Goal: Download file/media

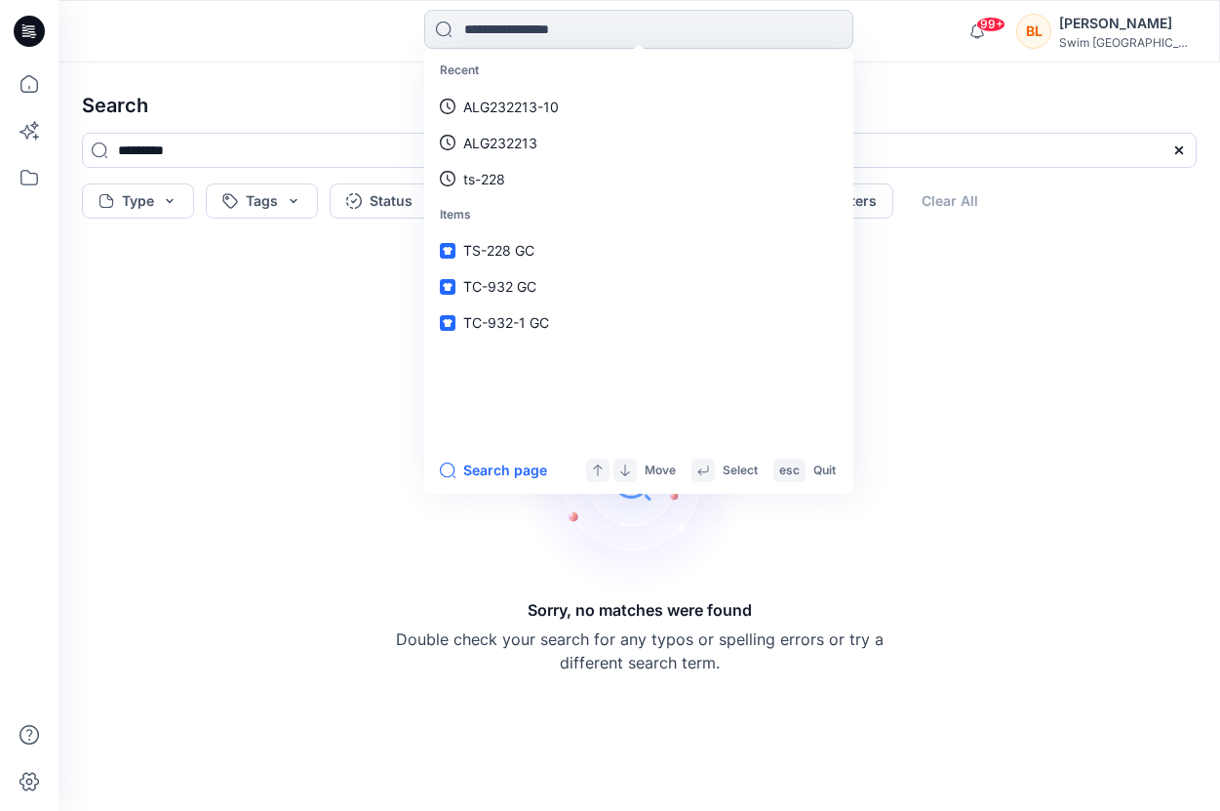
click at [515, 37] on input at bounding box center [638, 29] width 429 height 39
click at [26, 81] on icon at bounding box center [29, 83] width 43 height 43
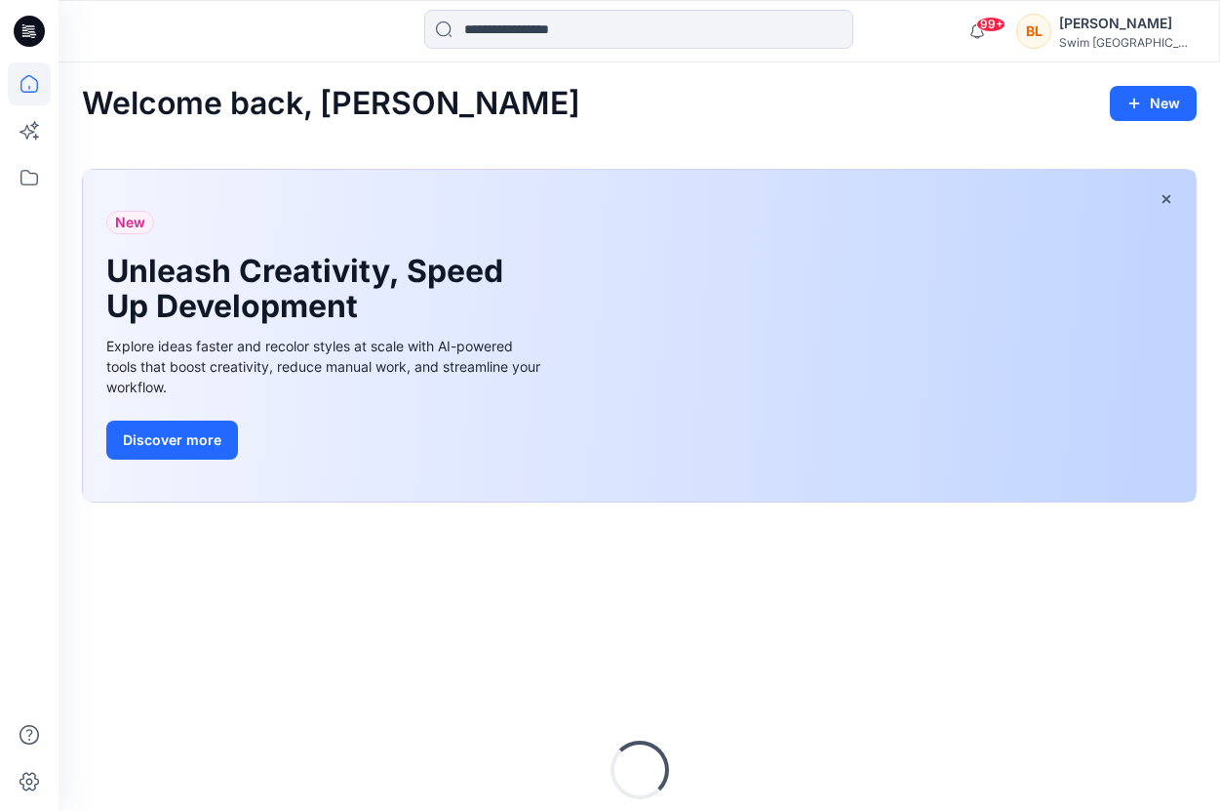
click at [36, 40] on icon at bounding box center [29, 31] width 31 height 31
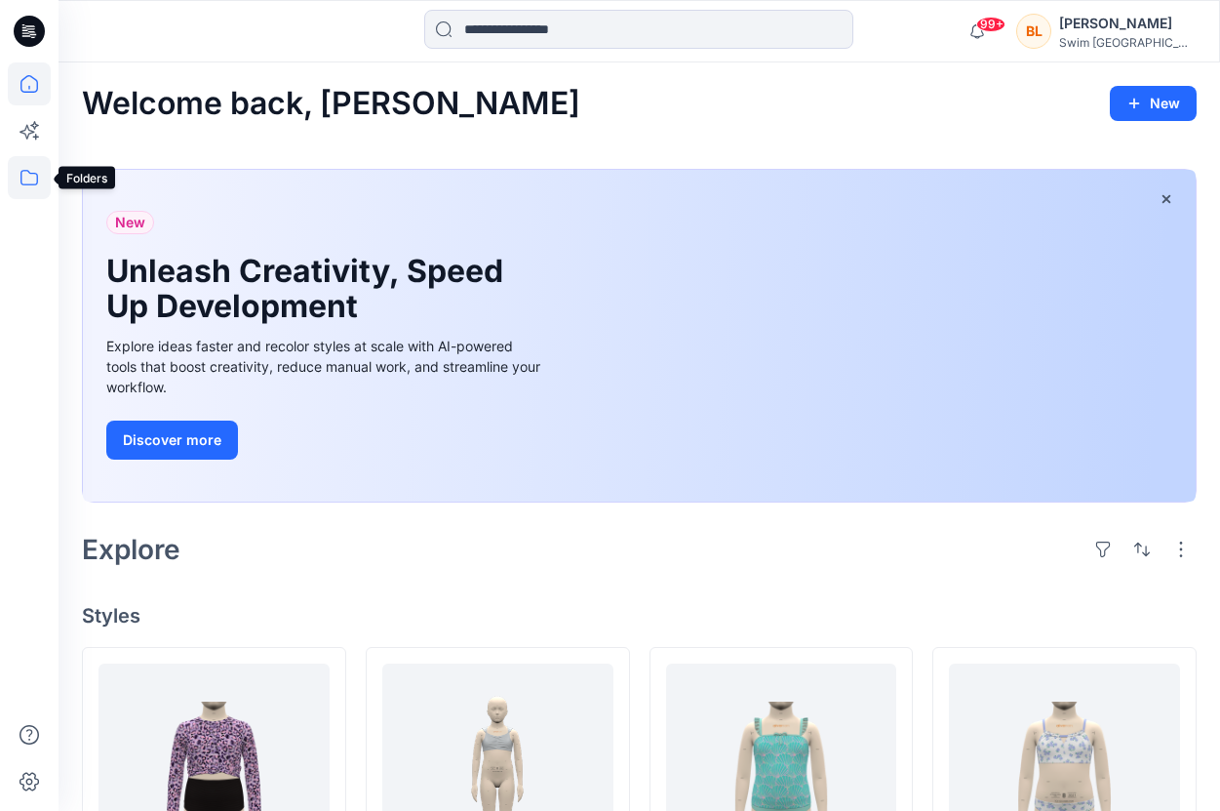
click at [25, 172] on icon at bounding box center [29, 177] width 43 height 43
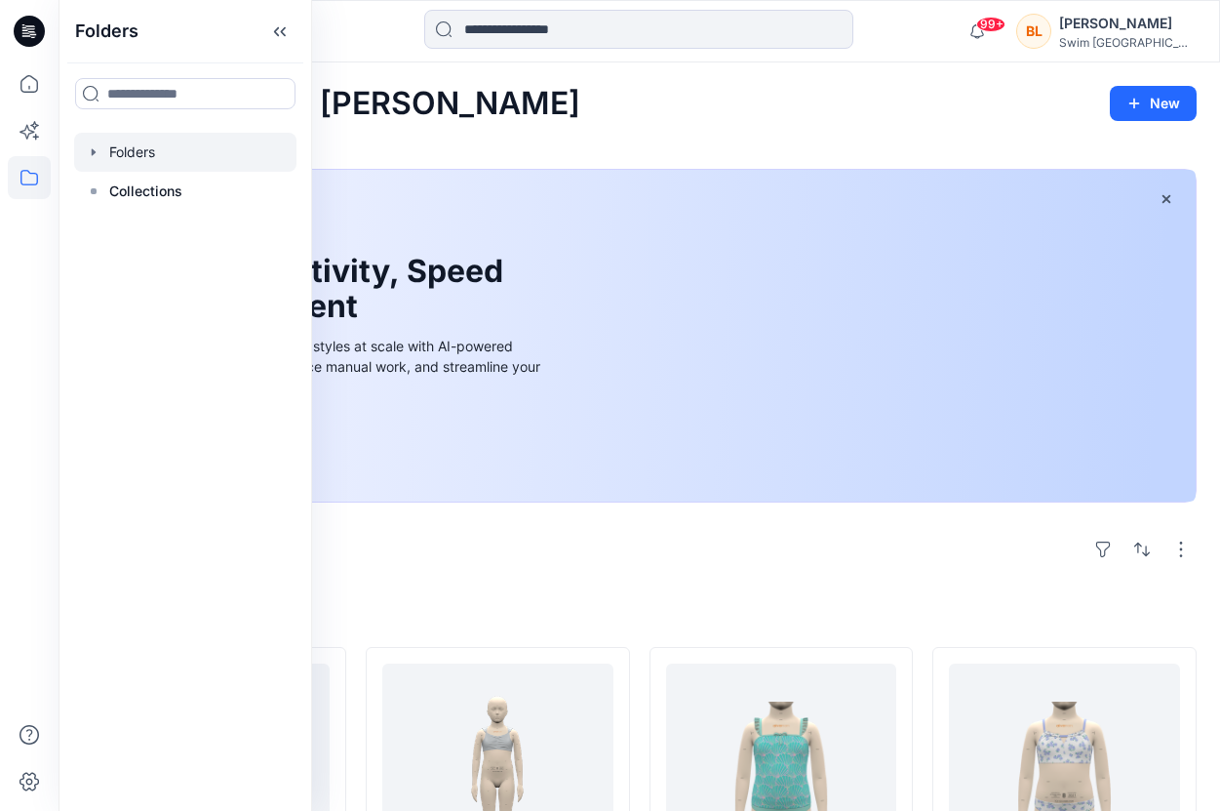
click at [120, 145] on div at bounding box center [185, 152] width 222 height 39
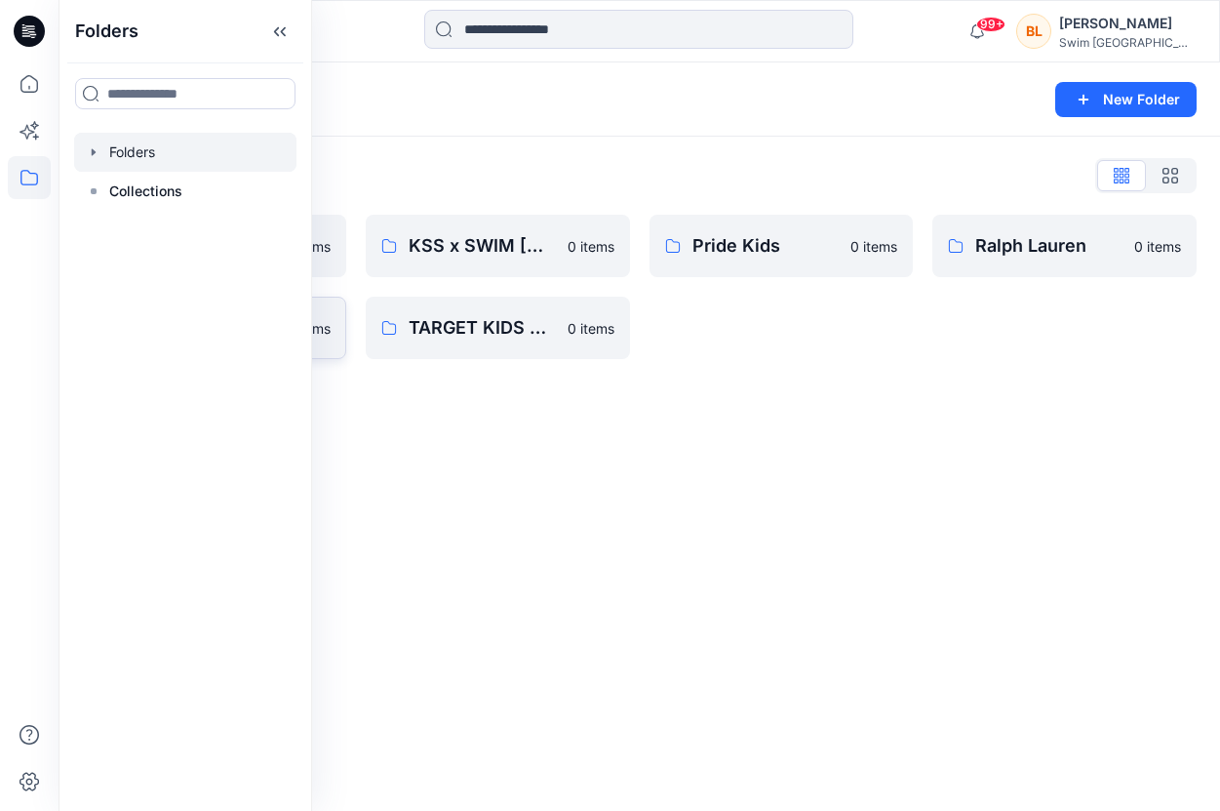
click at [326, 325] on p "0 items" at bounding box center [307, 328] width 47 height 20
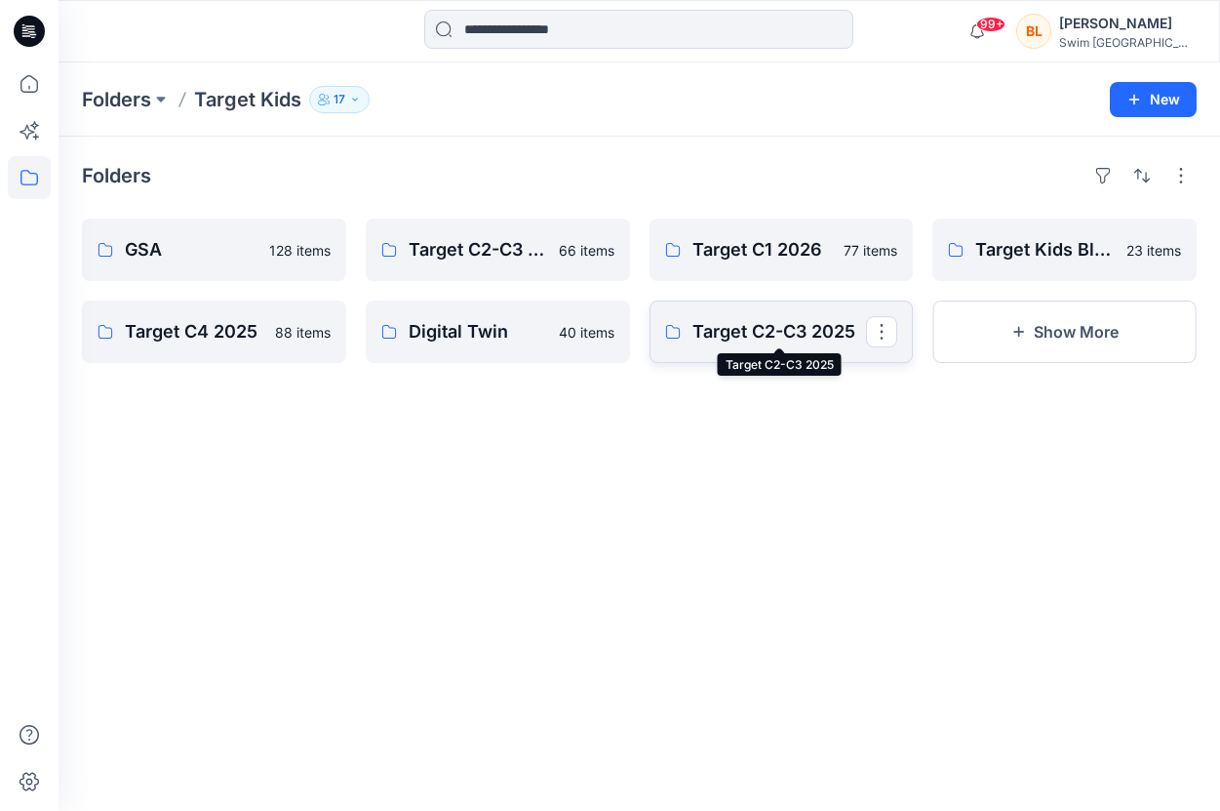
click at [721, 320] on p "Target C2-C3 2025" at bounding box center [780, 331] width 175 height 27
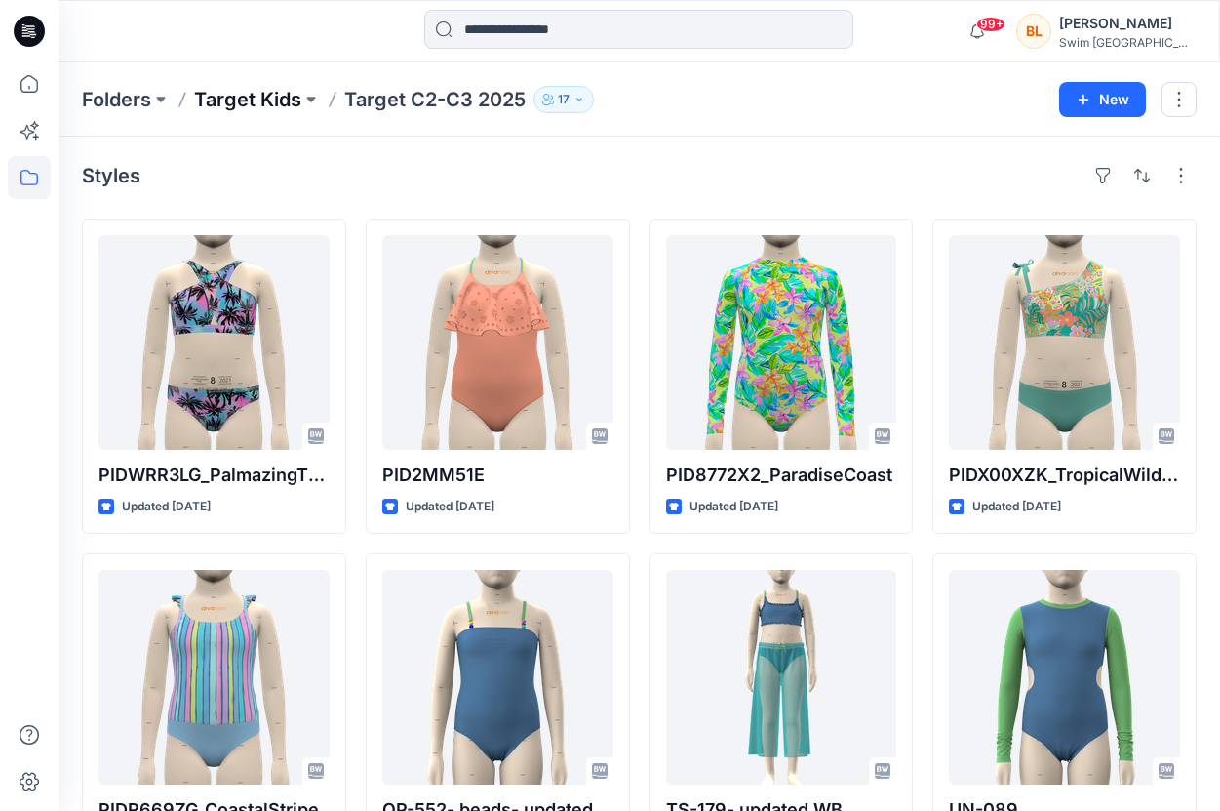
click at [275, 106] on p "Target Kids" at bounding box center [247, 99] width 107 height 27
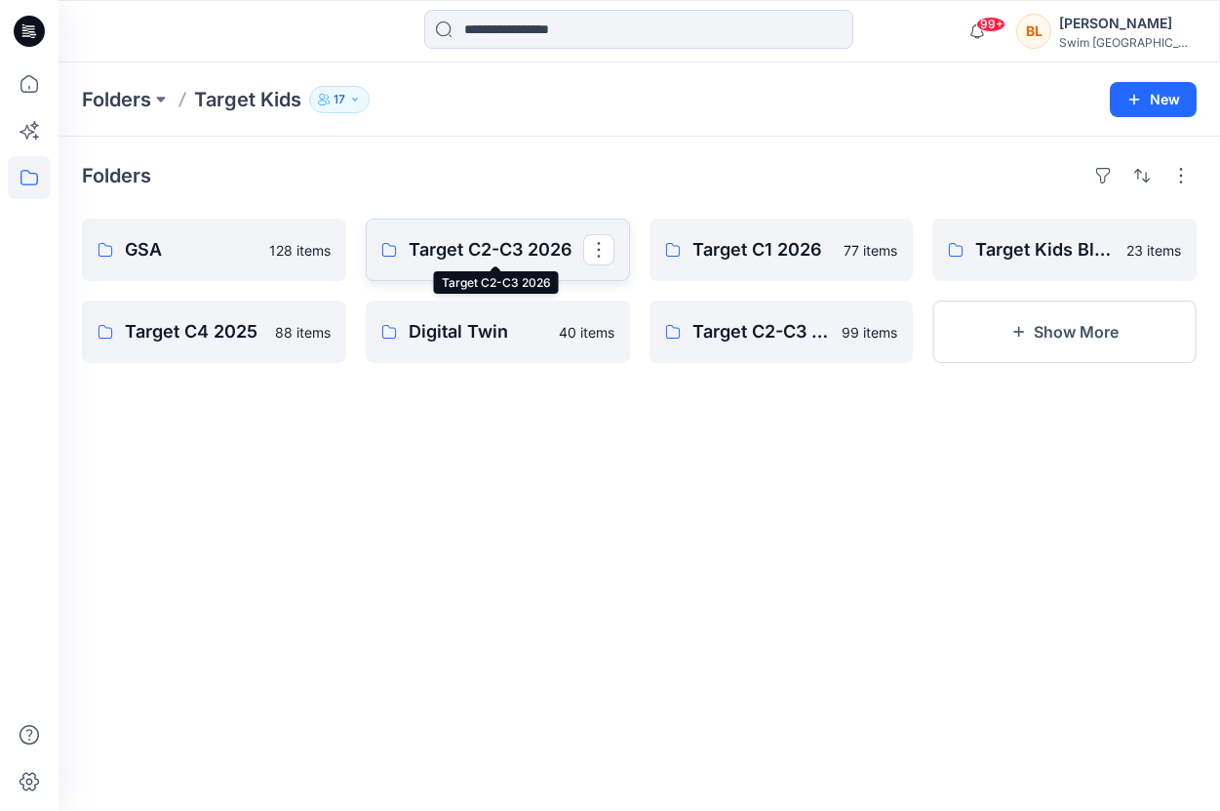
click at [482, 246] on p "Target C2-C3 2026" at bounding box center [496, 249] width 175 height 27
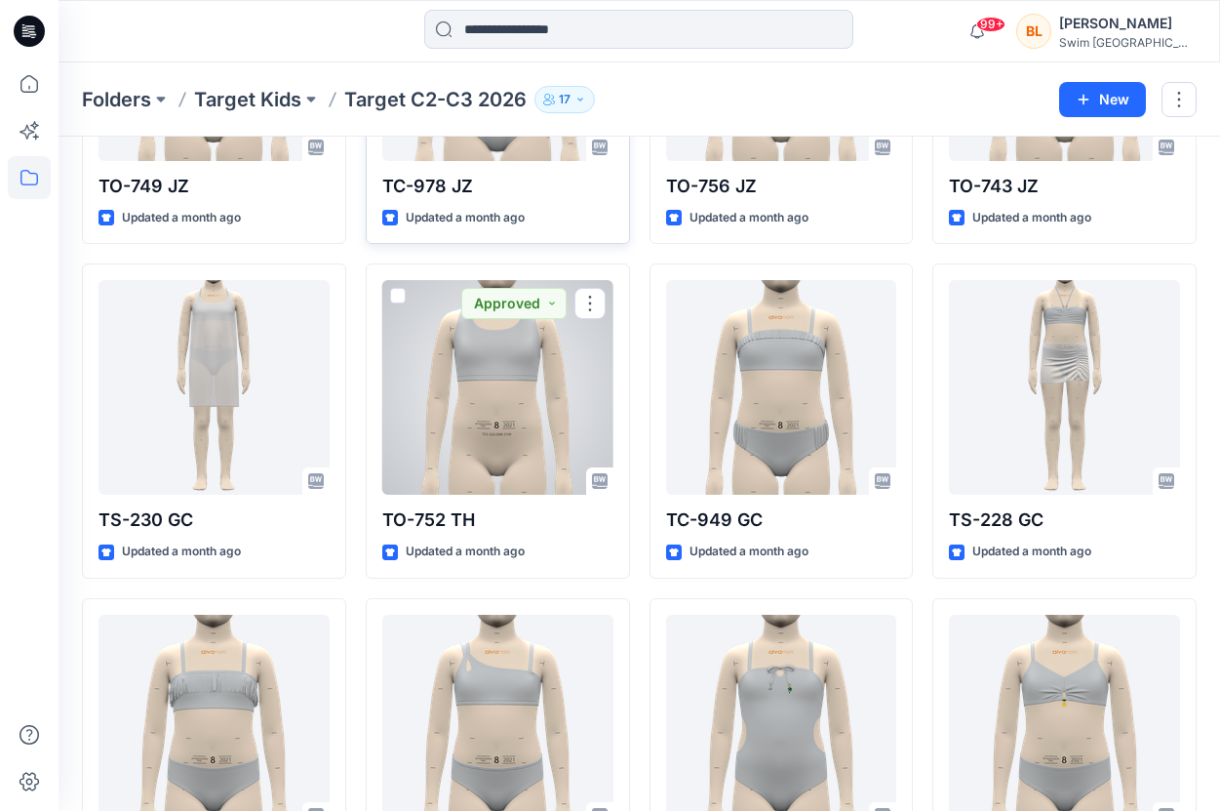
scroll to position [1961, 0]
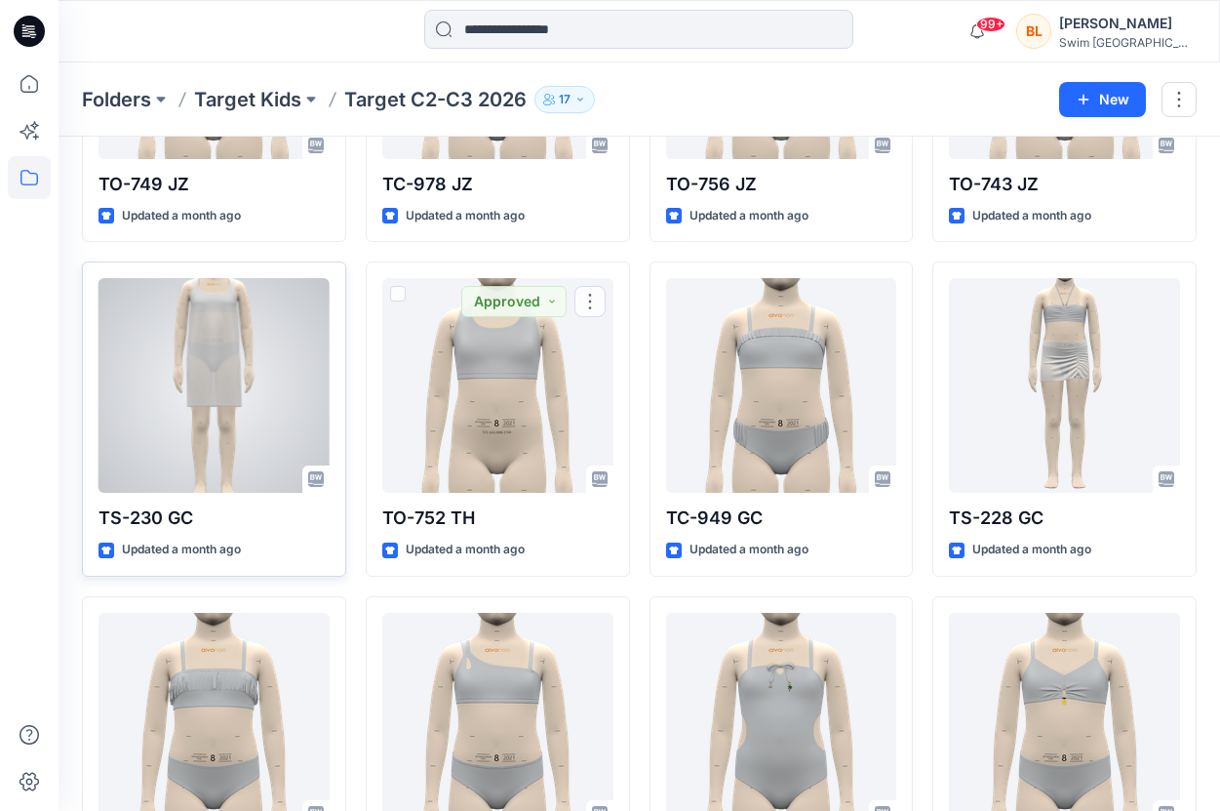
click at [266, 373] on div at bounding box center [214, 385] width 231 height 215
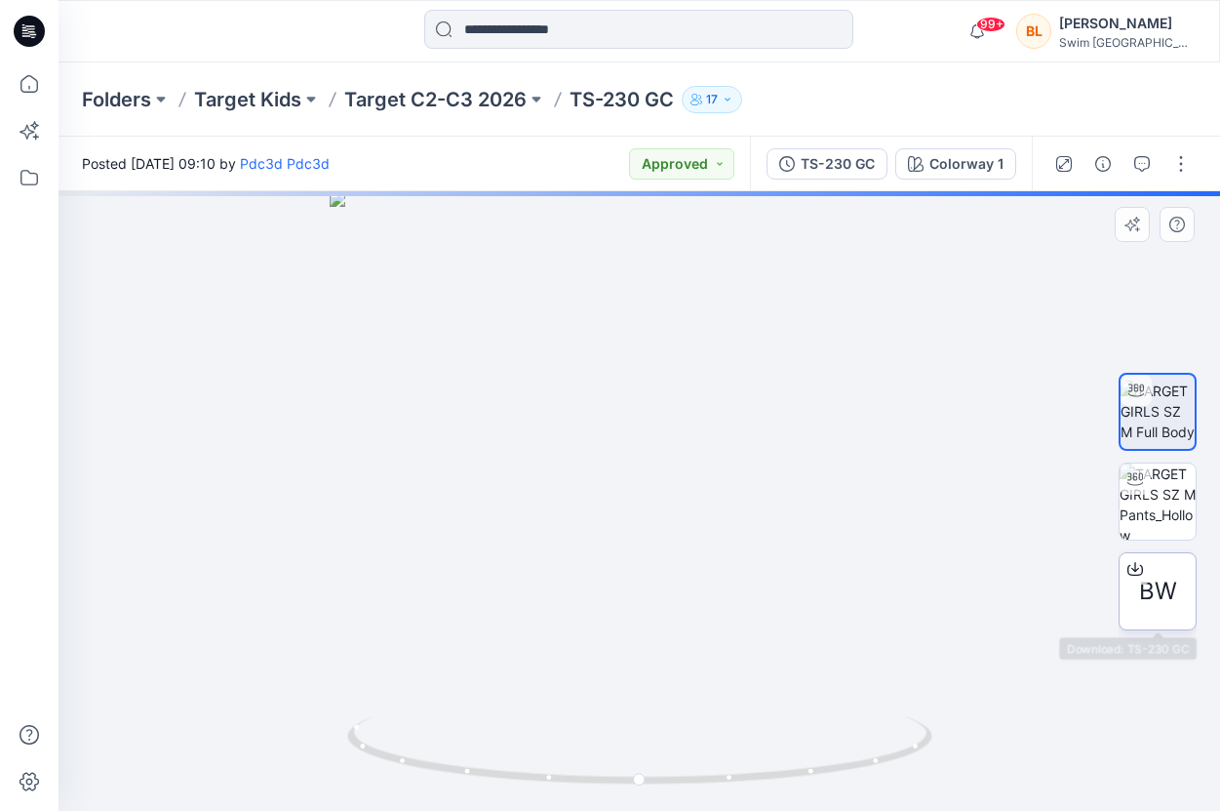
click at [1191, 596] on div "BW" at bounding box center [1158, 591] width 78 height 78
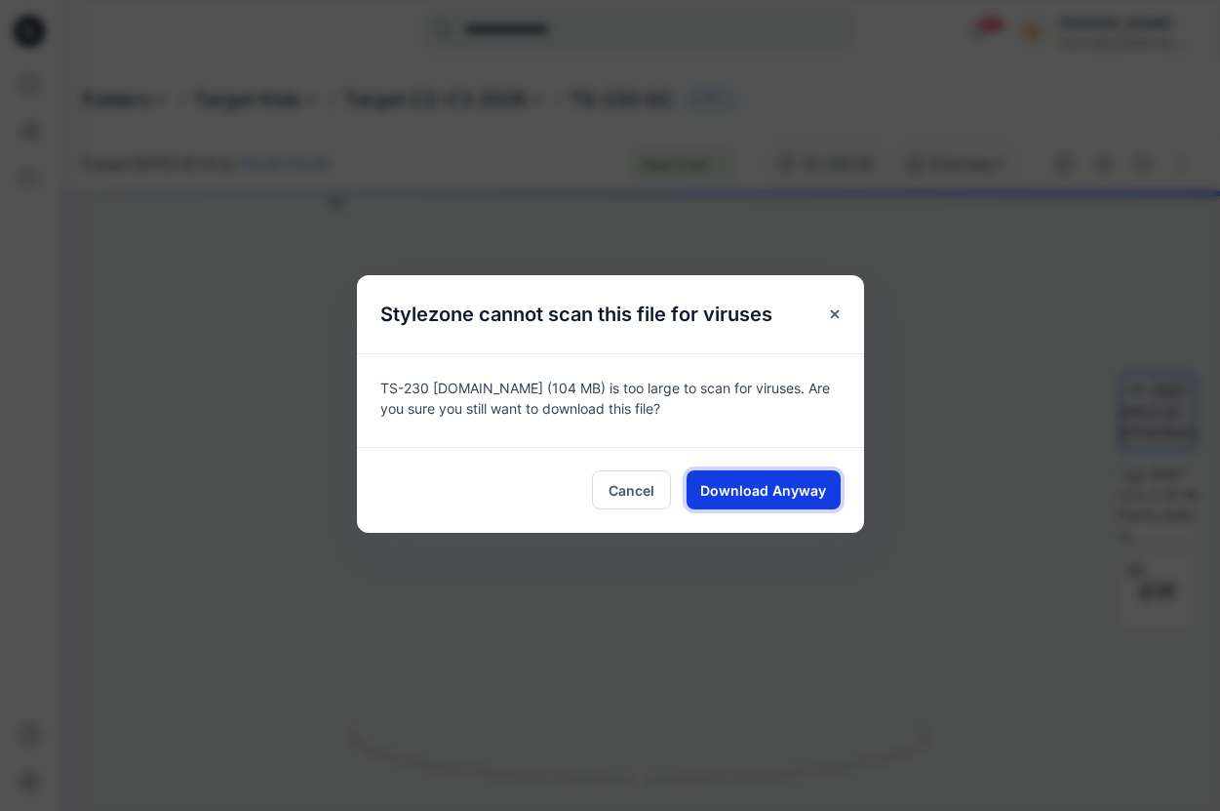
click at [794, 493] on span "Download Anyway" at bounding box center [763, 490] width 126 height 20
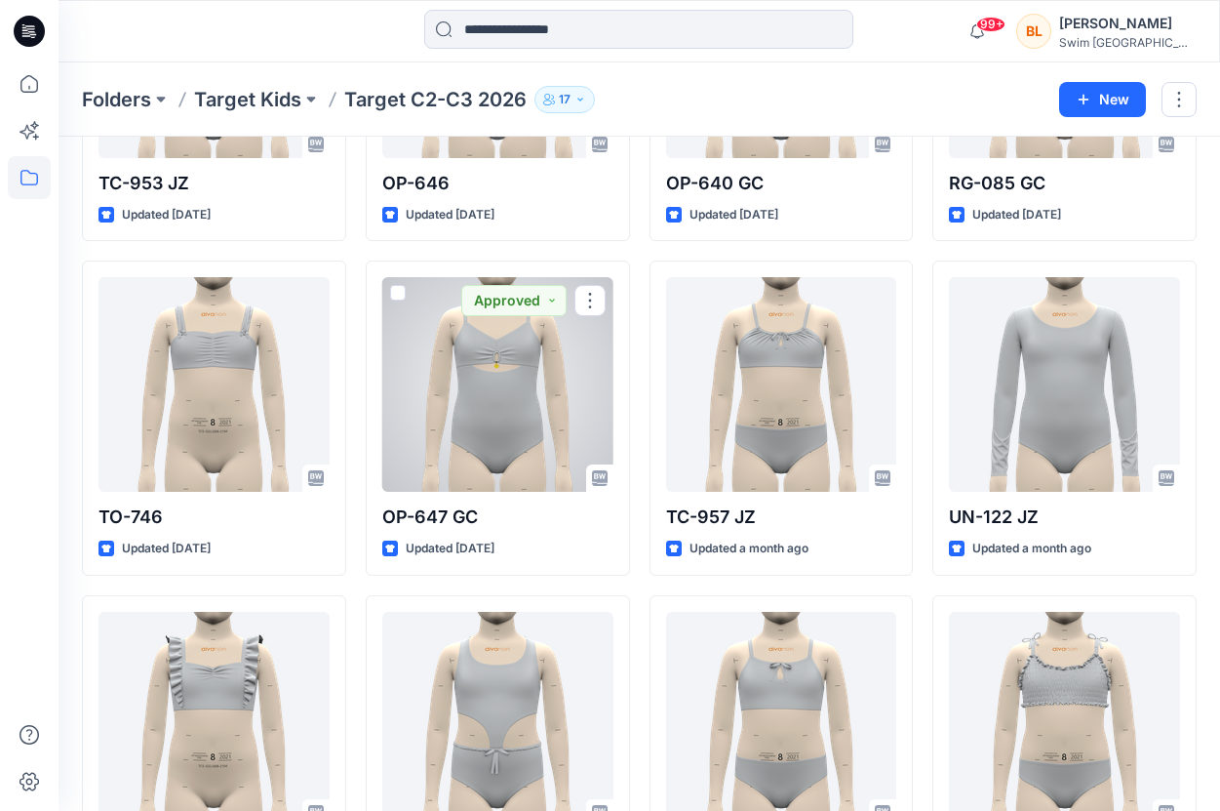
scroll to position [628, 0]
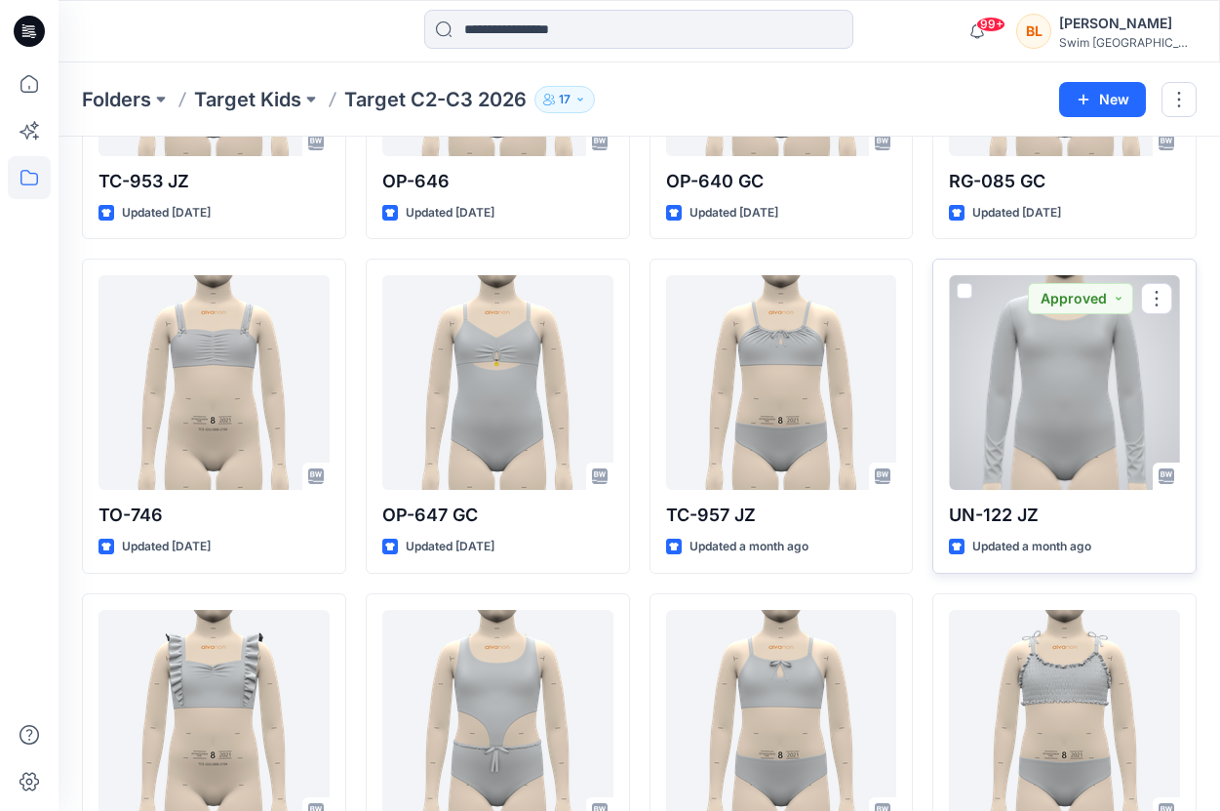
click at [1024, 339] on div at bounding box center [1064, 382] width 231 height 215
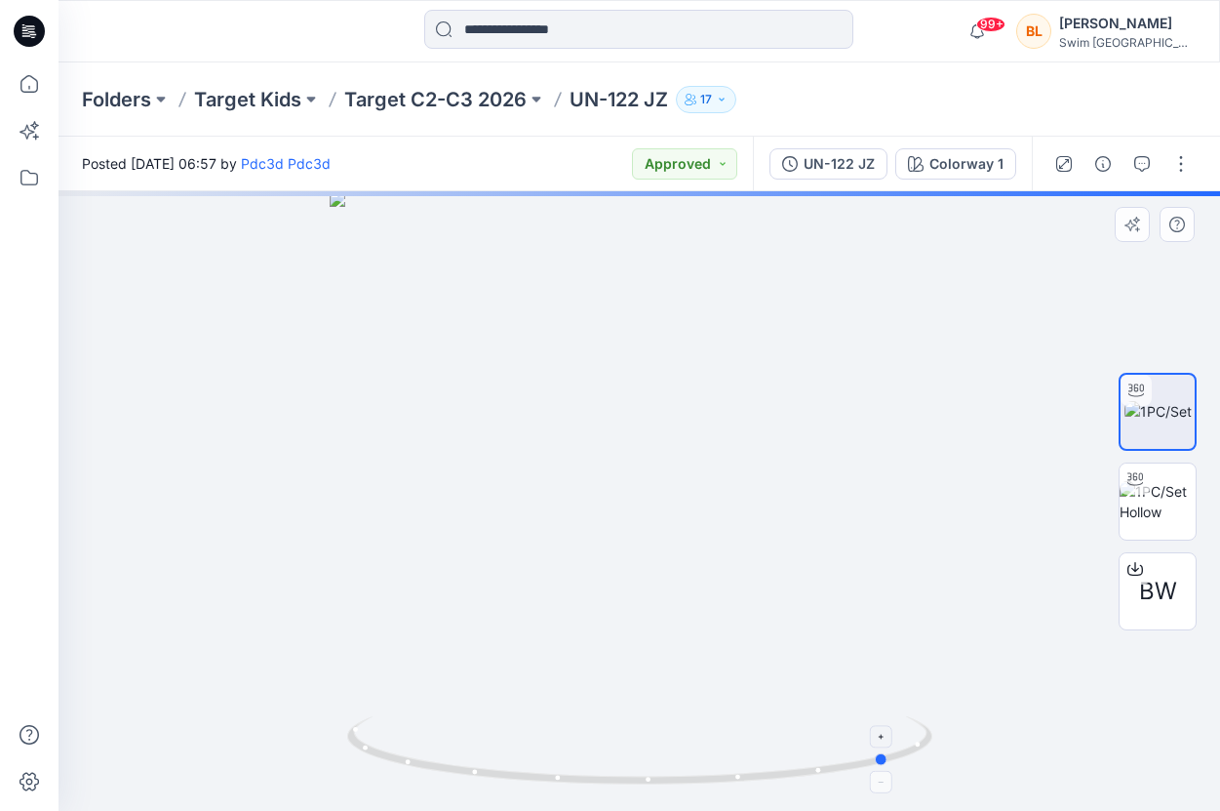
drag, startPoint x: 638, startPoint y: 780, endPoint x: 889, endPoint y: 765, distance: 251.2
click at [889, 765] on icon at bounding box center [642, 752] width 590 height 73
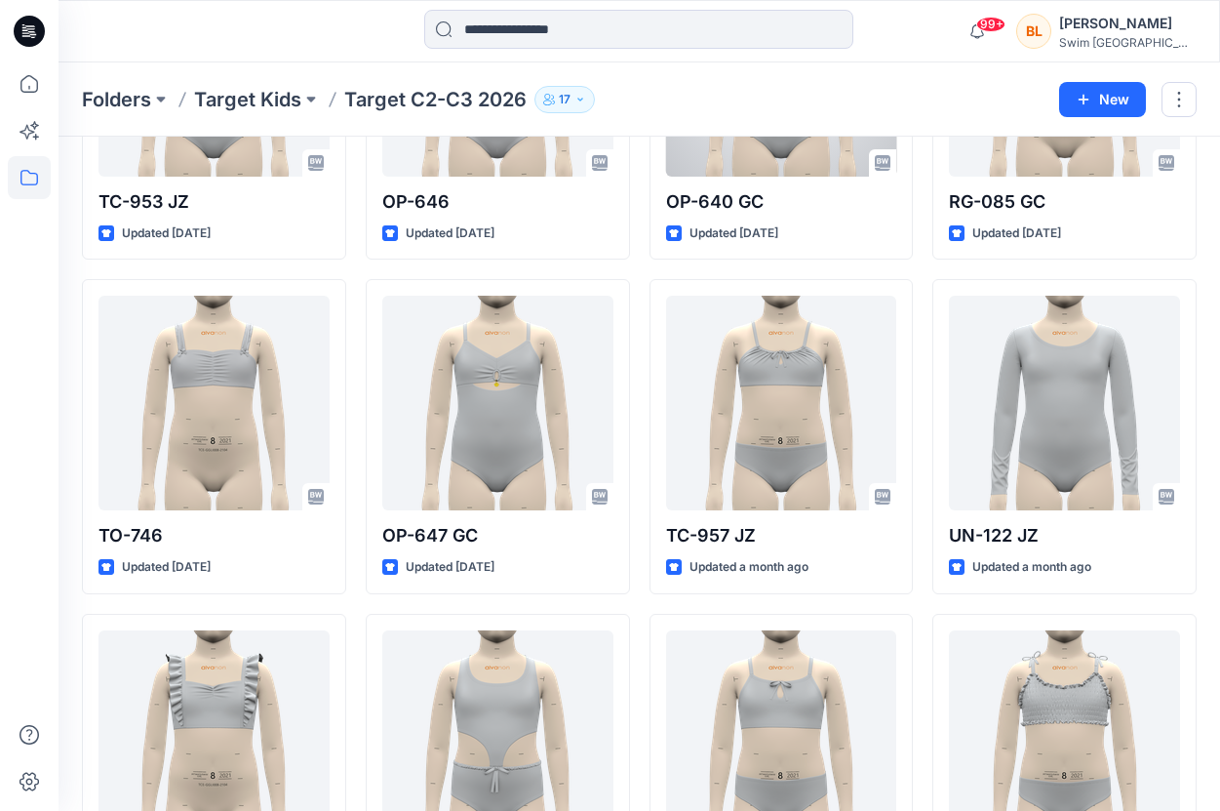
scroll to position [620, 0]
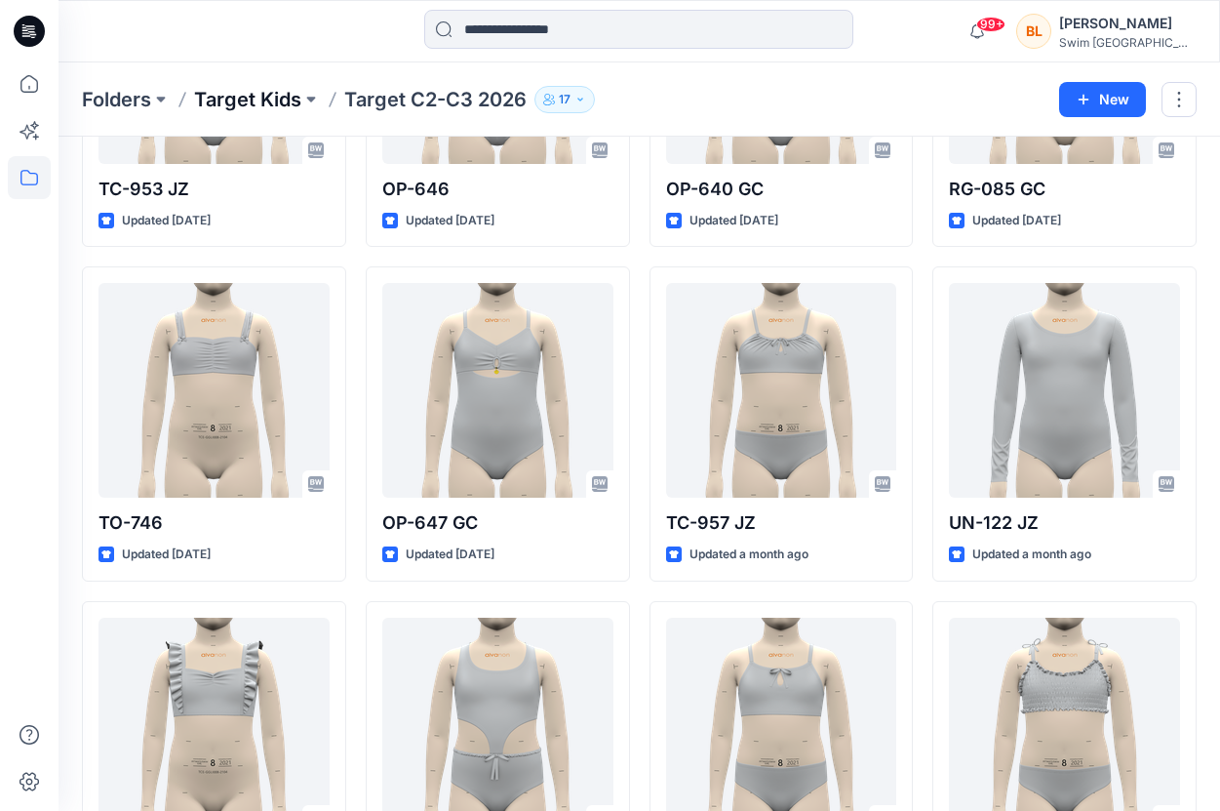
click at [279, 91] on p "Target Kids" at bounding box center [247, 99] width 107 height 27
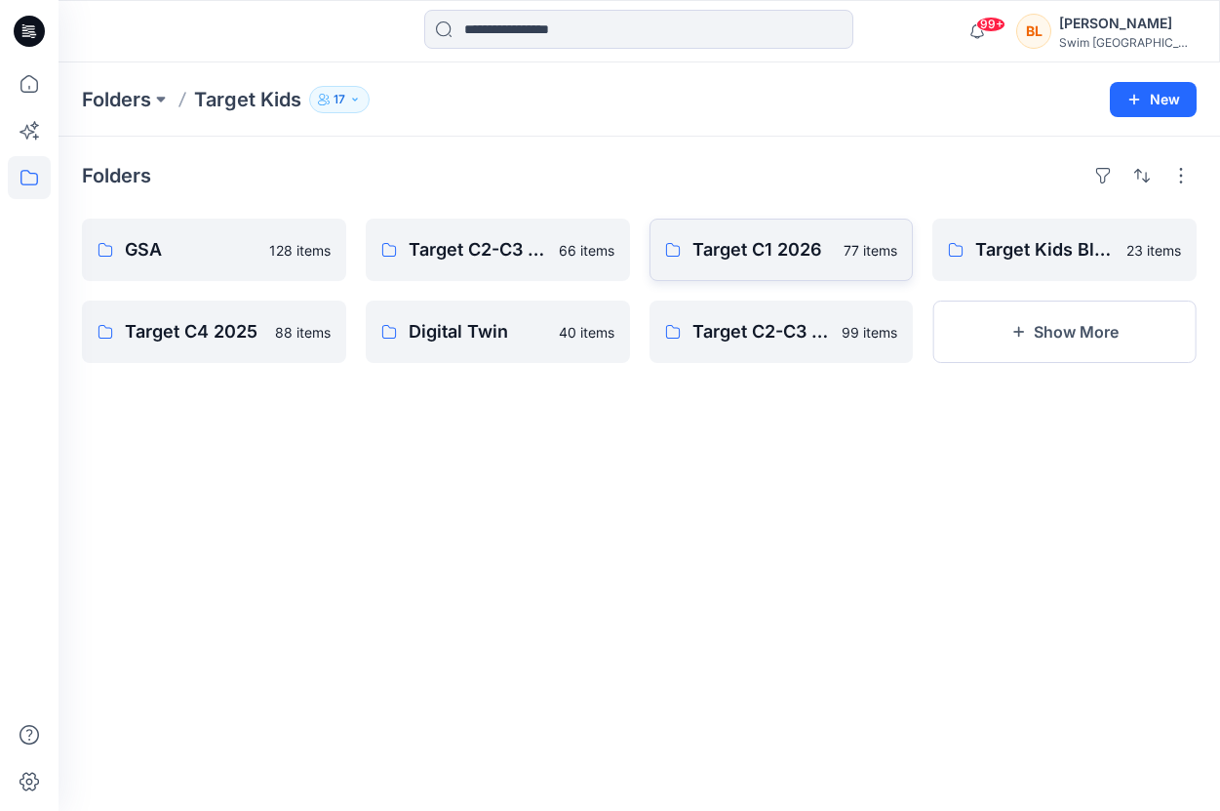
click at [765, 253] on p "Target C1 2026" at bounding box center [763, 249] width 140 height 27
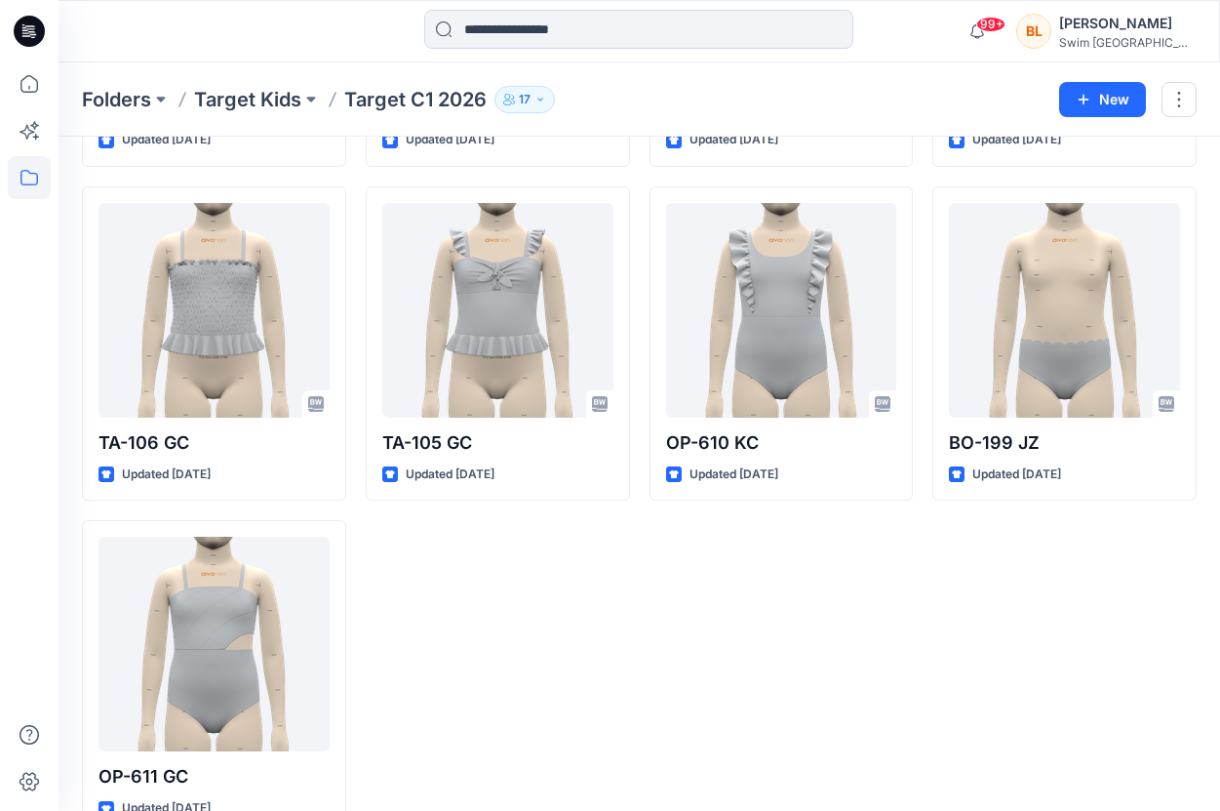
scroll to position [6094, 0]
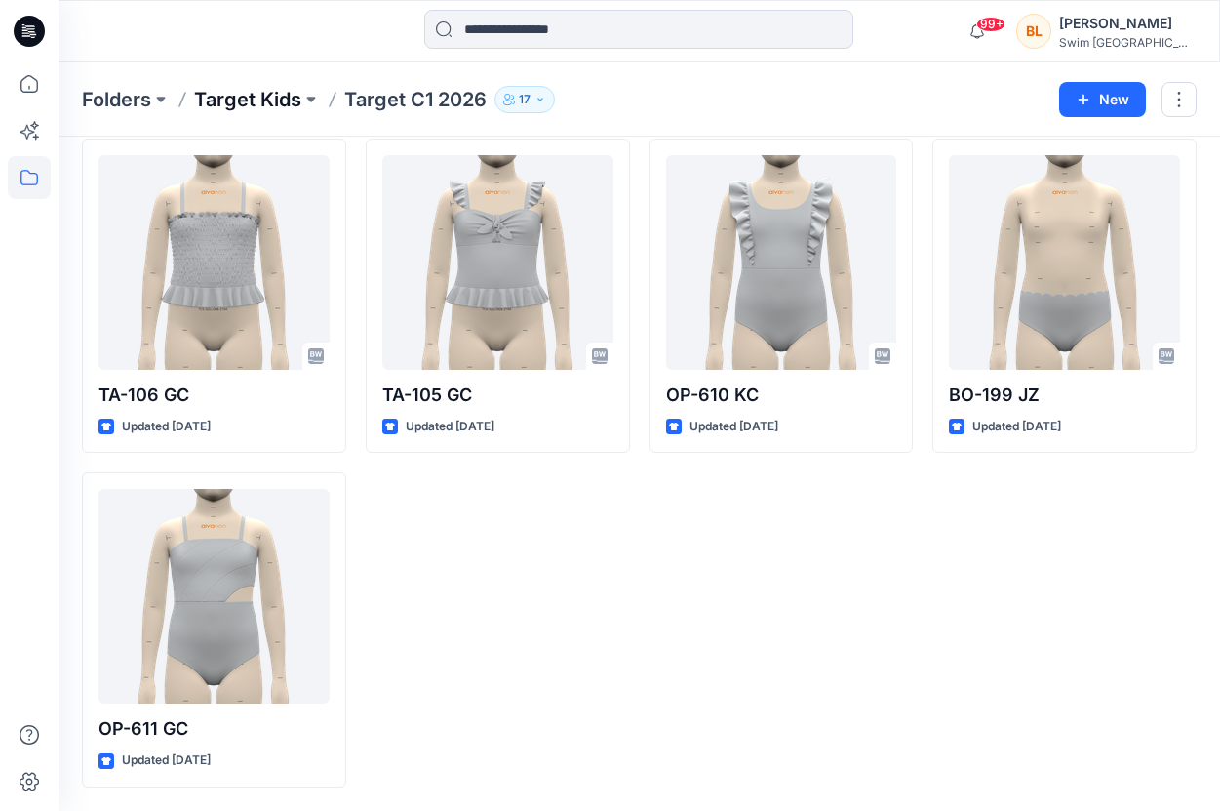
click at [282, 101] on p "Target Kids" at bounding box center [247, 99] width 107 height 27
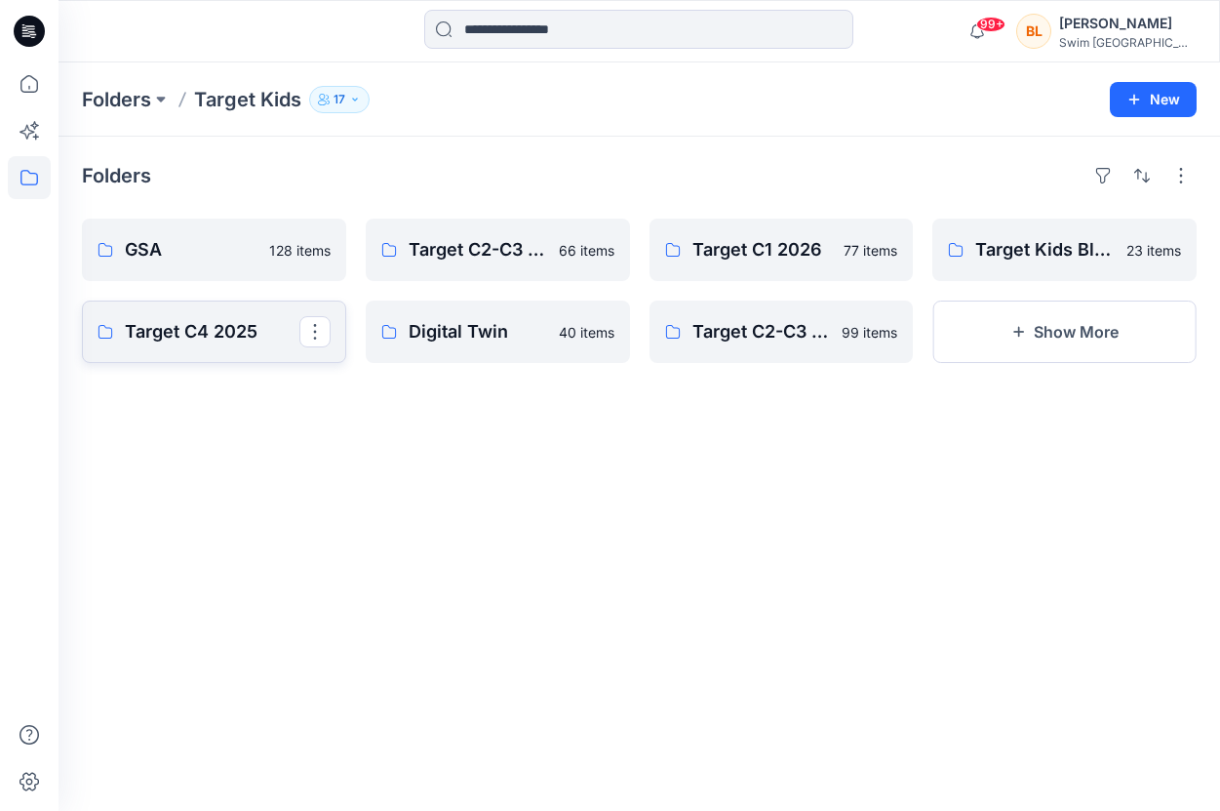
click at [225, 336] on p "Target C4 2025" at bounding box center [212, 331] width 175 height 27
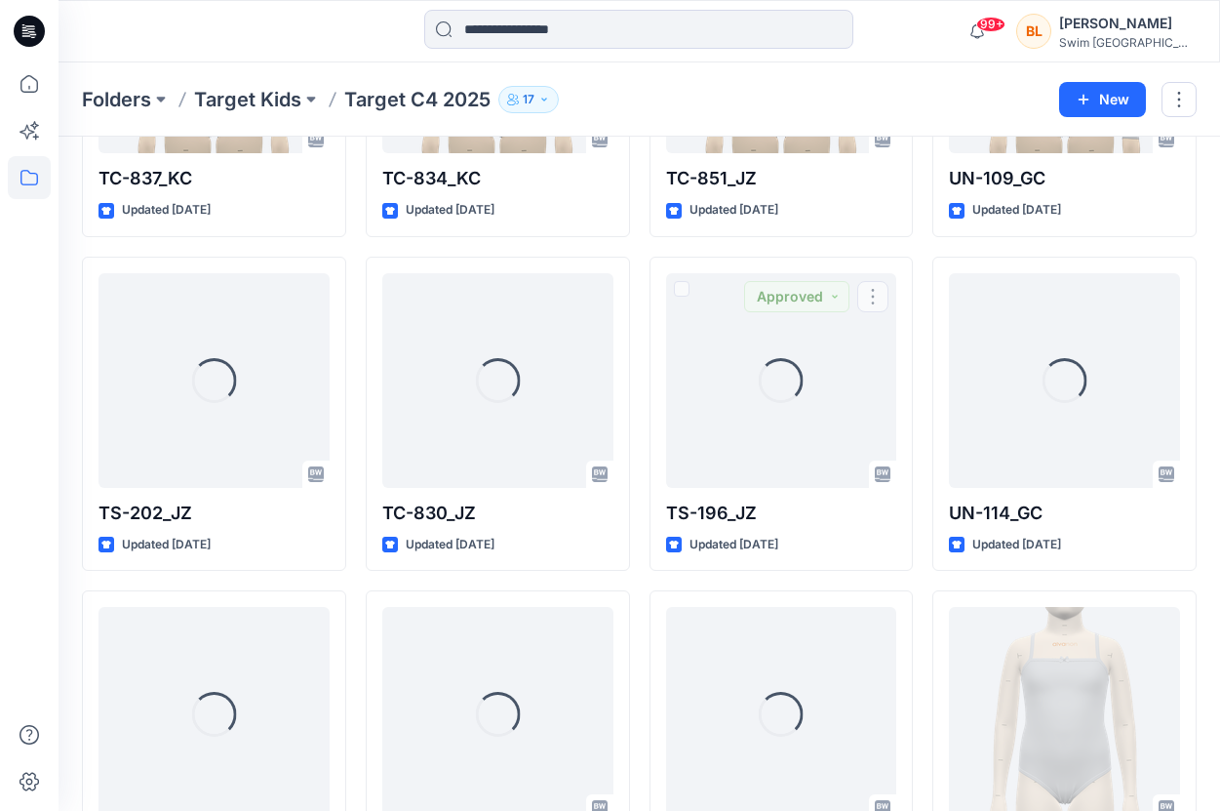
scroll to position [5983, 0]
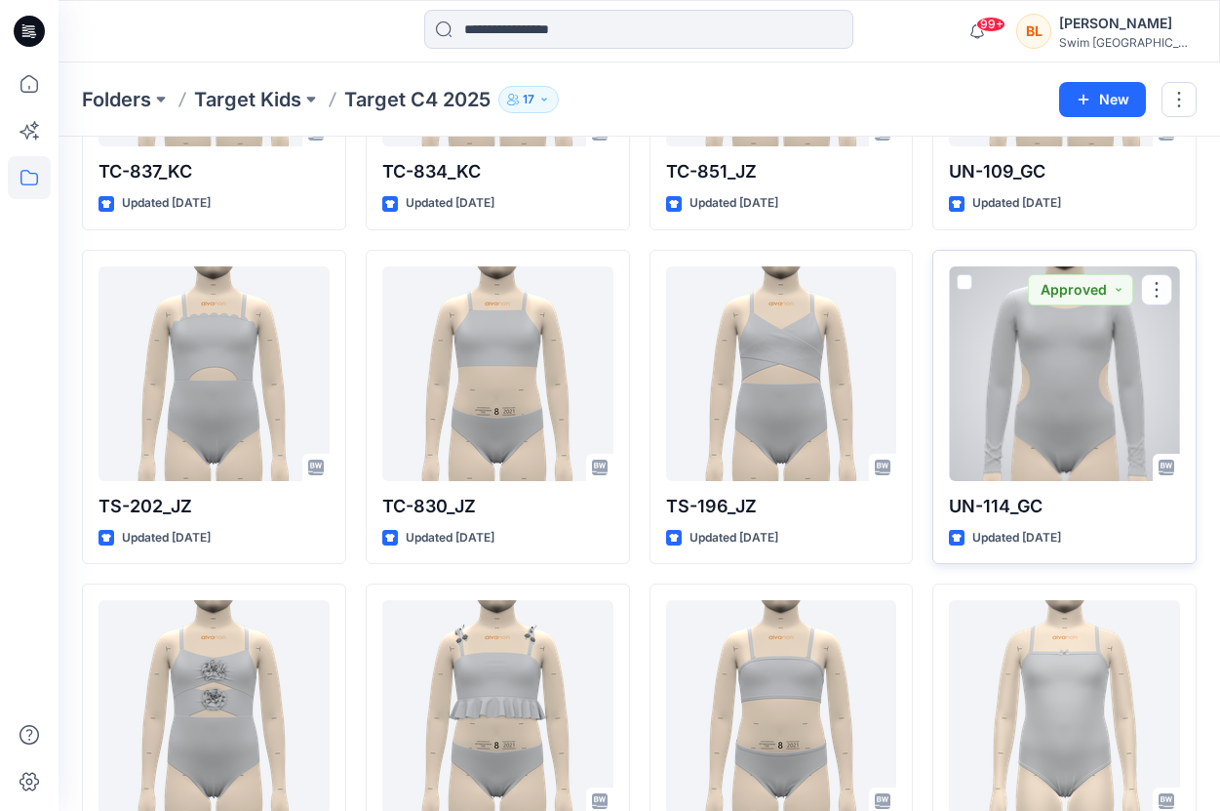
click at [1071, 419] on div at bounding box center [1064, 373] width 231 height 215
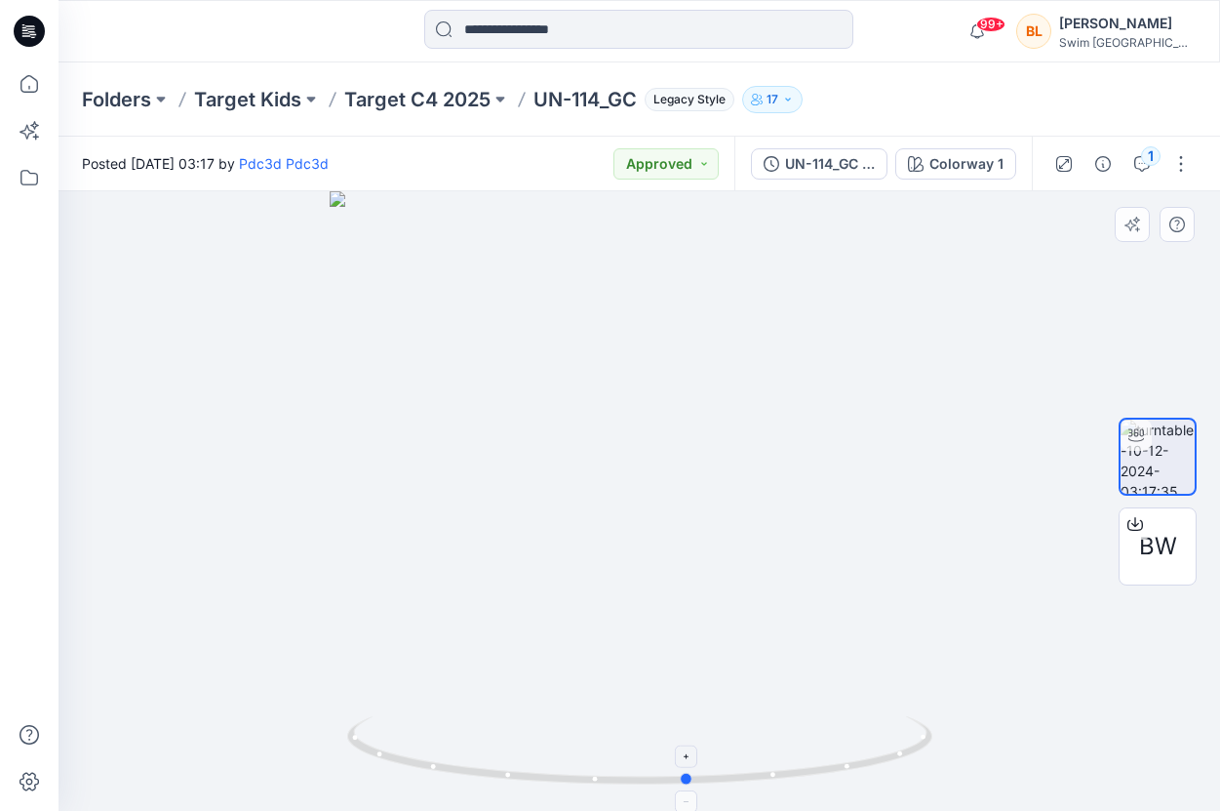
drag, startPoint x: 641, startPoint y: 780, endPoint x: 690, endPoint y: 734, distance: 66.9
click at [690, 734] on icon at bounding box center [642, 752] width 590 height 73
click at [1153, 560] on span "BW" at bounding box center [1158, 546] width 38 height 35
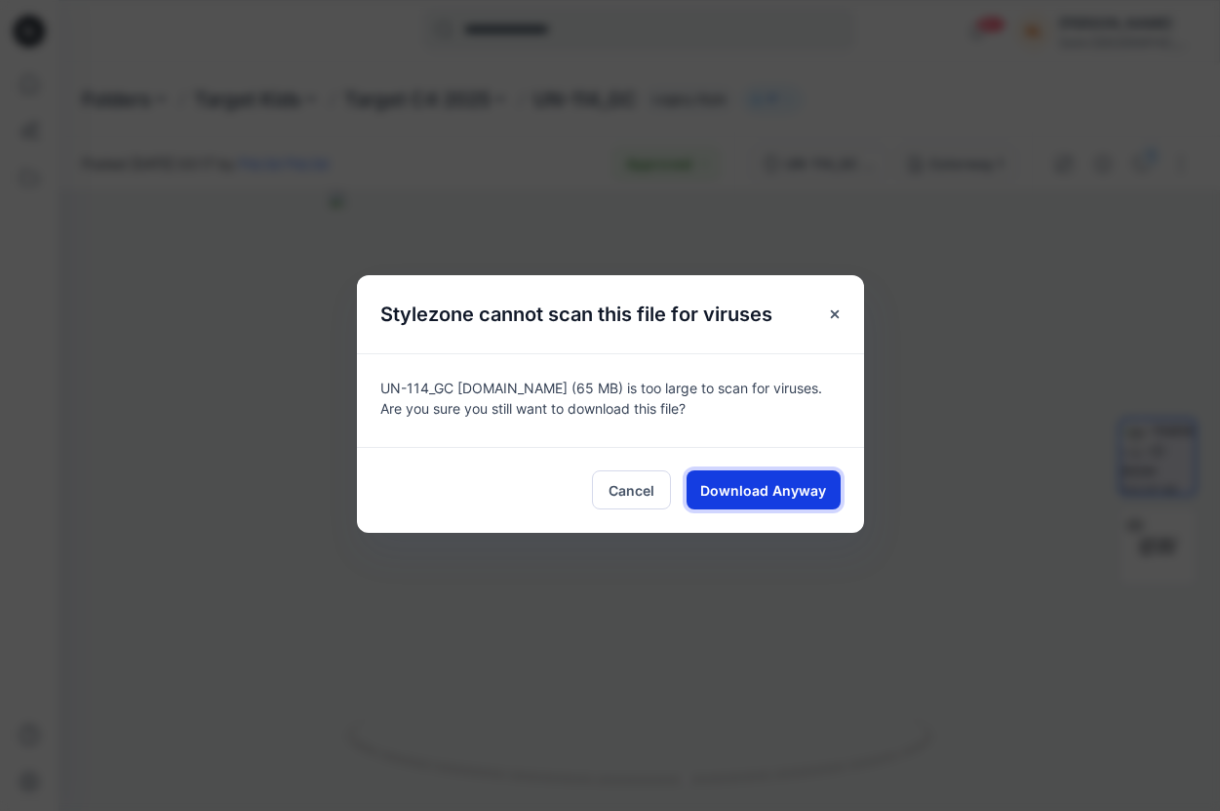
click at [774, 492] on span "Download Anyway" at bounding box center [763, 490] width 126 height 20
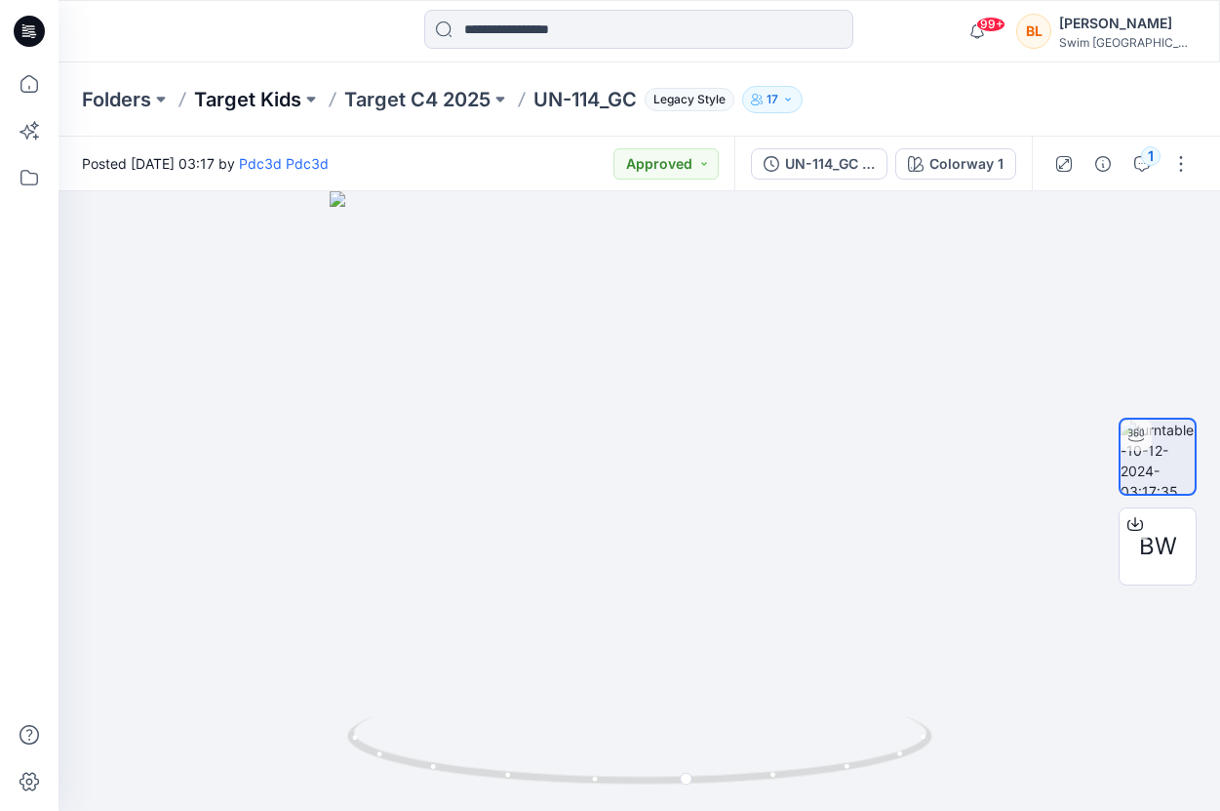
click at [282, 88] on p "Target Kids" at bounding box center [247, 99] width 107 height 27
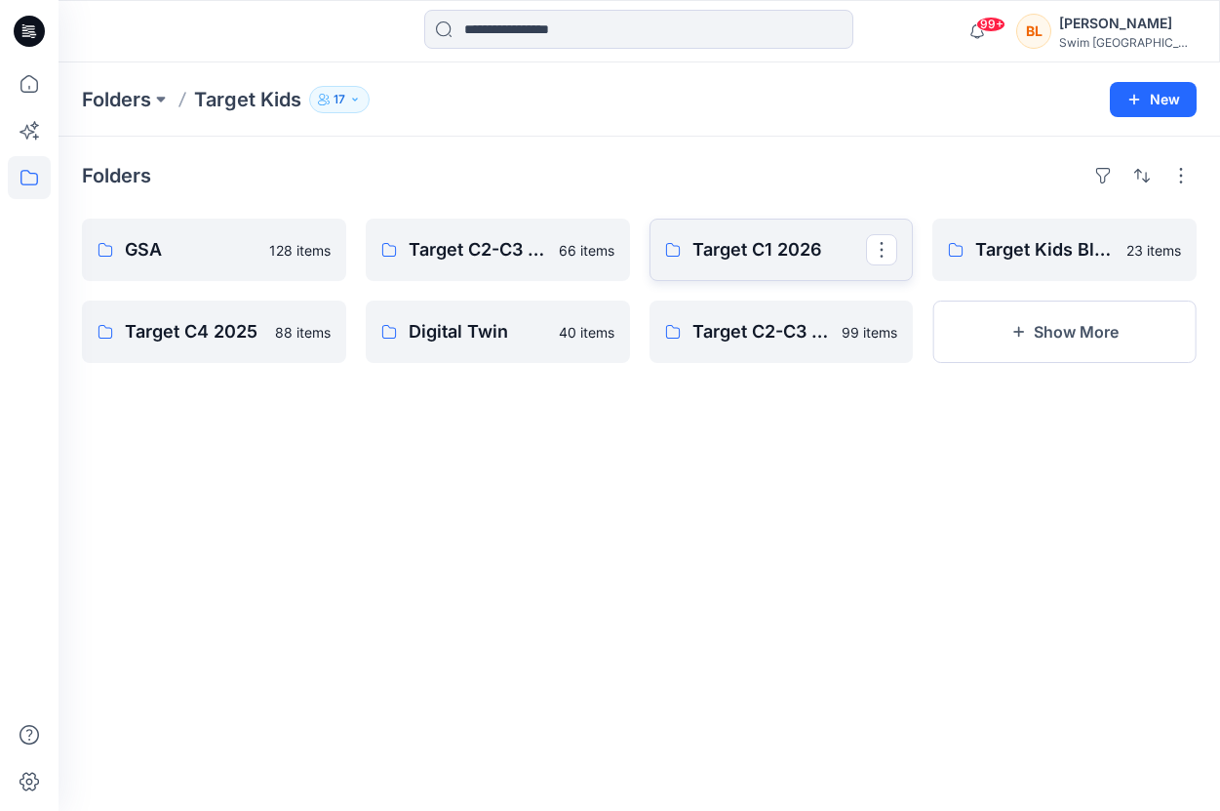
click at [808, 254] on p "Target C1 2026" at bounding box center [780, 249] width 175 height 27
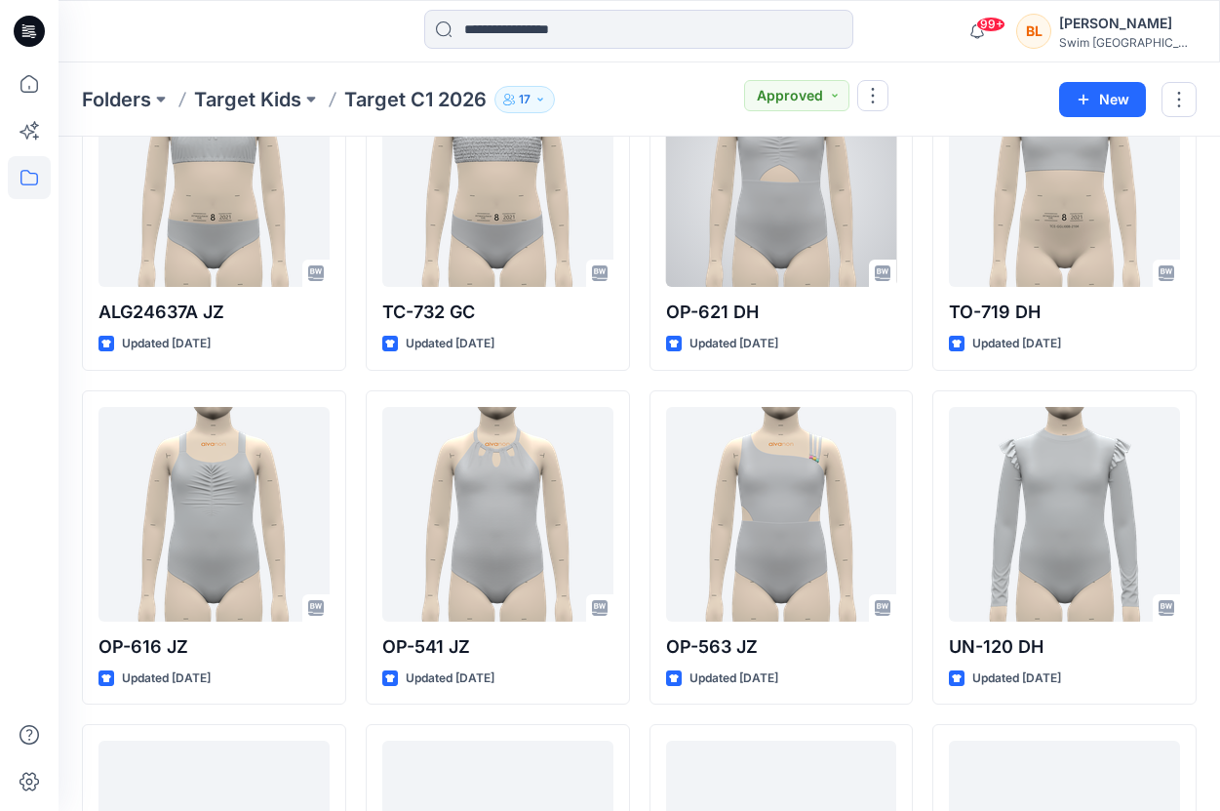
scroll to position [5178, 0]
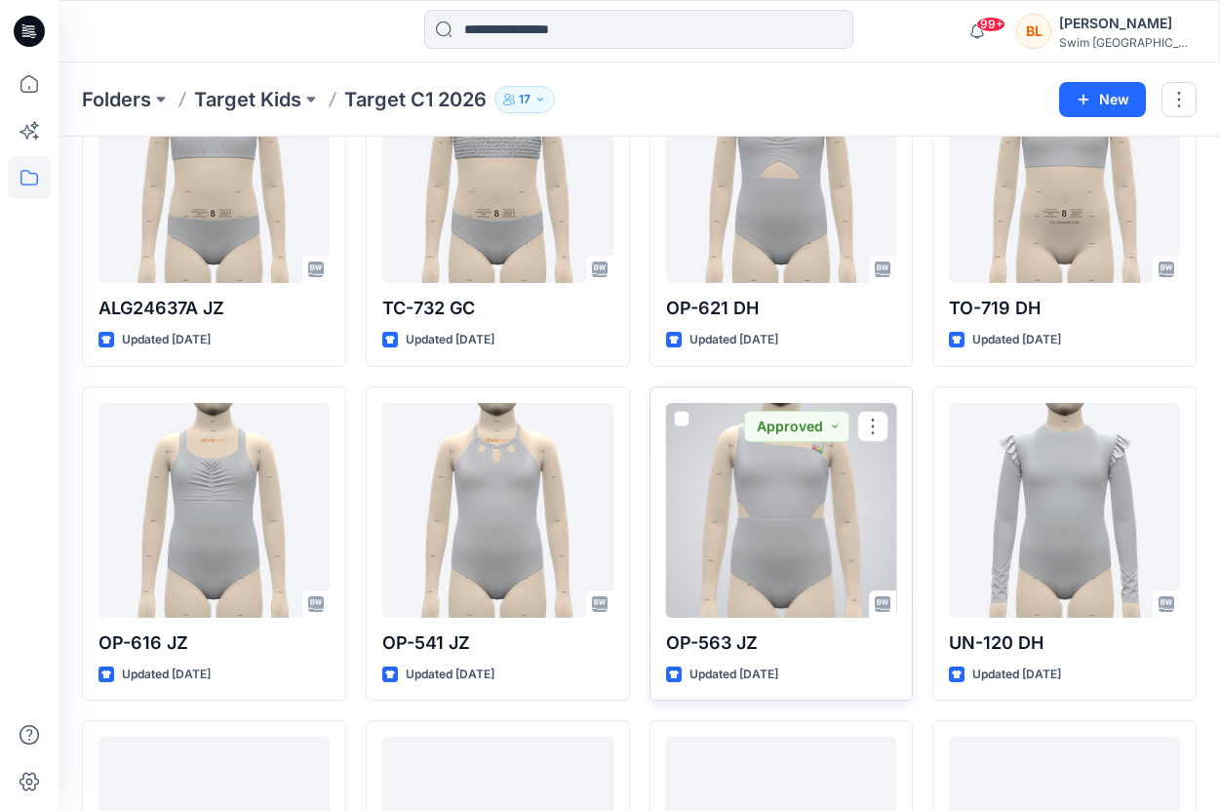
click at [800, 572] on div at bounding box center [781, 510] width 231 height 215
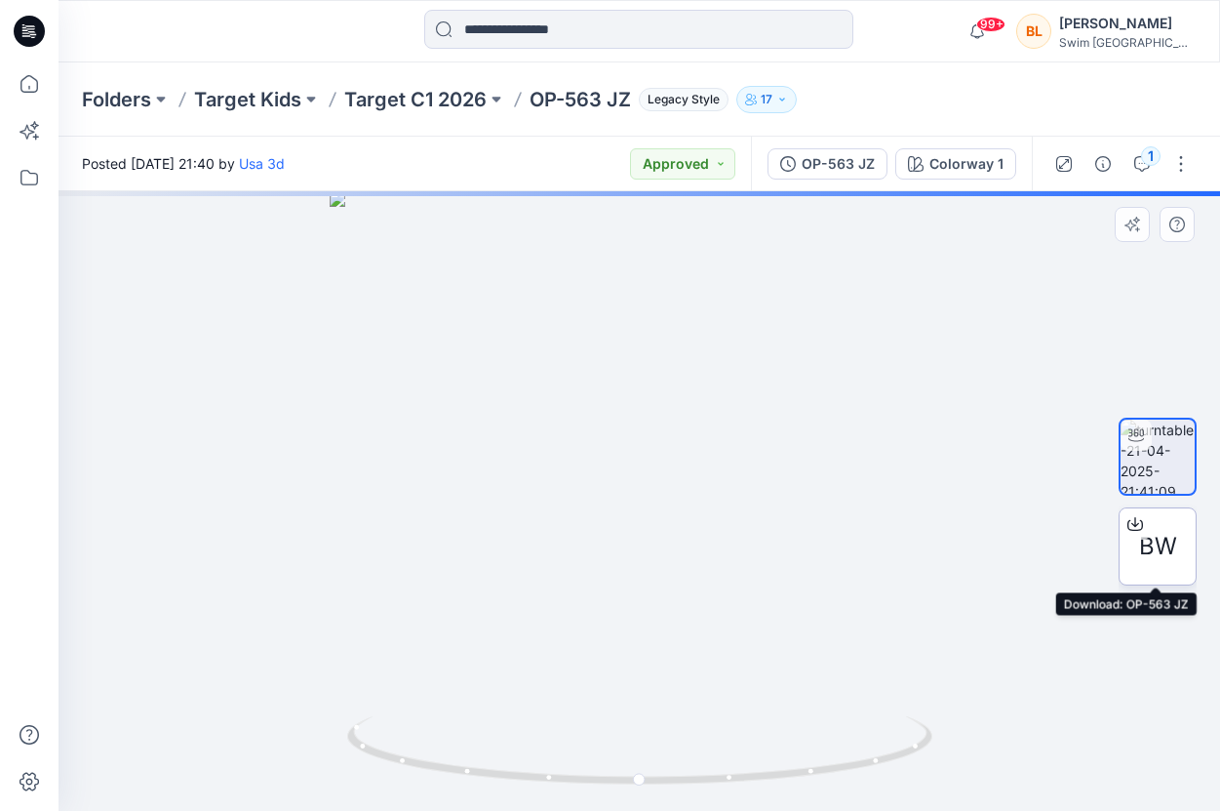
click at [1166, 510] on div "BW" at bounding box center [1158, 546] width 78 height 78
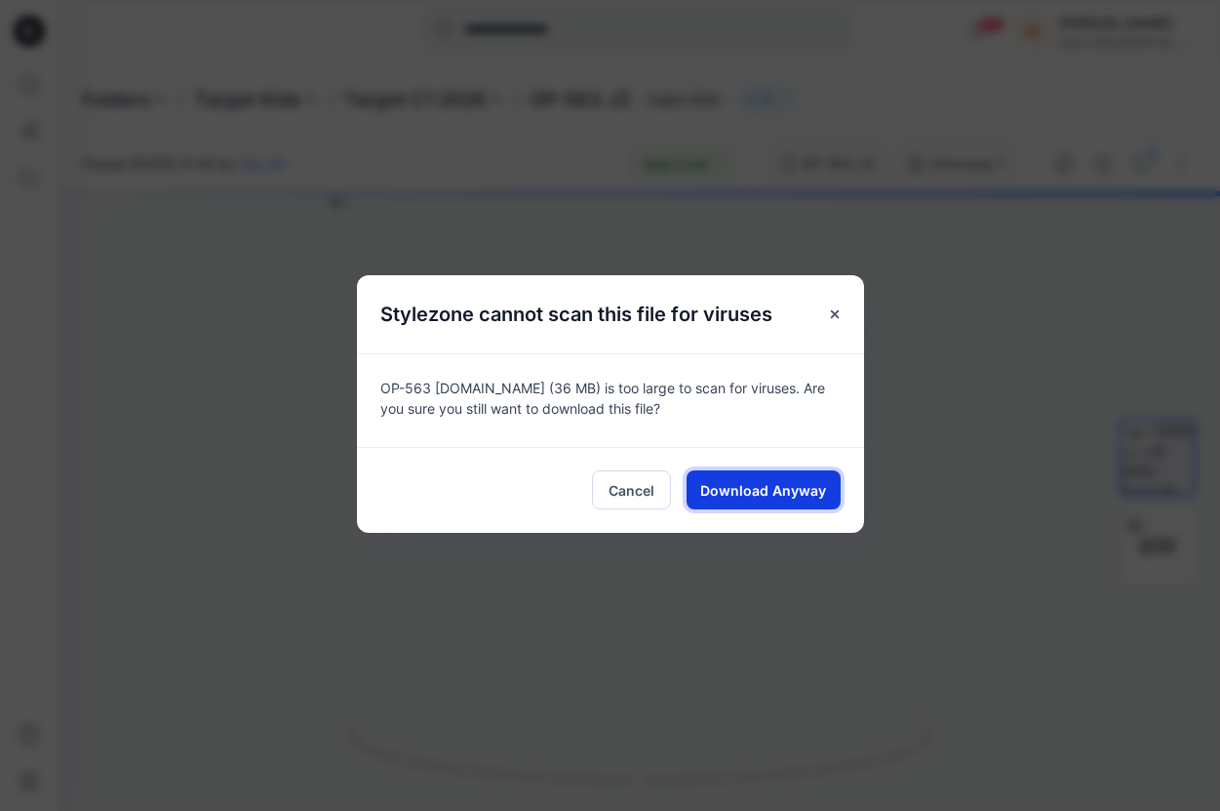
click at [814, 489] on span "Download Anyway" at bounding box center [763, 490] width 126 height 20
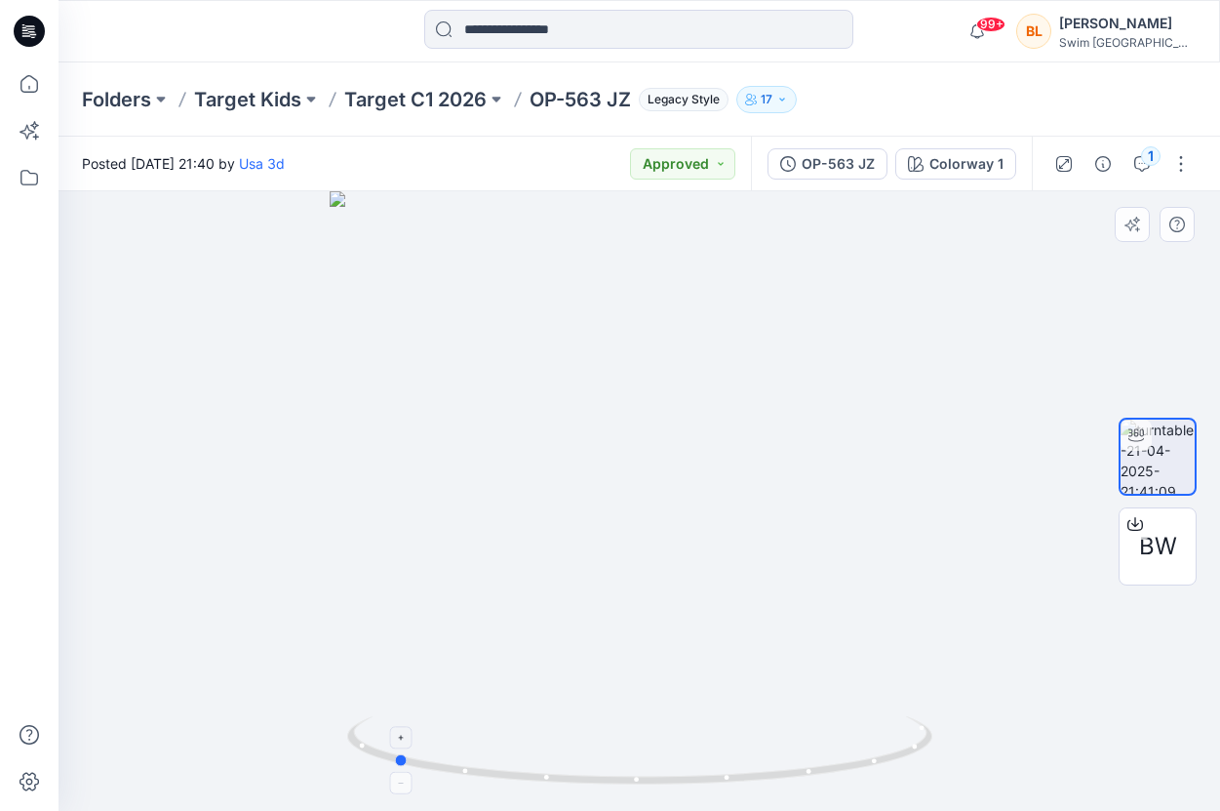
drag, startPoint x: 636, startPoint y: 787, endPoint x: 387, endPoint y: 748, distance: 251.8
click at [387, 748] on icon at bounding box center [642, 752] width 590 height 73
click at [289, 103] on p "Target Kids" at bounding box center [247, 99] width 107 height 27
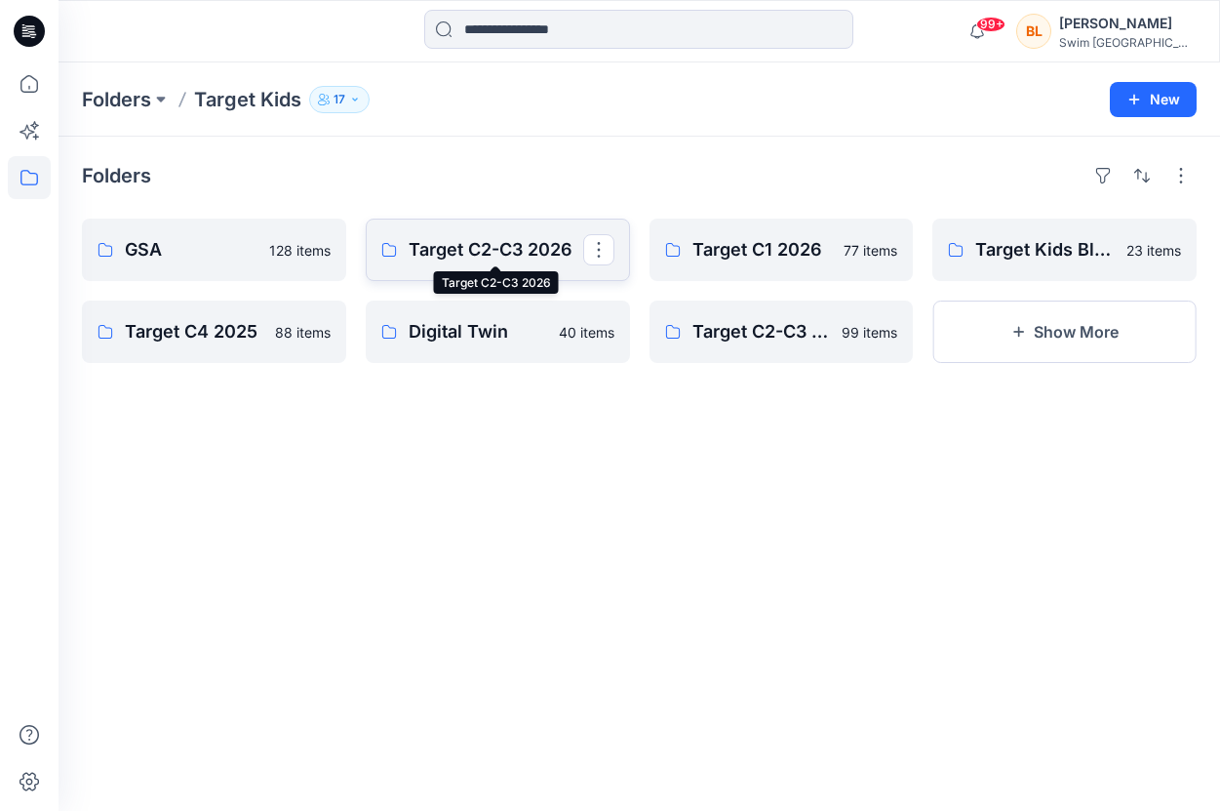
click at [482, 240] on p "Target C2-C3 2026" at bounding box center [496, 249] width 175 height 27
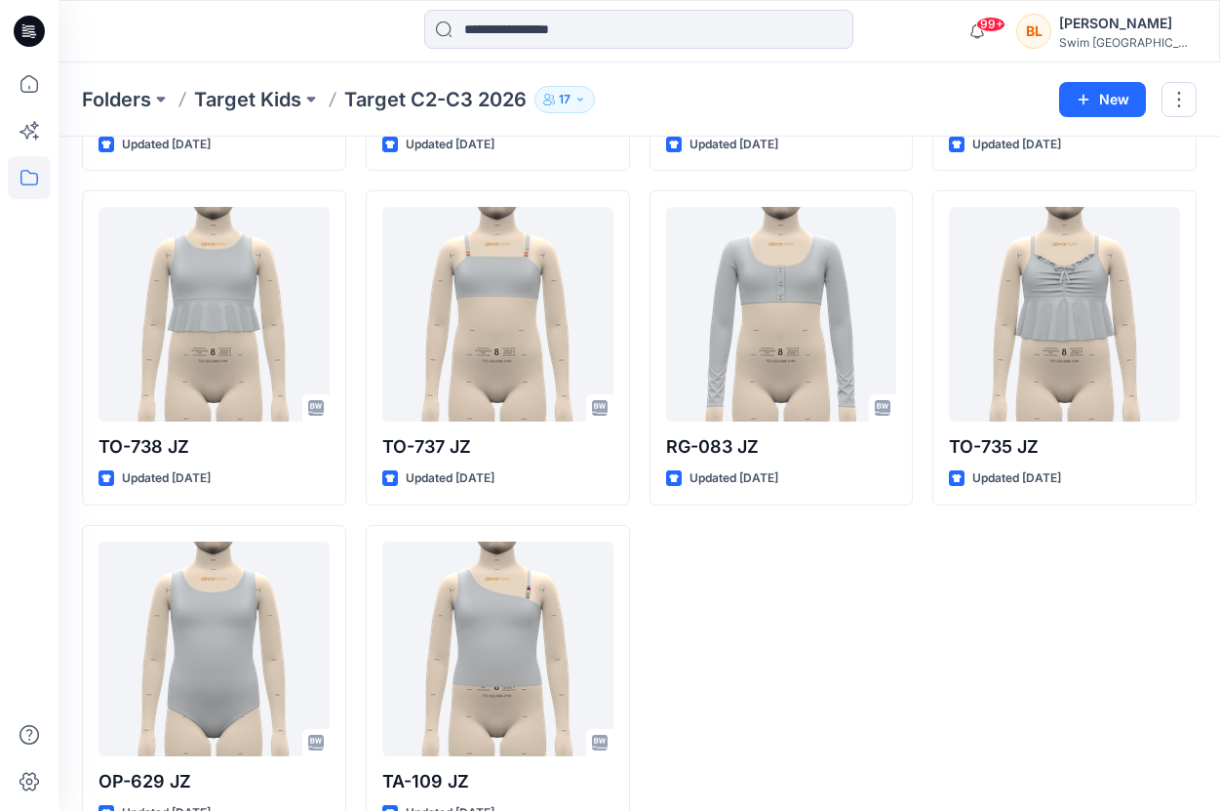
scroll to position [5036, 0]
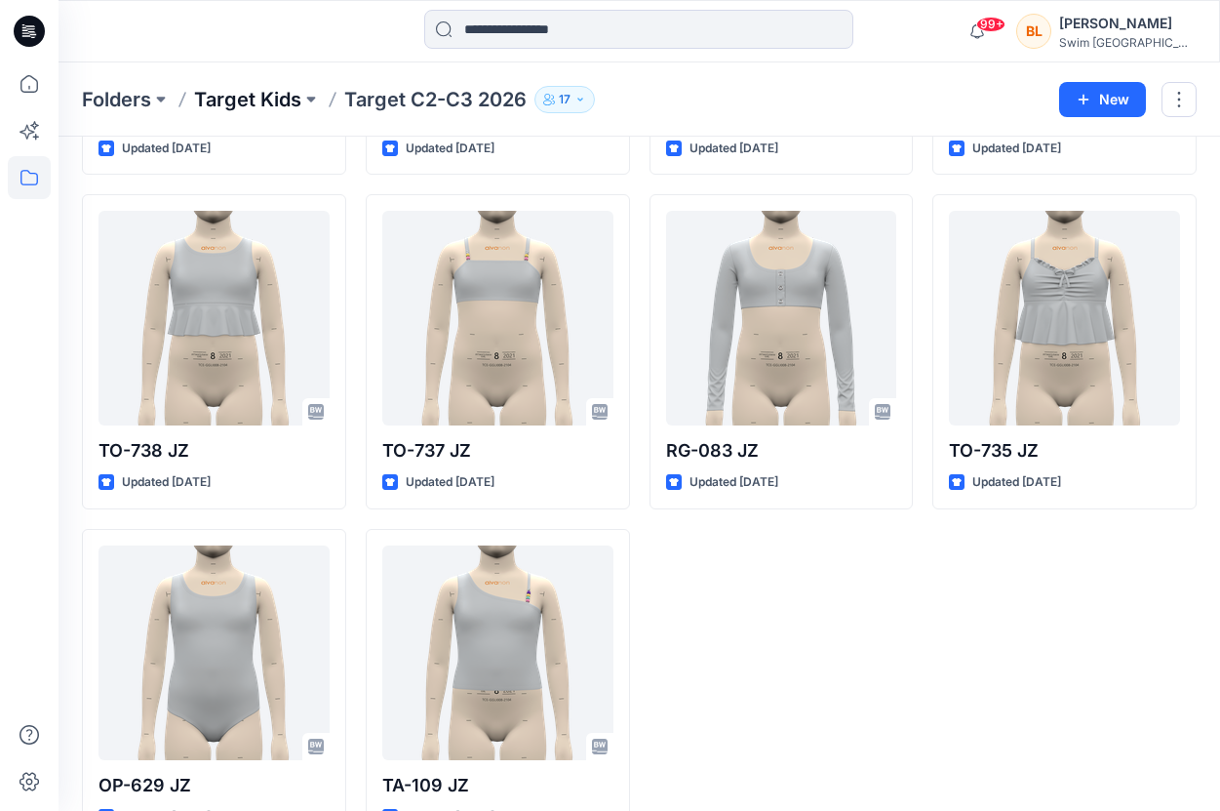
click at [276, 96] on p "Target Kids" at bounding box center [247, 99] width 107 height 27
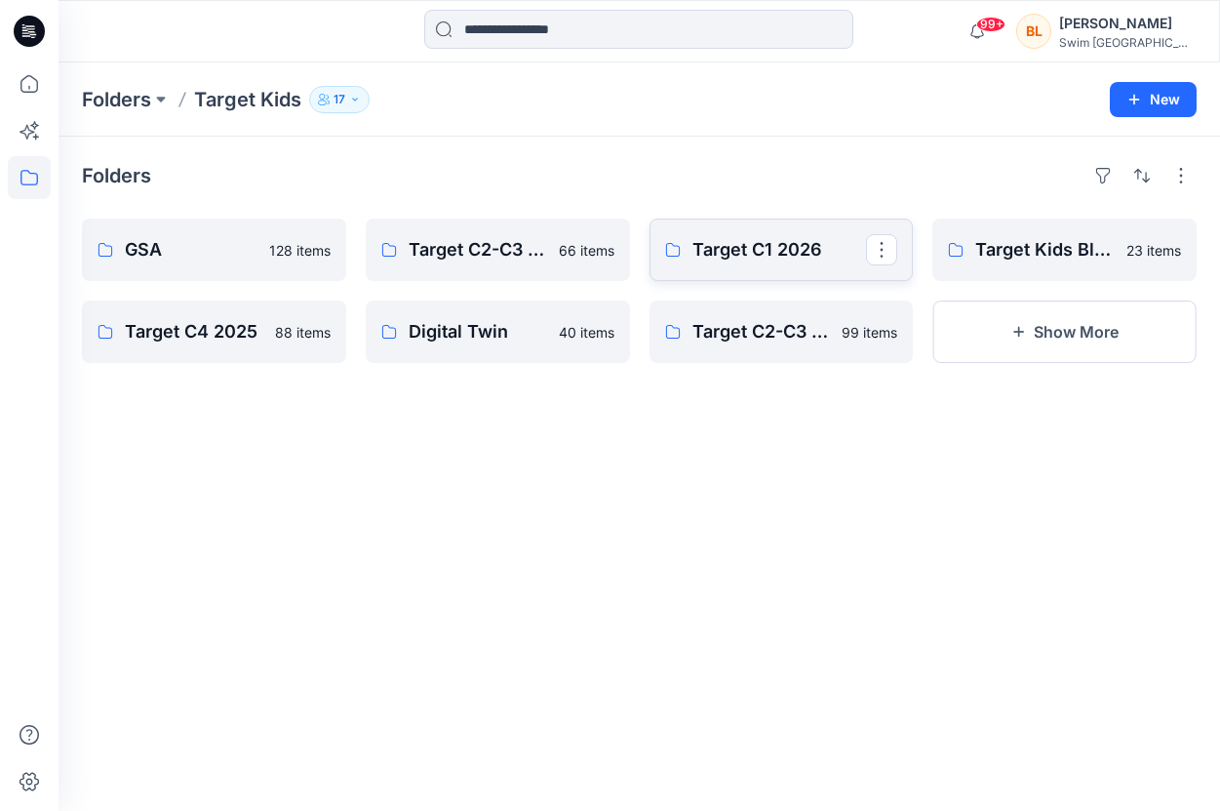
click at [771, 238] on p "Target C1 2026" at bounding box center [780, 249] width 175 height 27
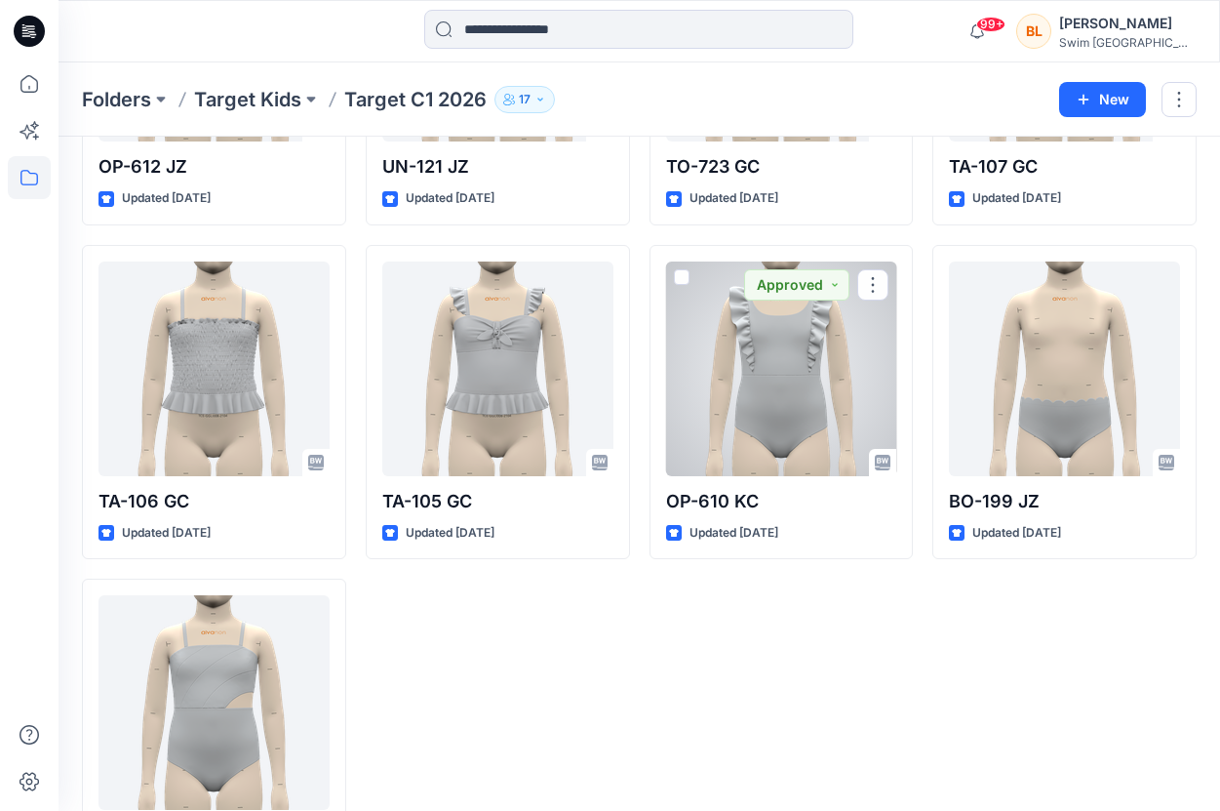
scroll to position [5996, 0]
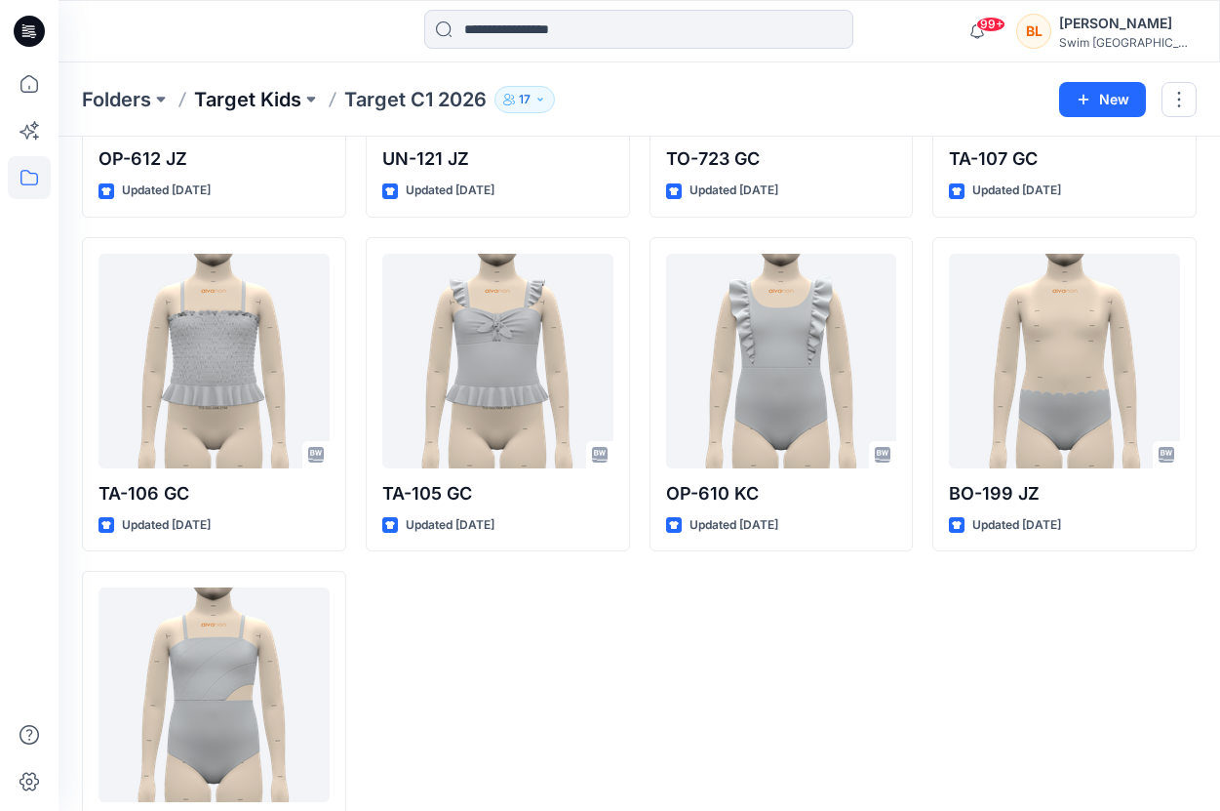
click at [239, 89] on p "Target Kids" at bounding box center [247, 99] width 107 height 27
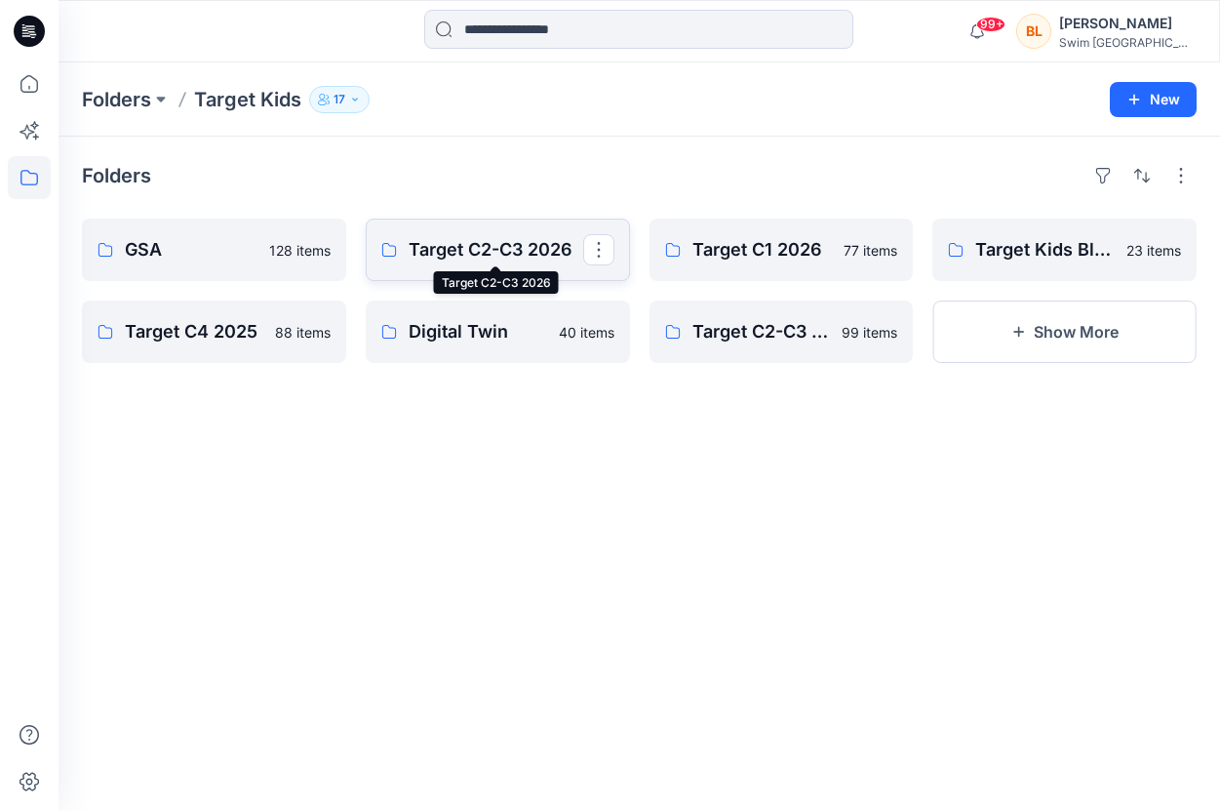
click at [532, 259] on p "Target C2-C3 2026" at bounding box center [496, 249] width 175 height 27
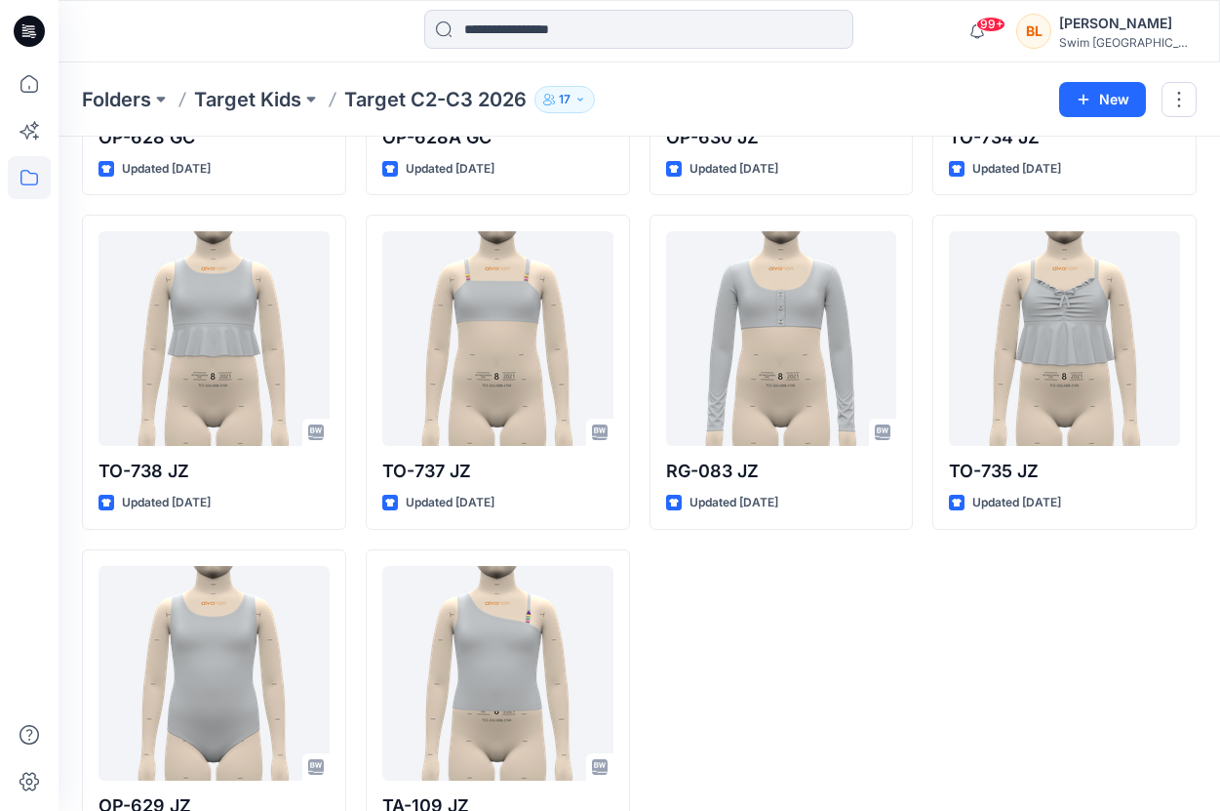
scroll to position [5022, 0]
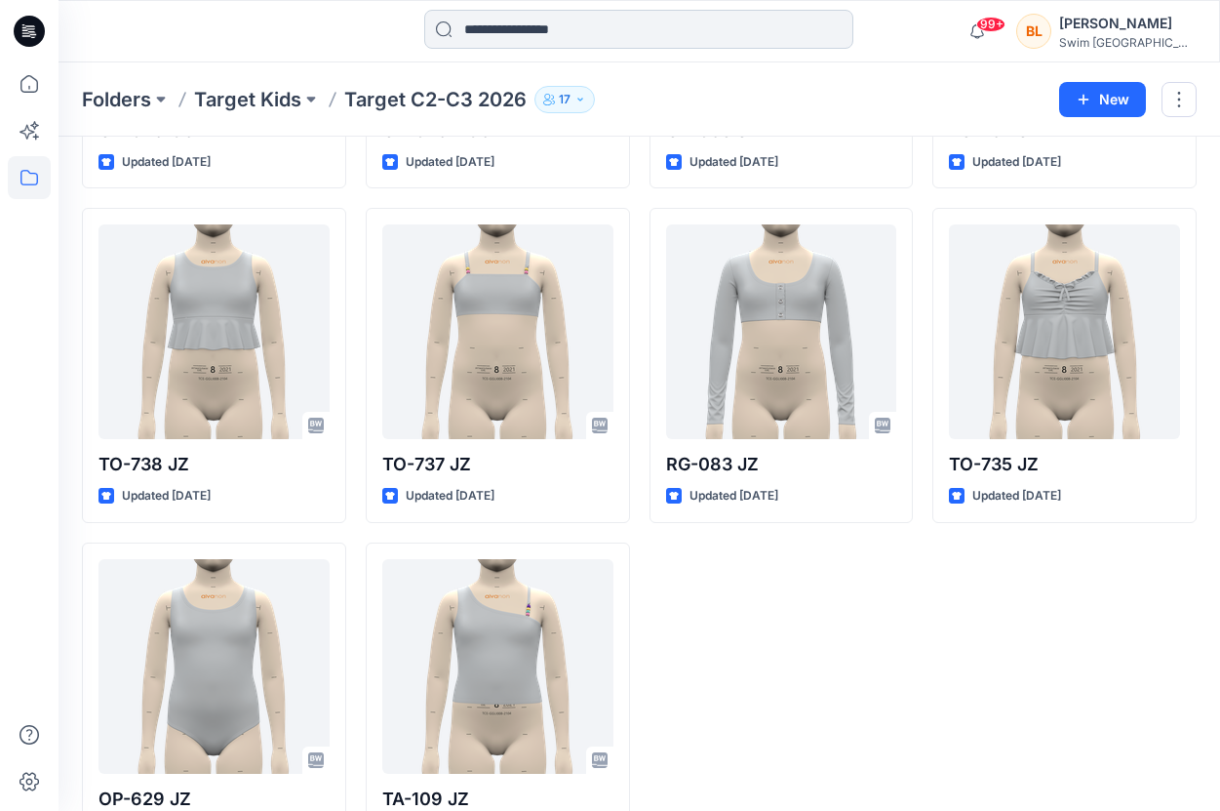
click at [545, 24] on input at bounding box center [638, 29] width 429 height 39
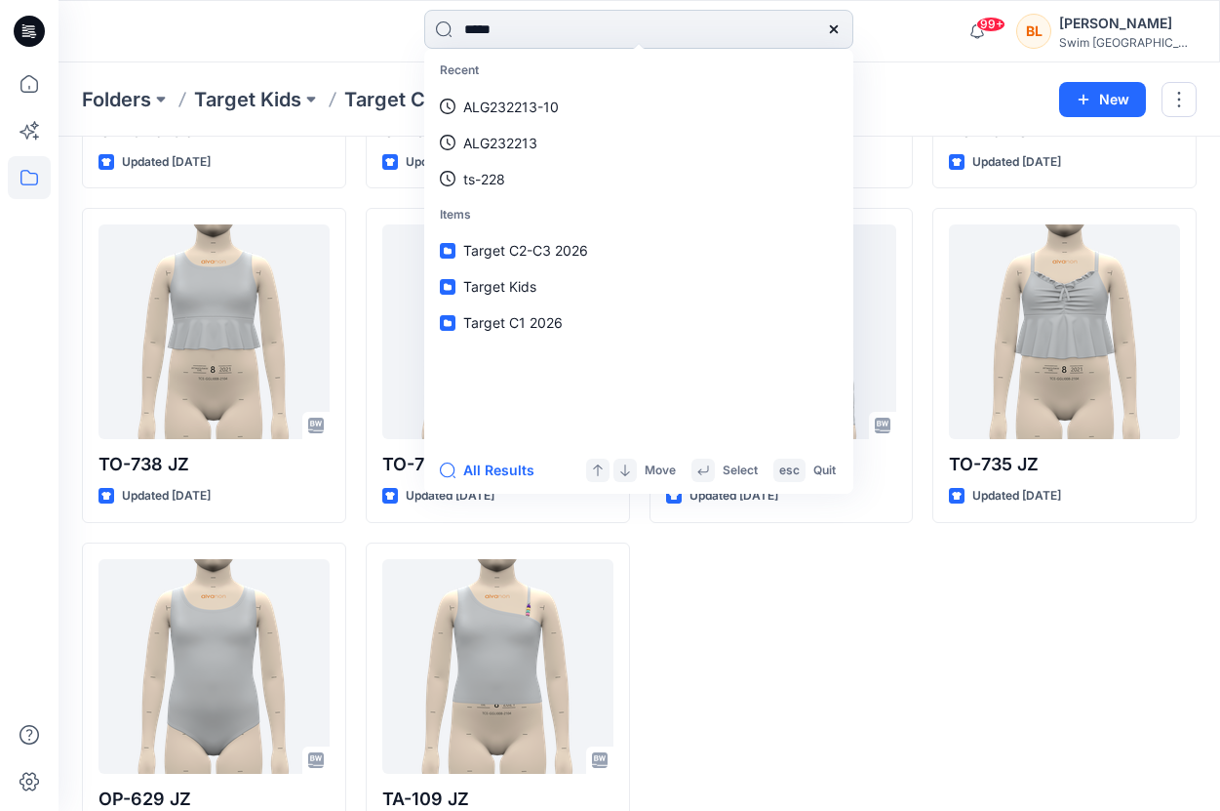
type input "******"
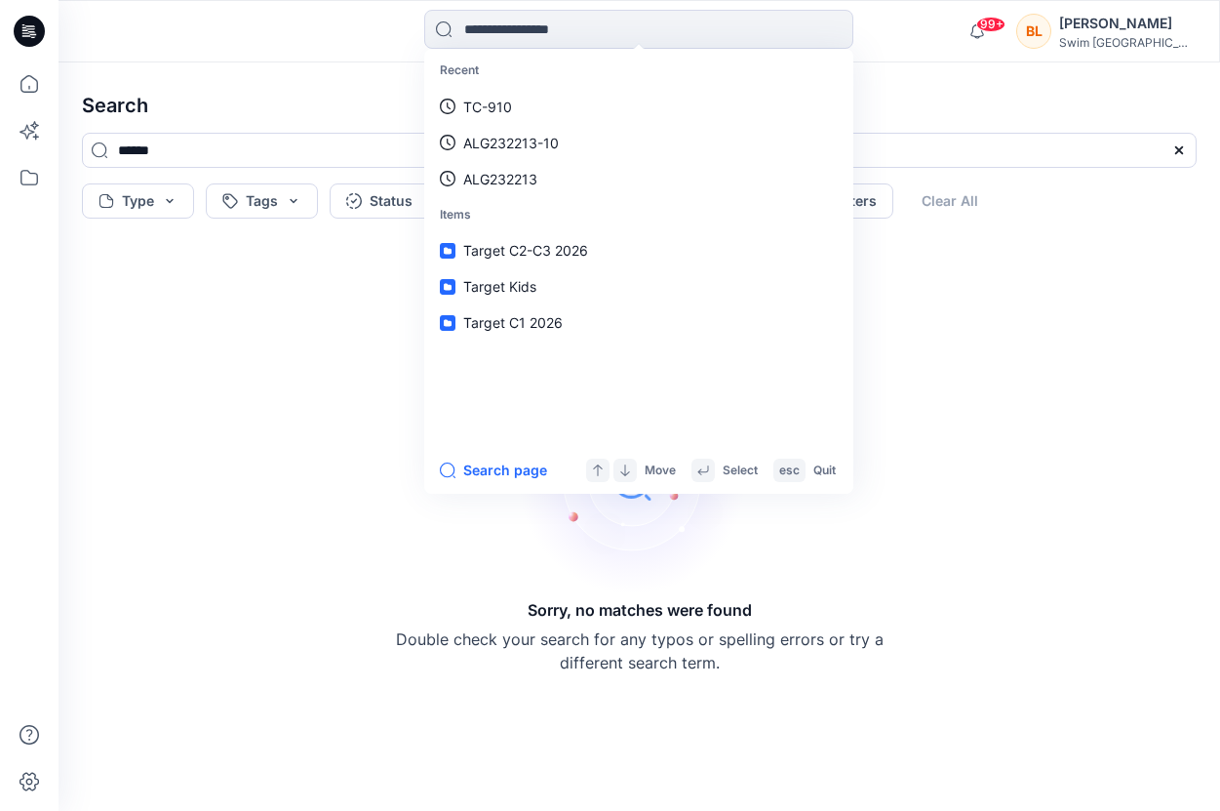
click at [297, 57] on div "Recent TC-910 ALG232213-10 ALG232213 Items Target C2-C3 2026 Target Kids Target…" at bounding box center [640, 31] width 1162 height 62
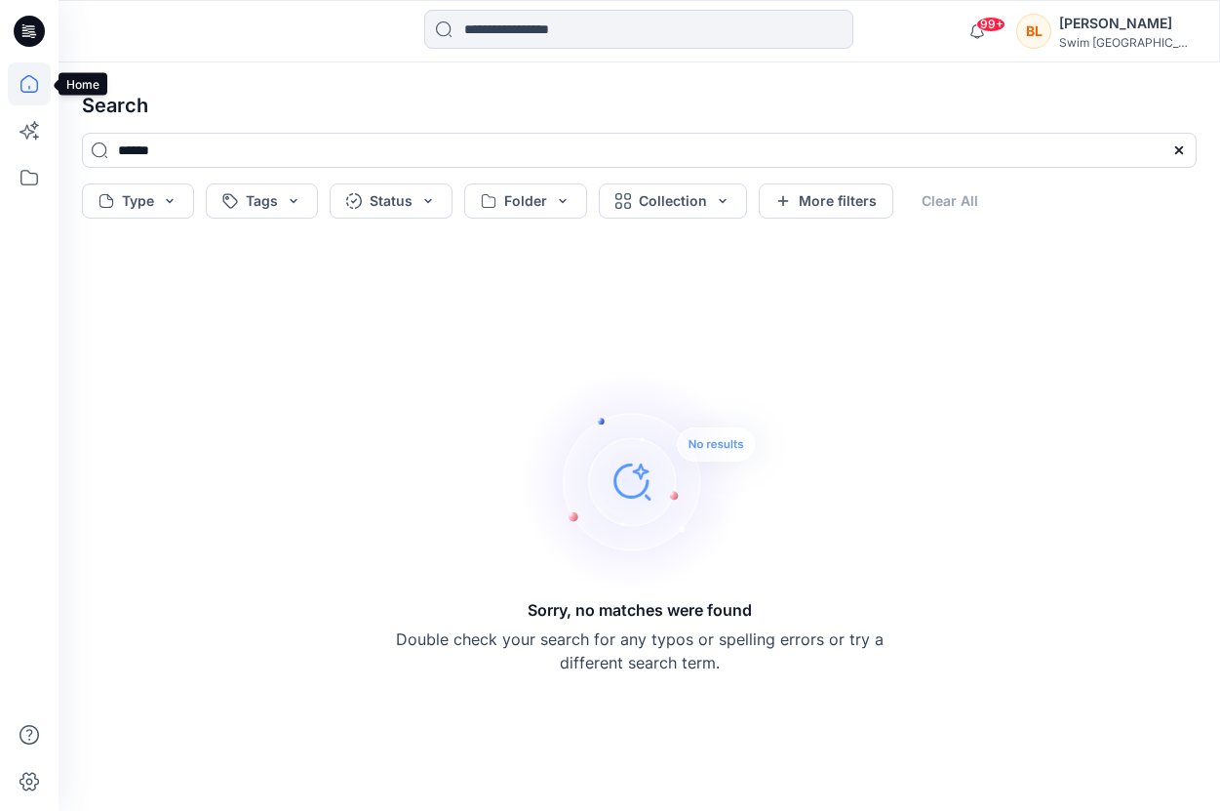
click at [23, 85] on icon at bounding box center [29, 83] width 43 height 43
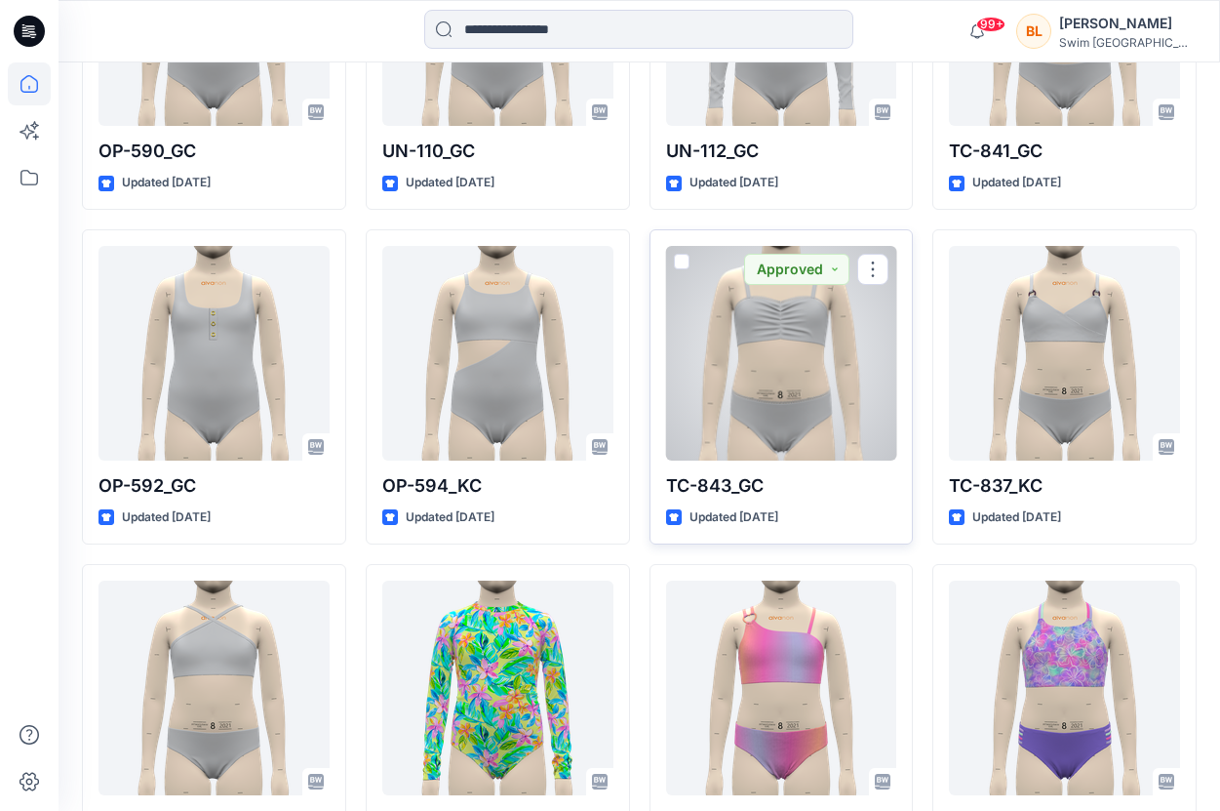
scroll to position [21468, 0]
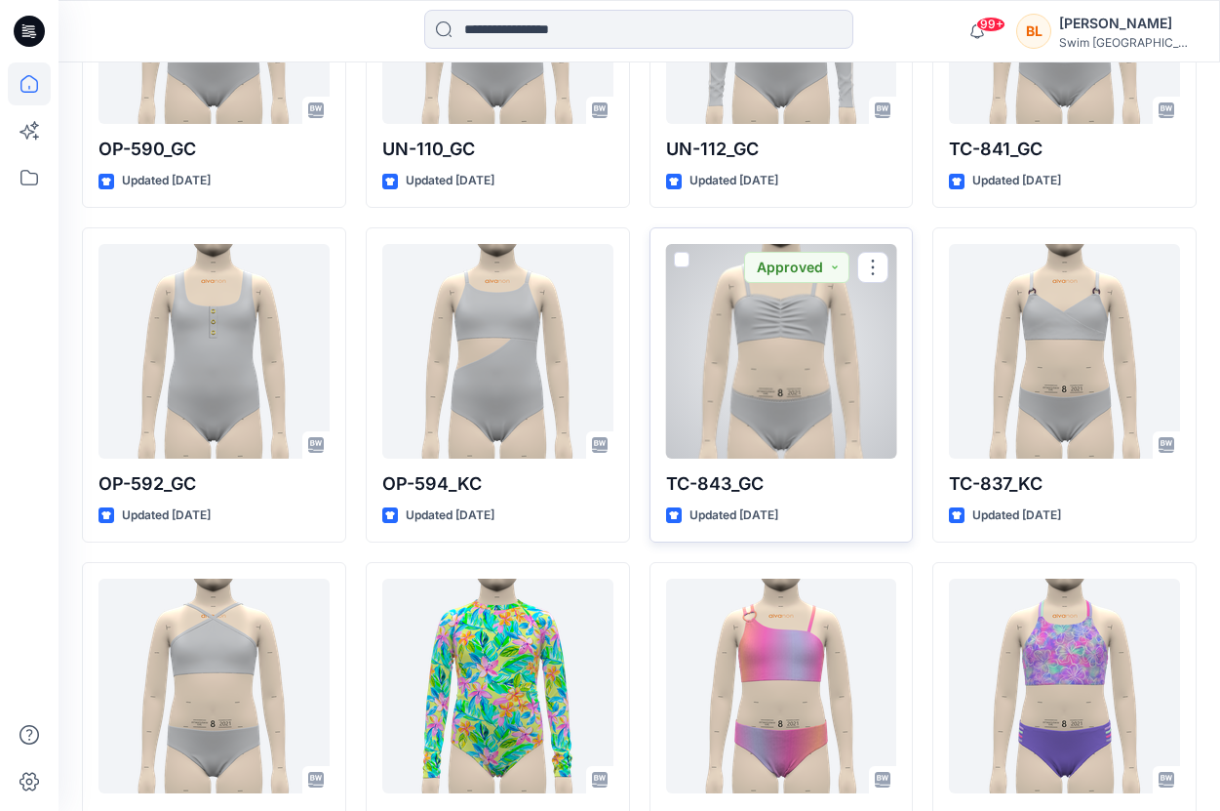
click at [774, 375] on div at bounding box center [781, 351] width 231 height 215
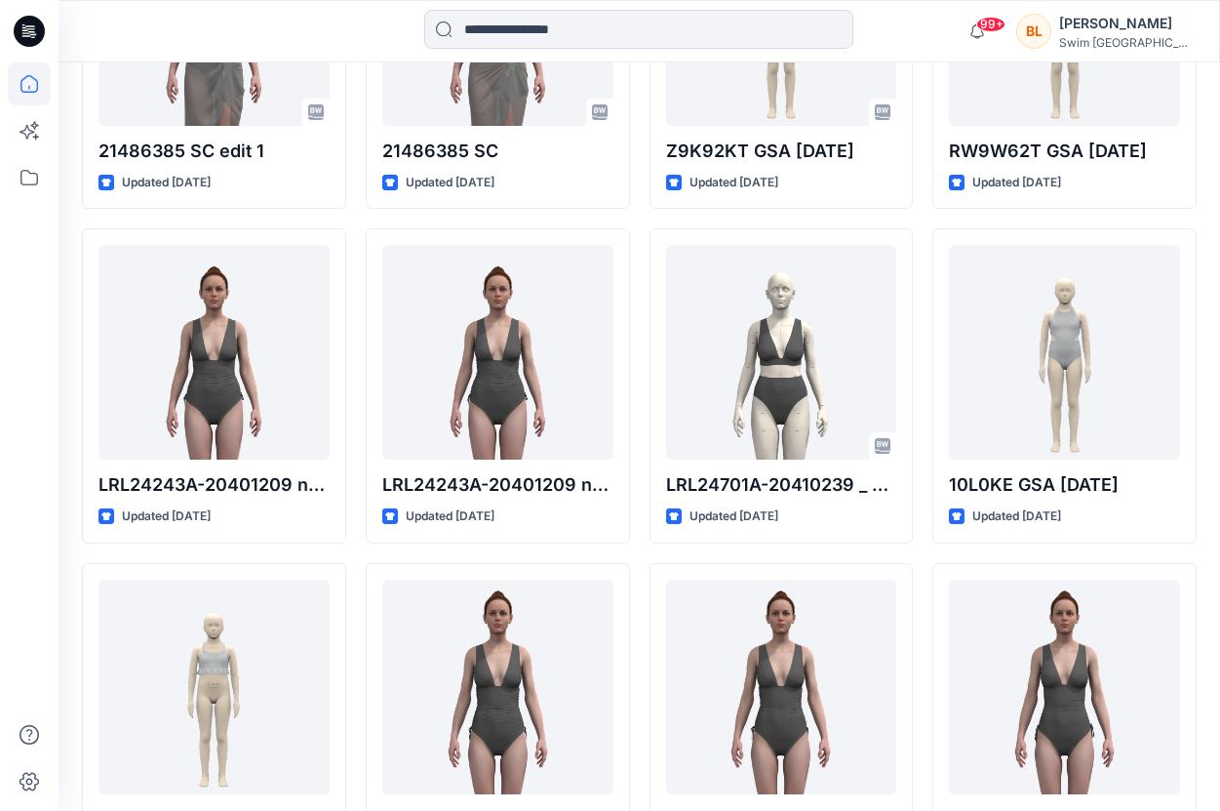
scroll to position [53893, 0]
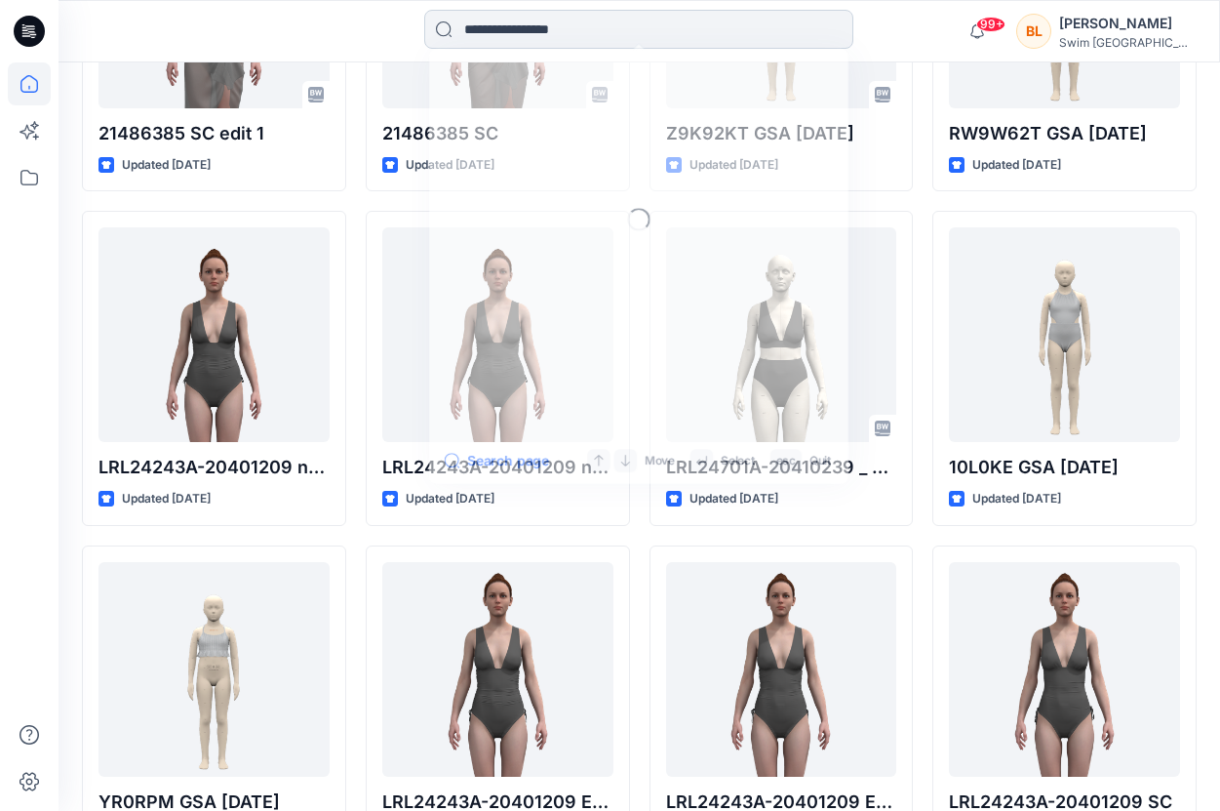
click at [686, 42] on input at bounding box center [638, 29] width 429 height 39
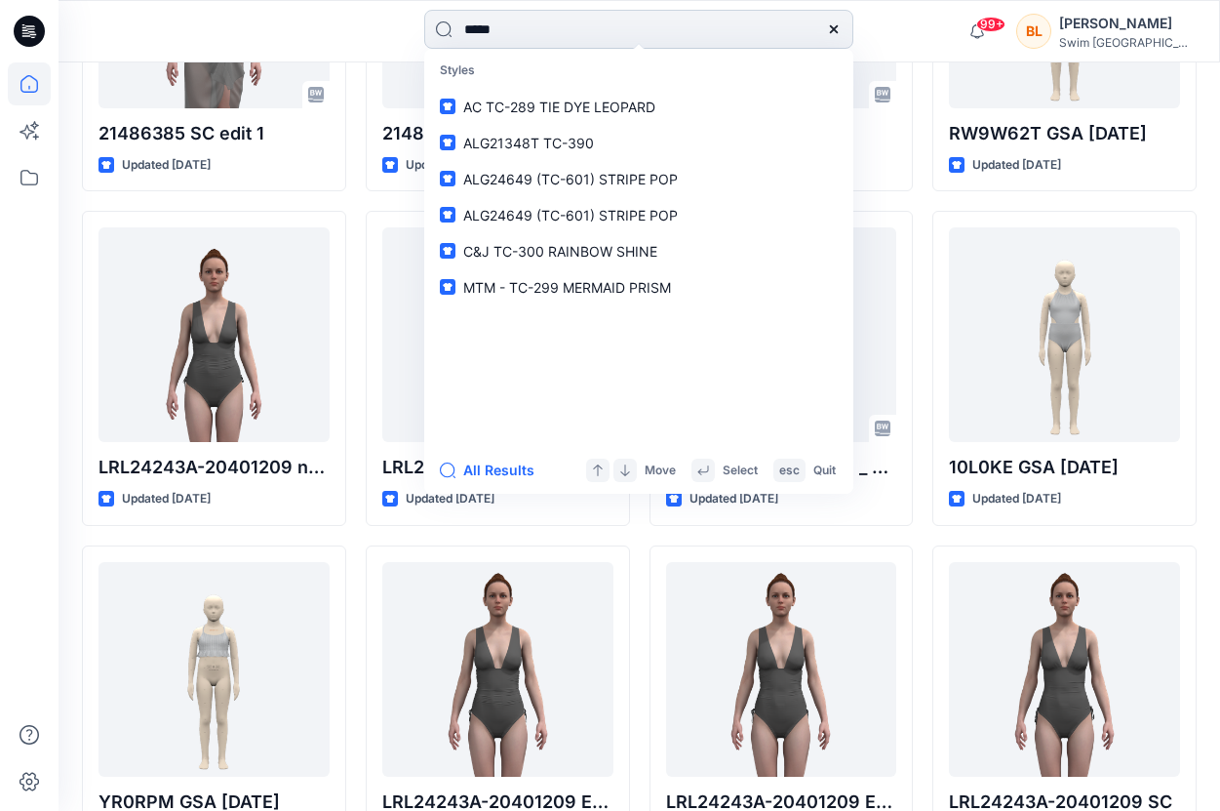
type input "******"
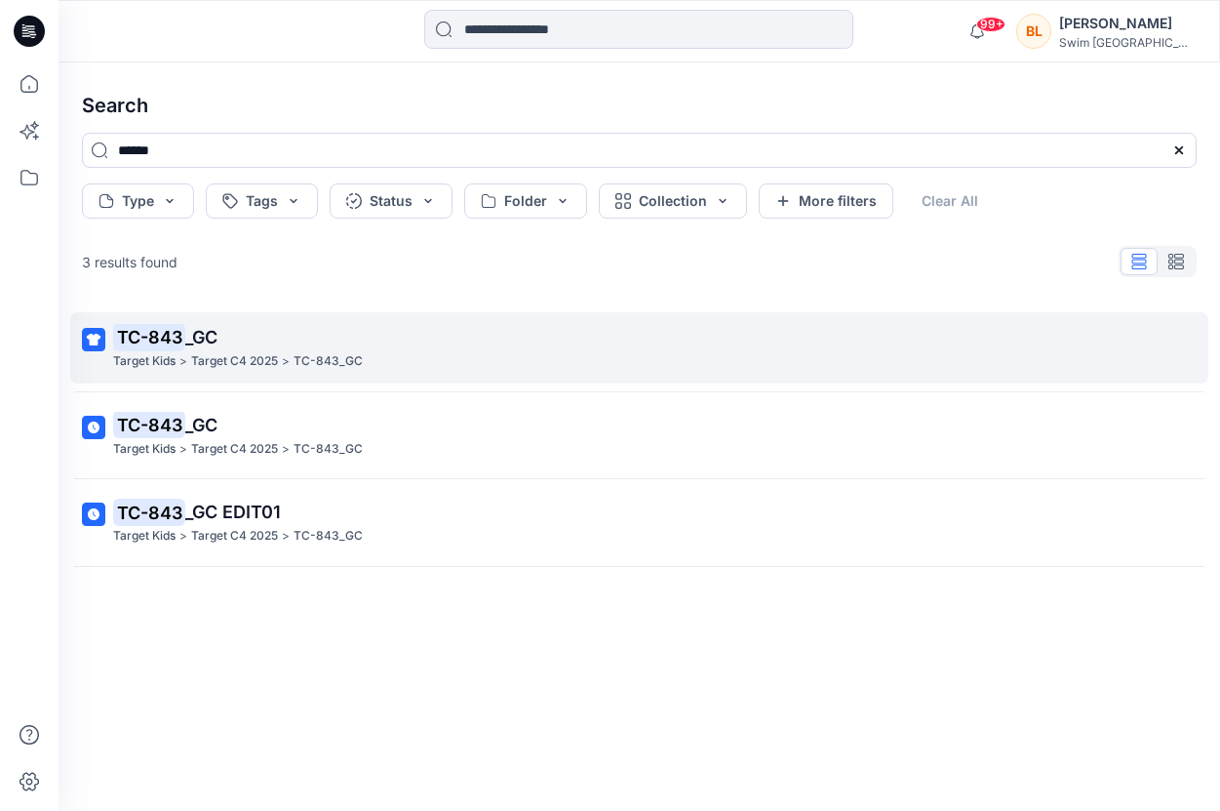
click at [310, 363] on p "TC-843_GC" at bounding box center [328, 361] width 69 height 20
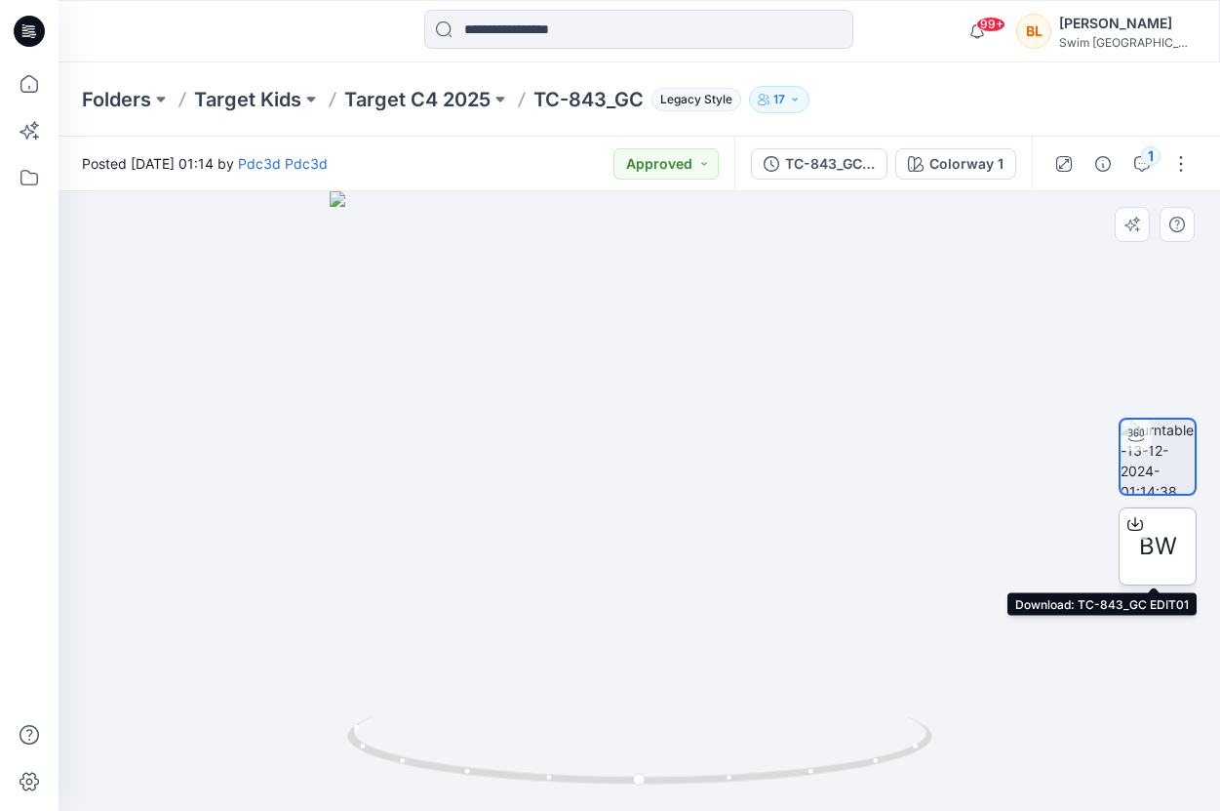
click at [1155, 549] on span "BW" at bounding box center [1158, 546] width 38 height 35
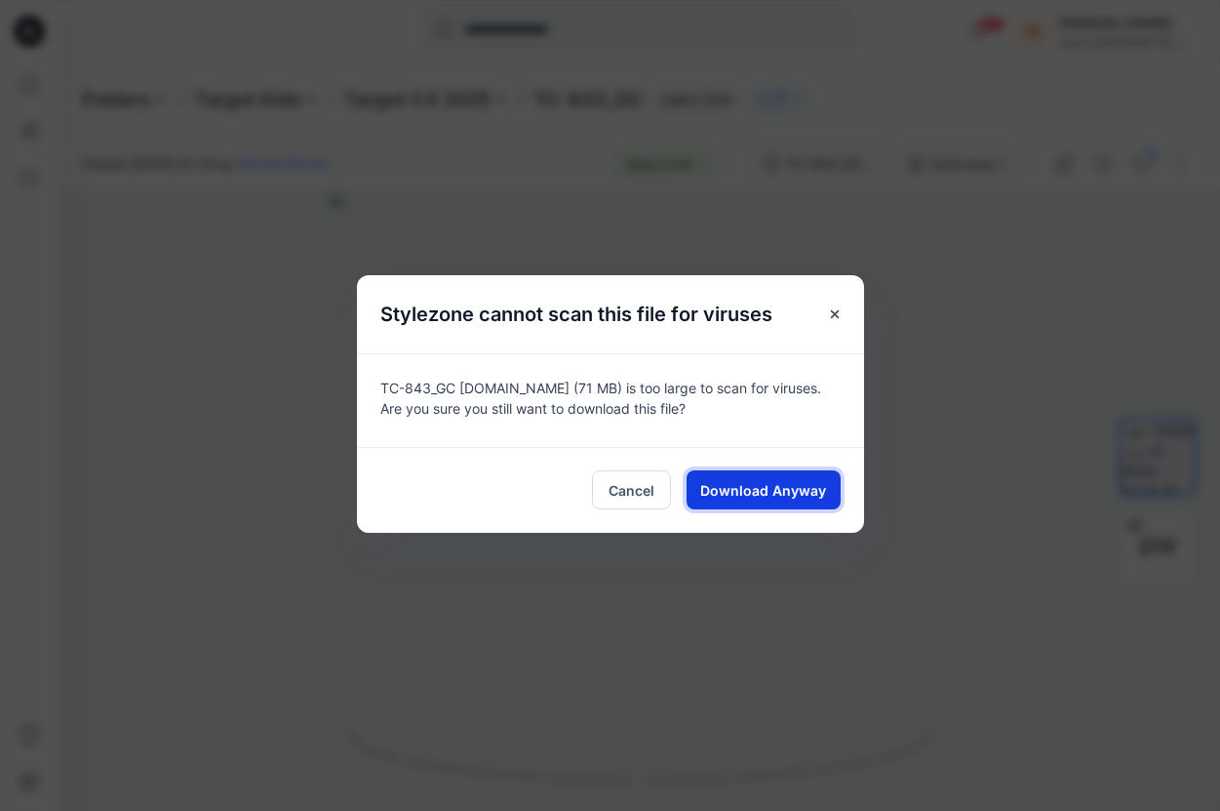
click at [767, 482] on span "Download Anyway" at bounding box center [763, 490] width 126 height 20
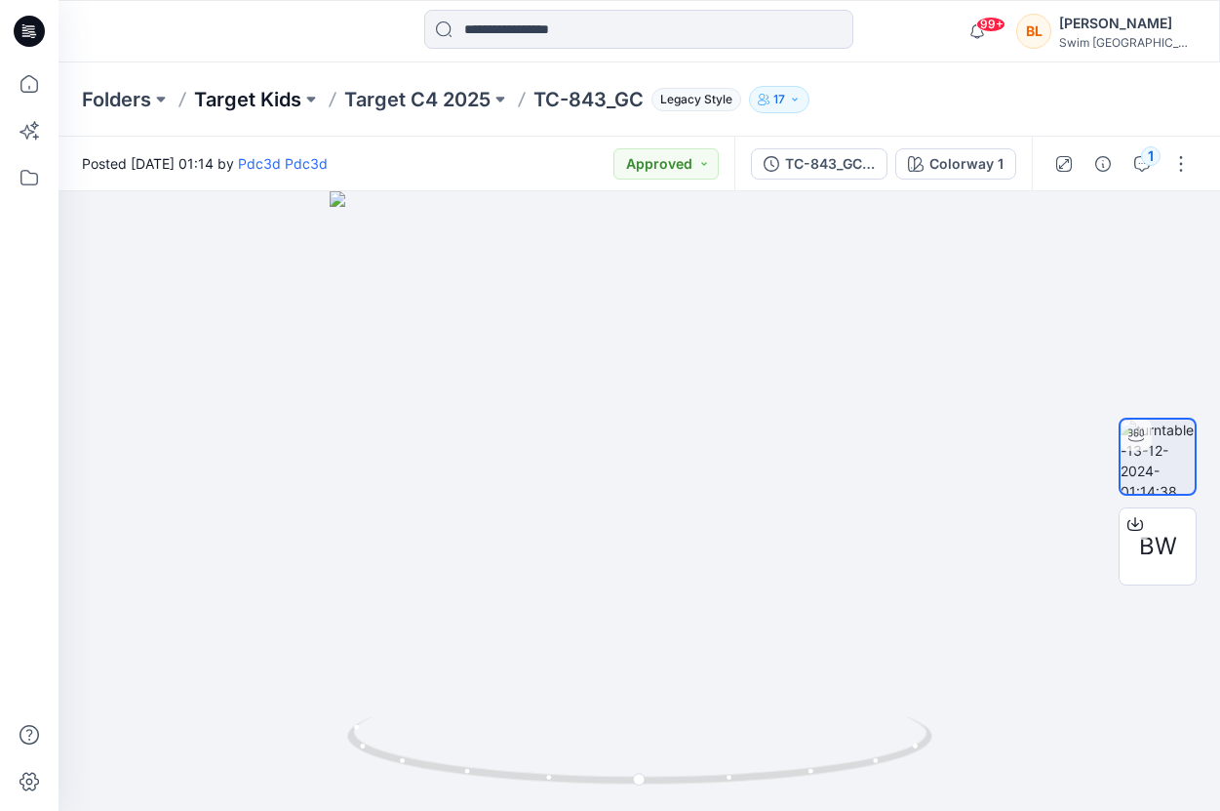
click at [257, 91] on p "Target Kids" at bounding box center [247, 99] width 107 height 27
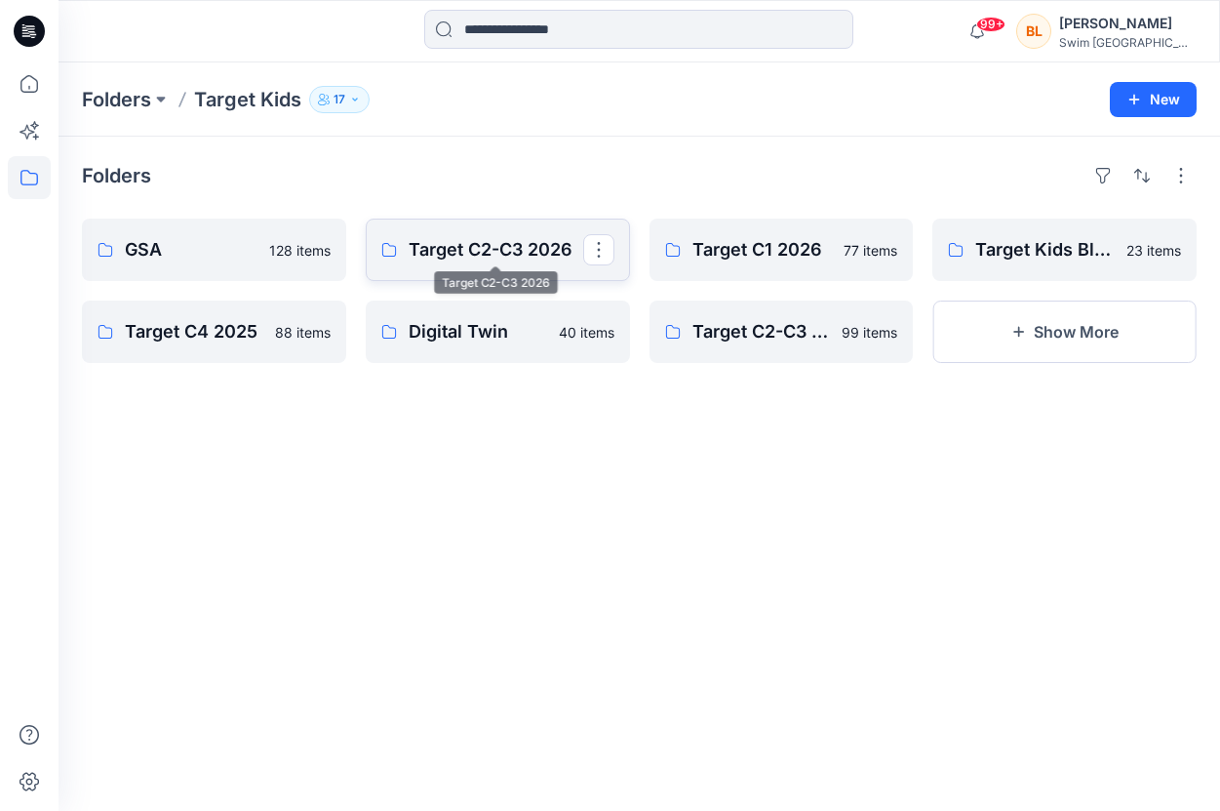
click at [463, 228] on link "Target C2-C3 2026" at bounding box center [498, 249] width 264 height 62
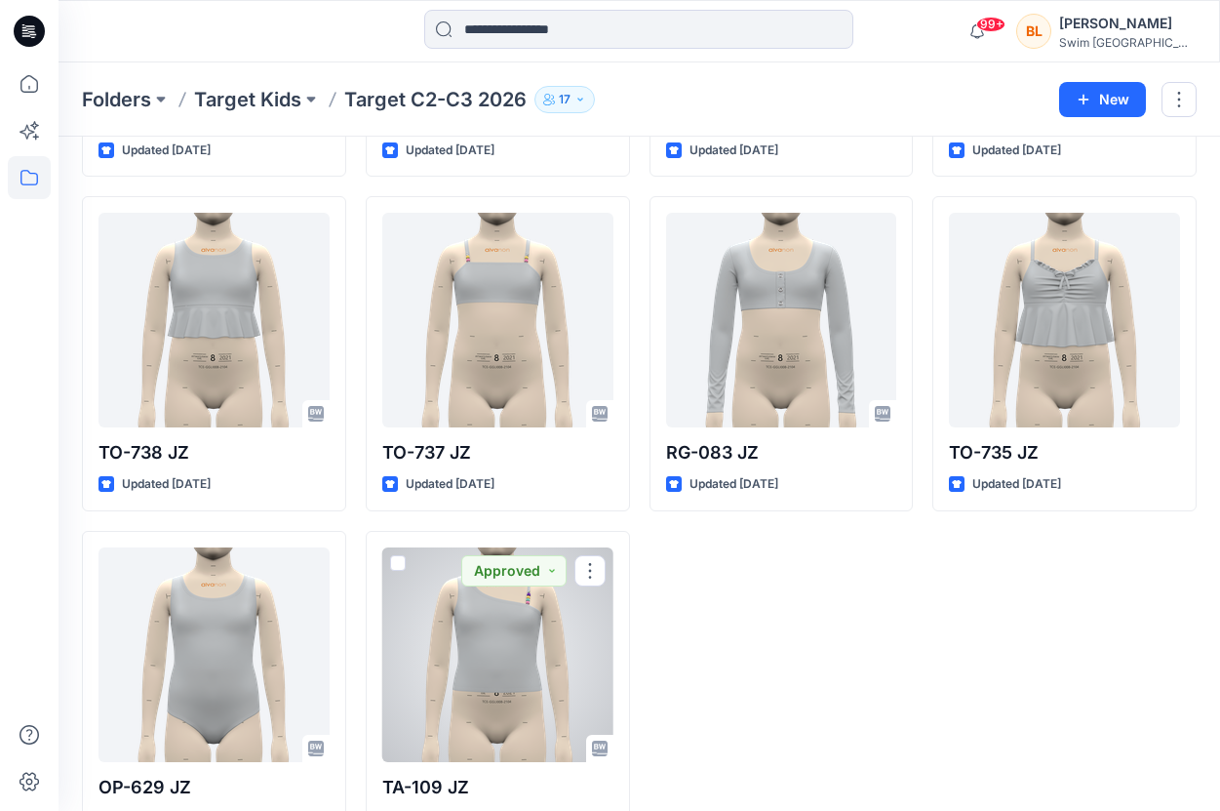
scroll to position [5091, 0]
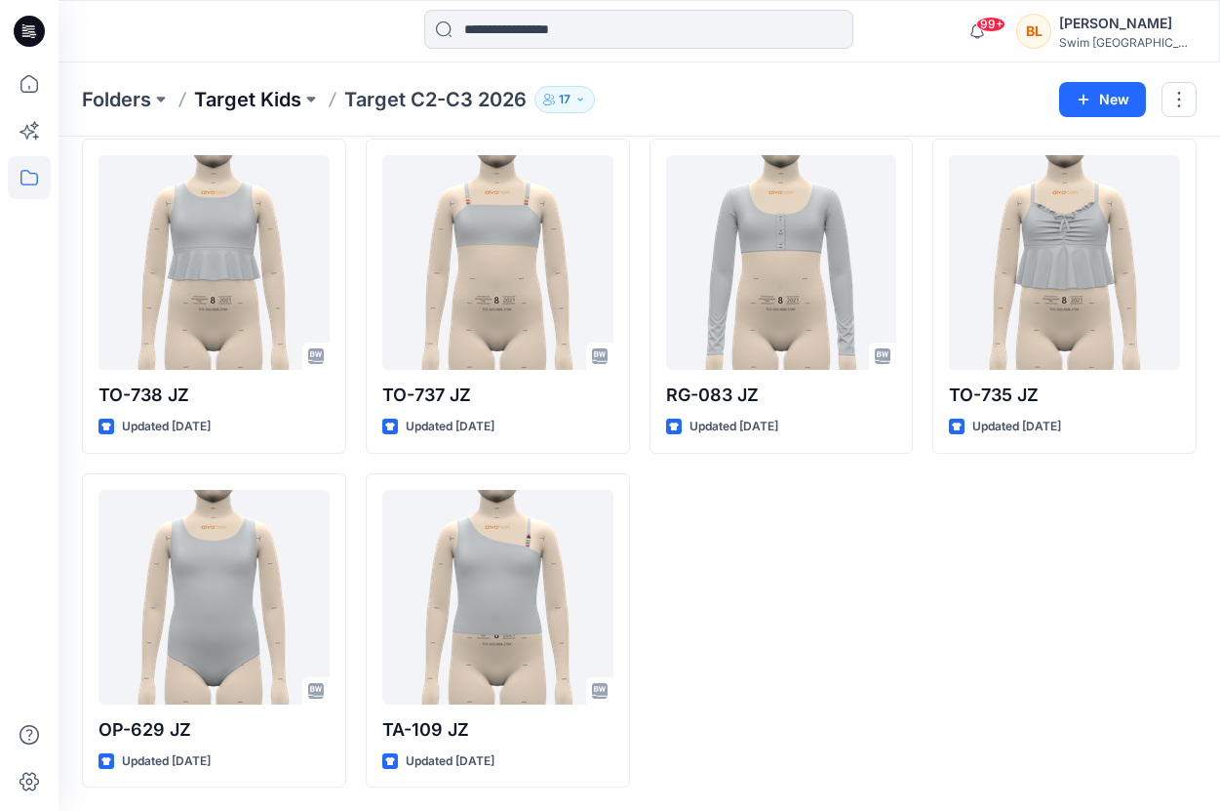
click at [237, 101] on p "Target Kids" at bounding box center [247, 99] width 107 height 27
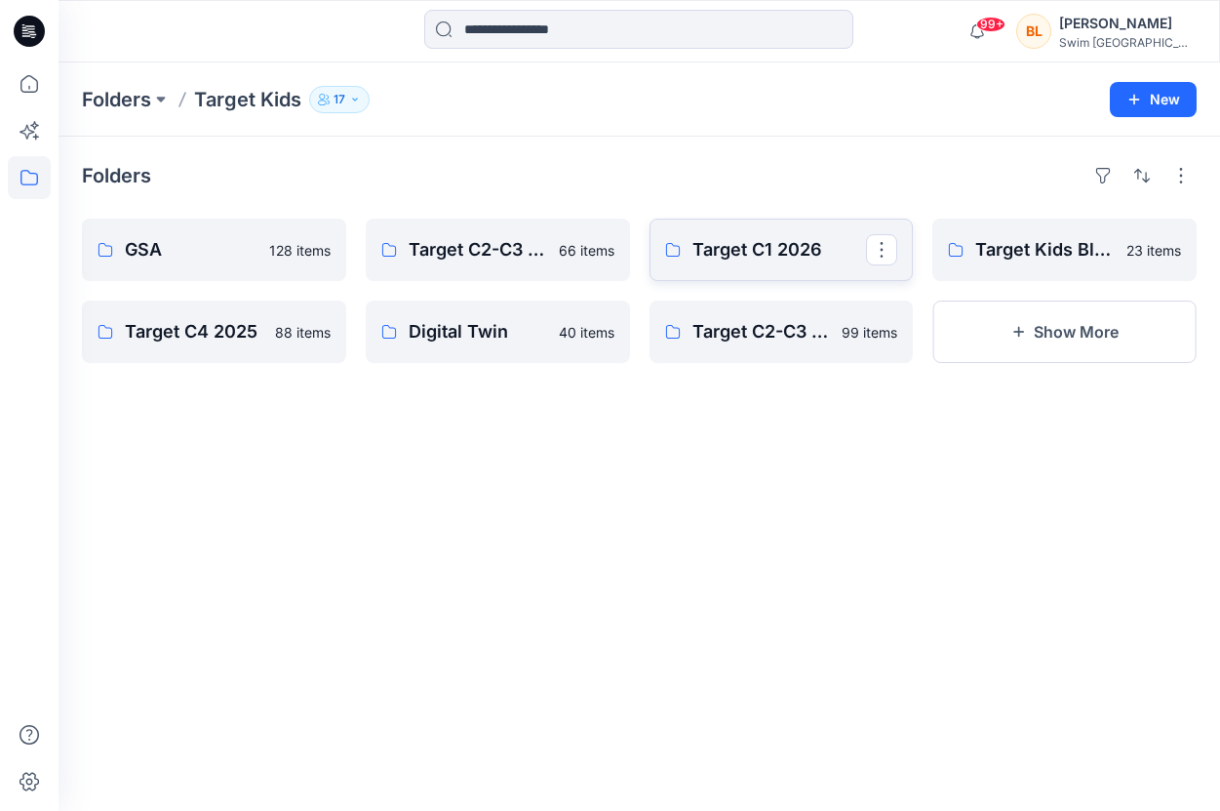
click at [785, 251] on p "Target C1 2026" at bounding box center [780, 249] width 175 height 27
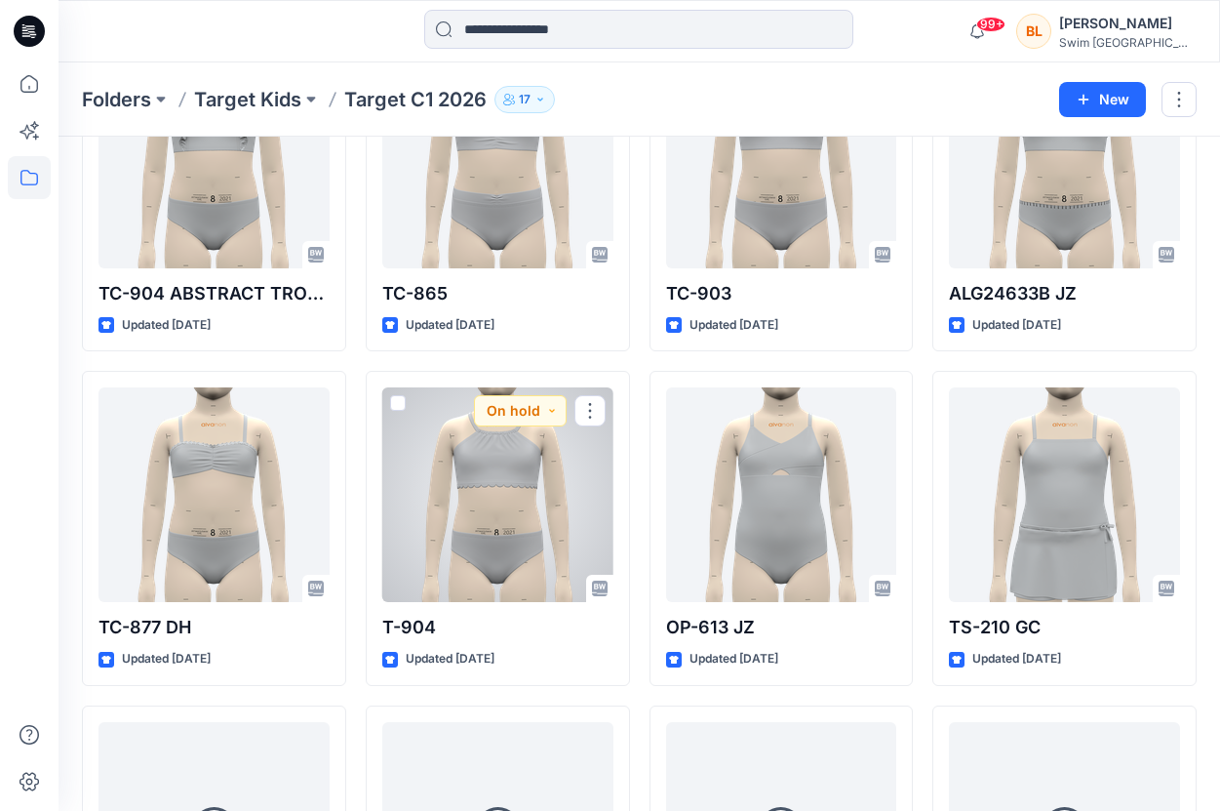
scroll to position [2520, 0]
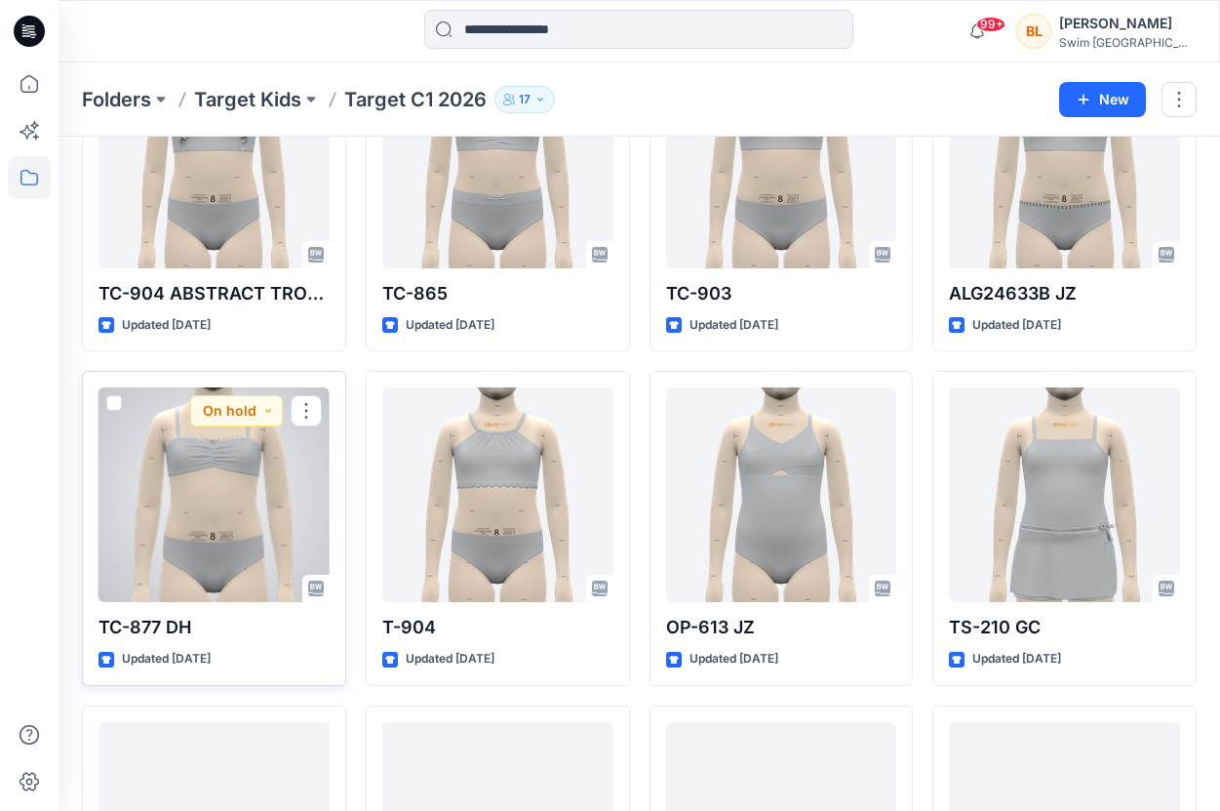
click at [254, 487] on div at bounding box center [214, 494] width 231 height 215
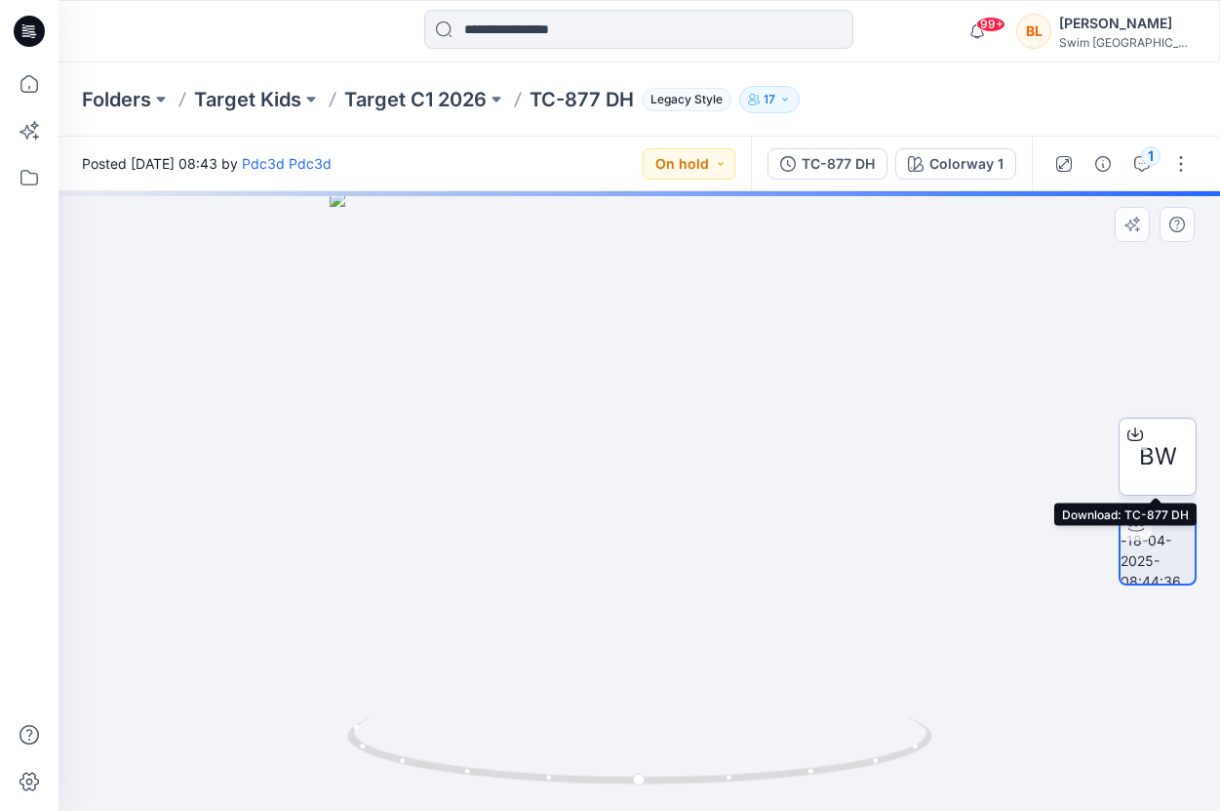
click at [1160, 455] on span "BW" at bounding box center [1158, 456] width 38 height 35
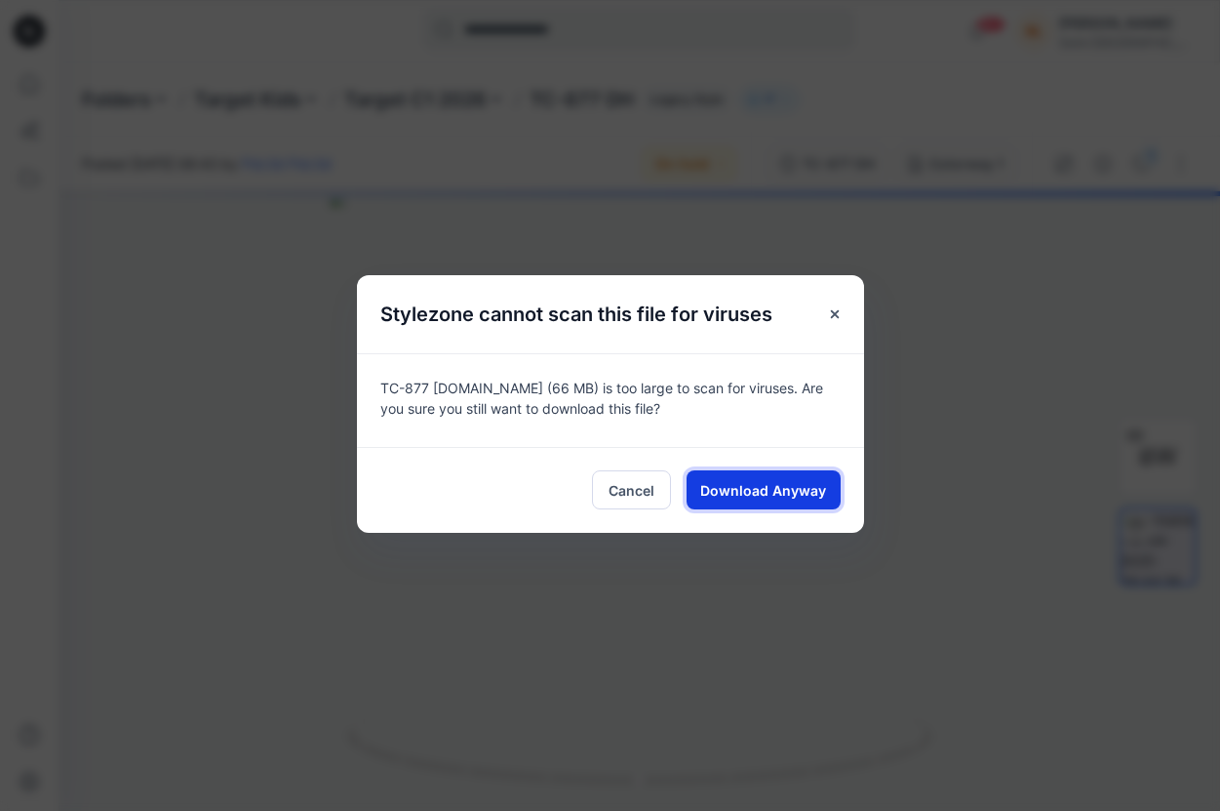
click at [778, 485] on span "Download Anyway" at bounding box center [763, 490] width 126 height 20
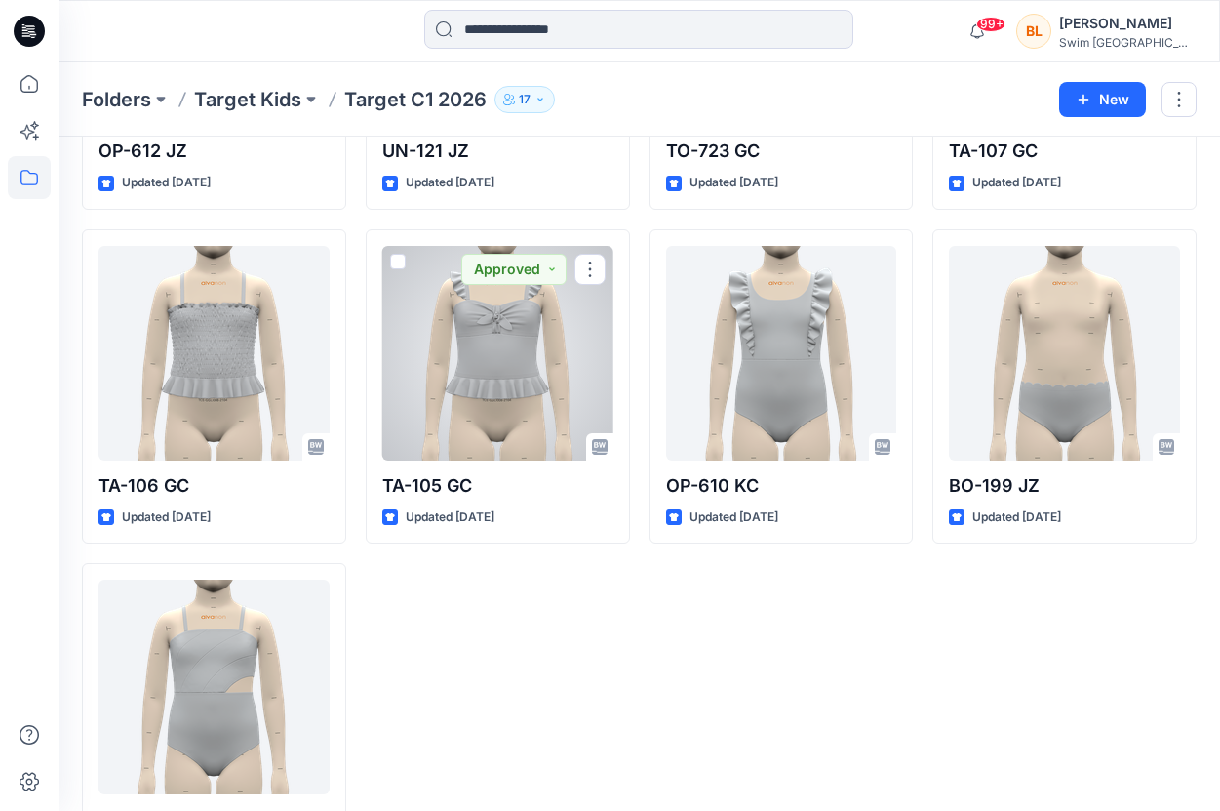
scroll to position [6094, 0]
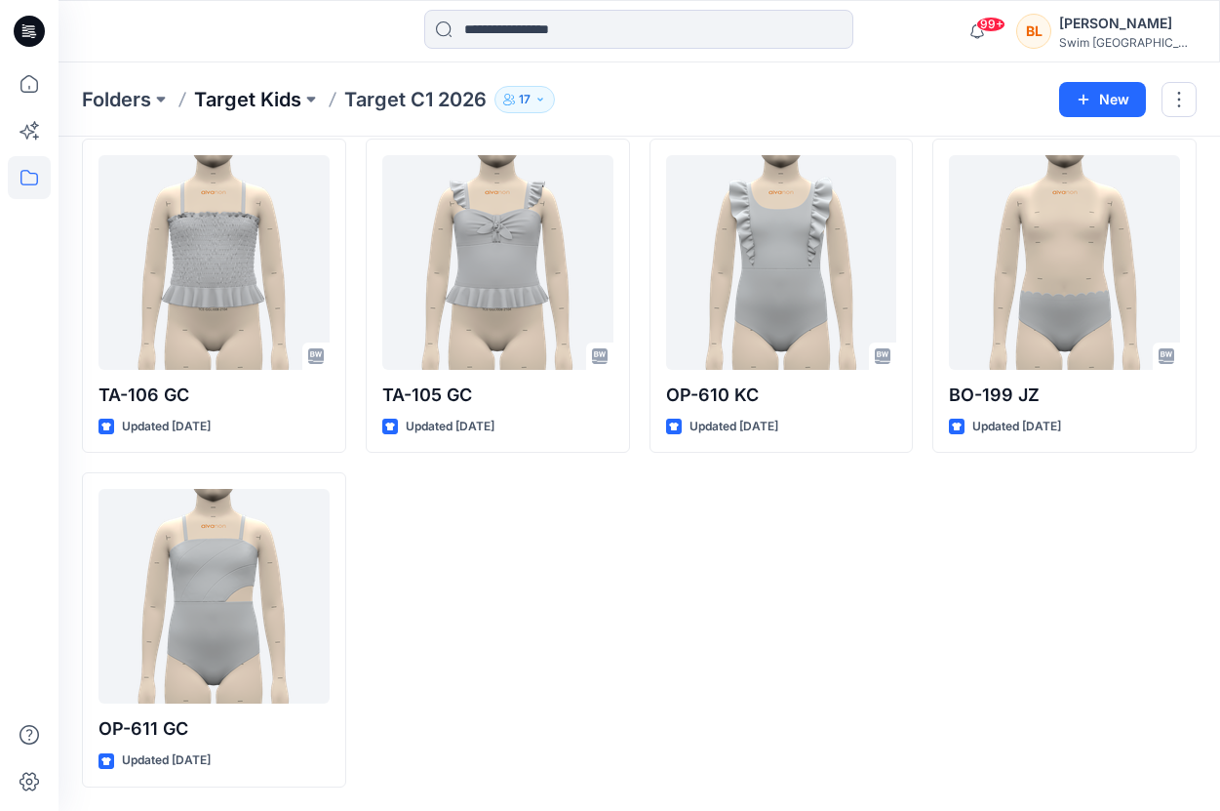
click at [289, 99] on p "Target Kids" at bounding box center [247, 99] width 107 height 27
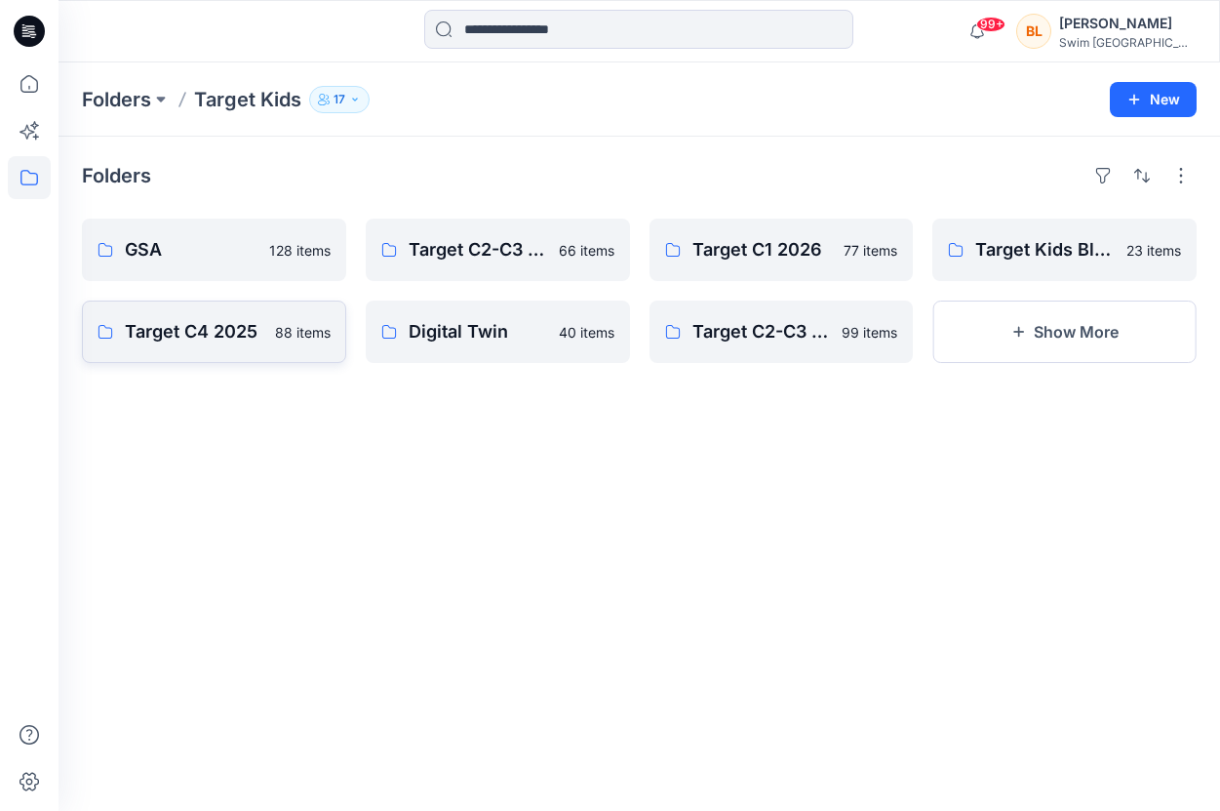
click at [186, 330] on p "Target C4 2025" at bounding box center [194, 331] width 139 height 27
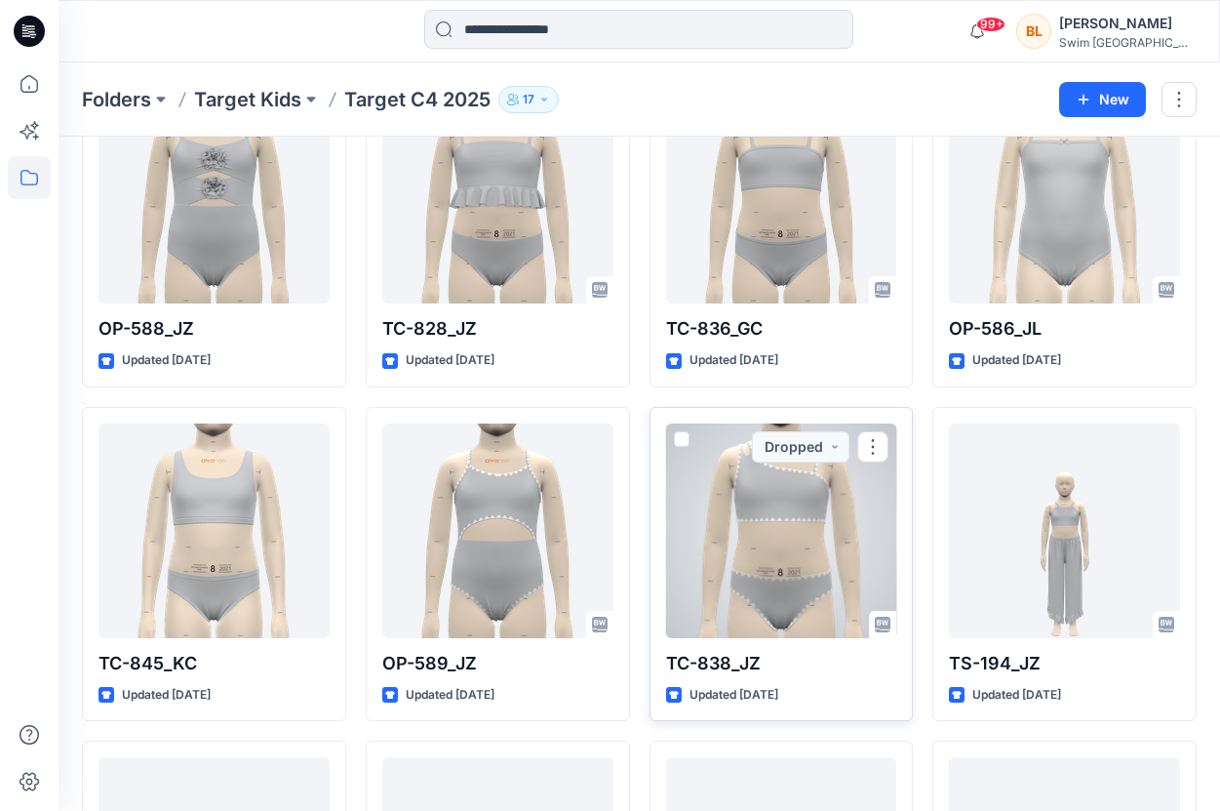
scroll to position [6762, 0]
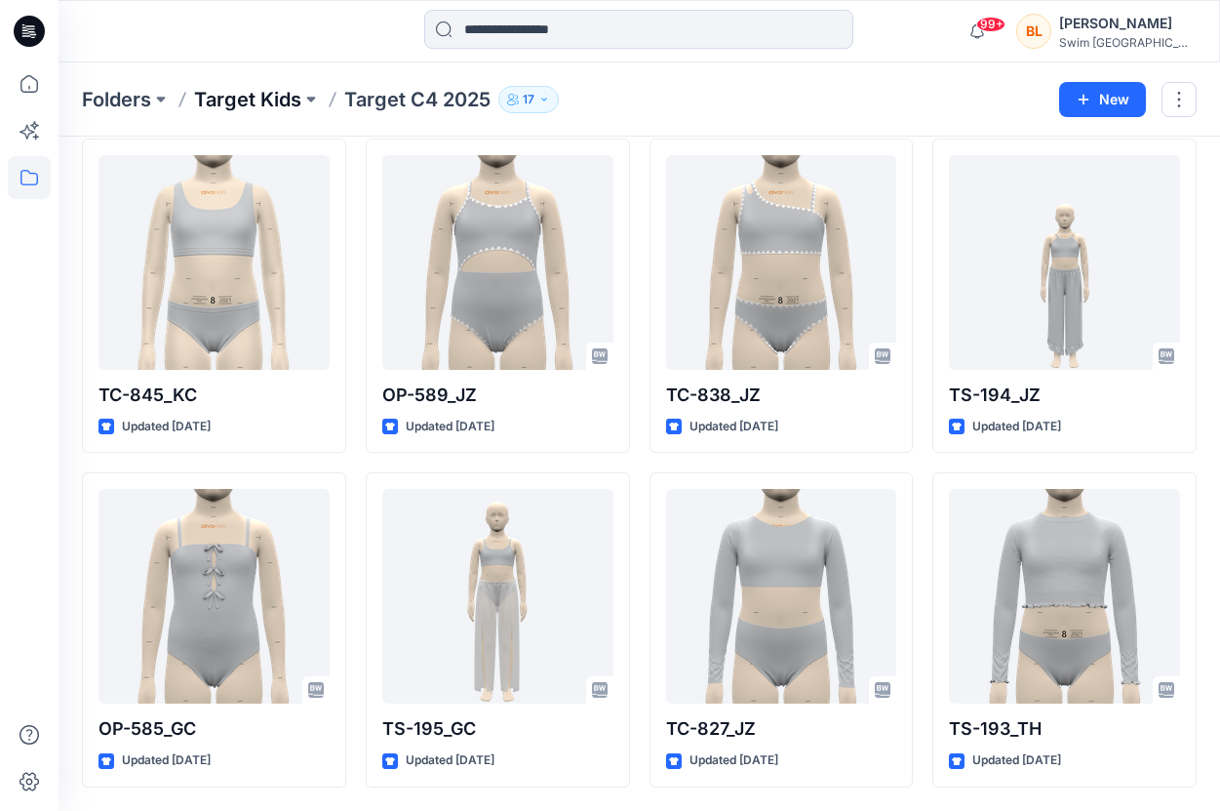
click at [261, 107] on p "Target Kids" at bounding box center [247, 99] width 107 height 27
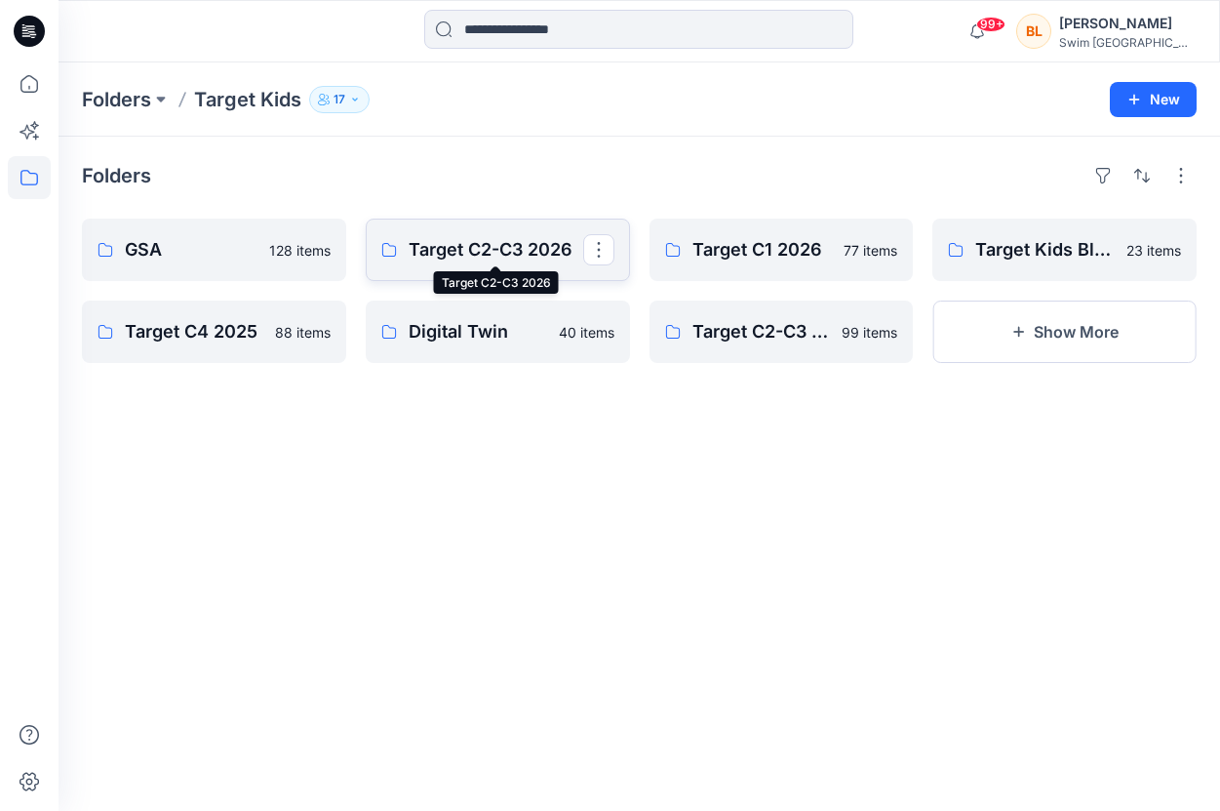
click at [455, 247] on p "Target C2-C3 2026" at bounding box center [496, 249] width 175 height 27
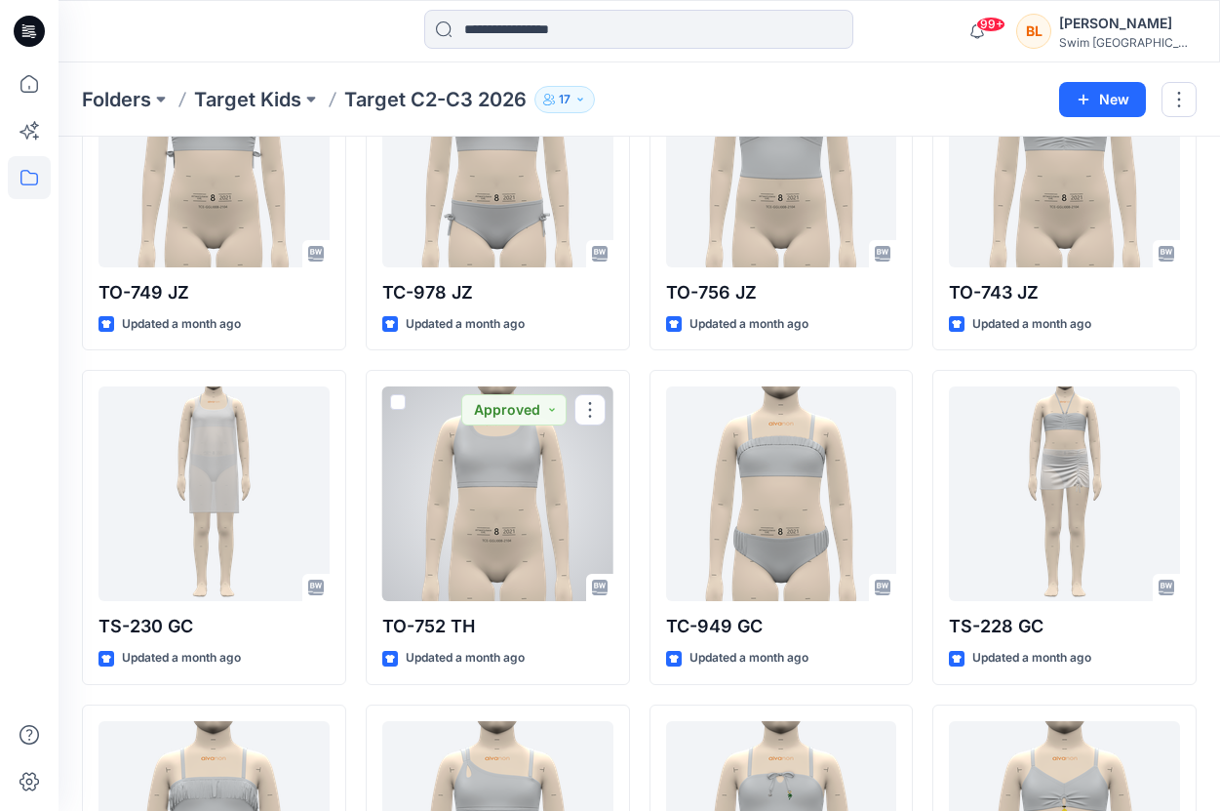
scroll to position [1867, 0]
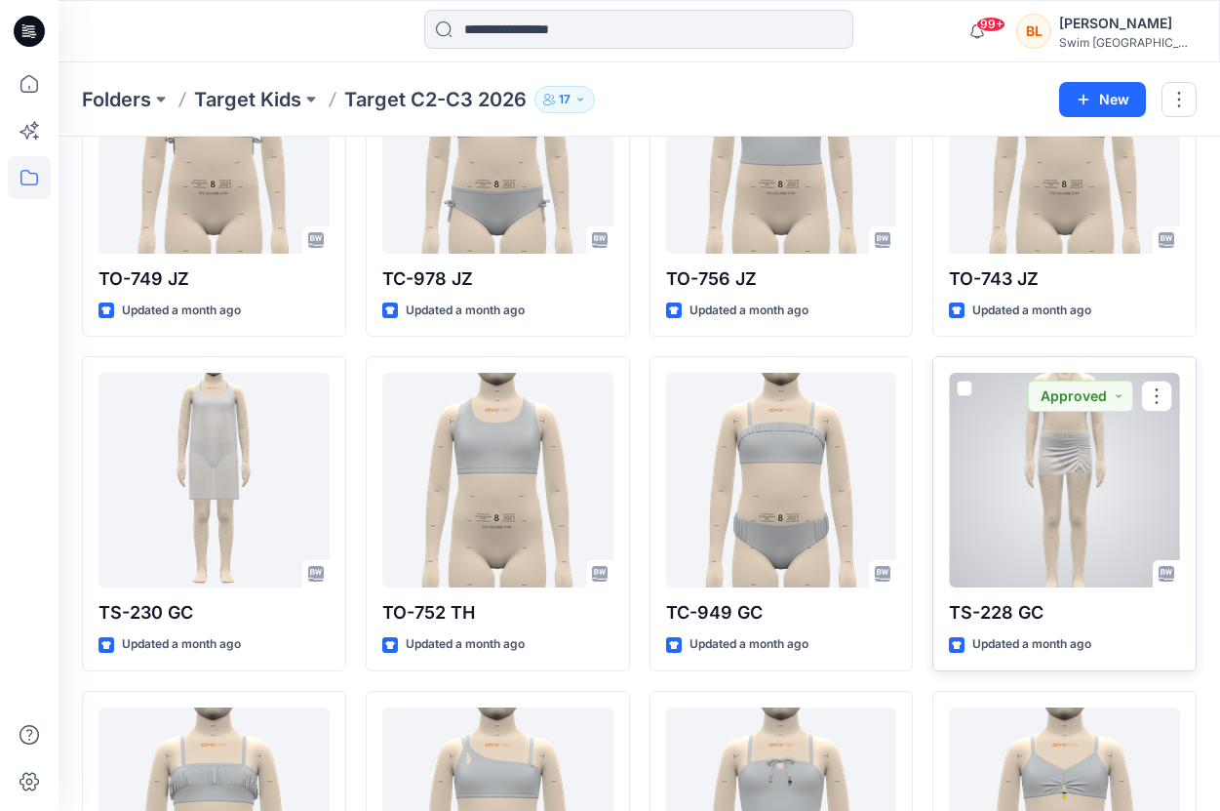
click at [1037, 474] on div at bounding box center [1064, 480] width 231 height 215
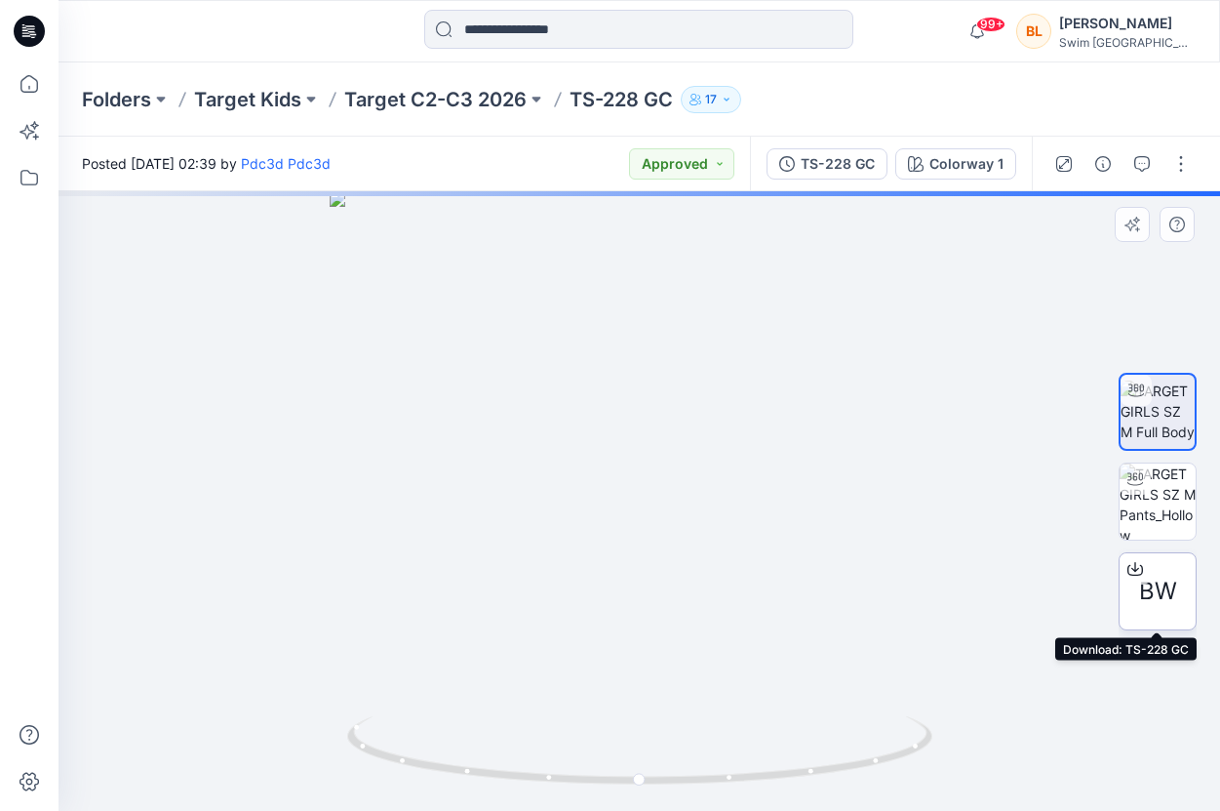
click at [1164, 576] on span "BW" at bounding box center [1158, 591] width 38 height 35
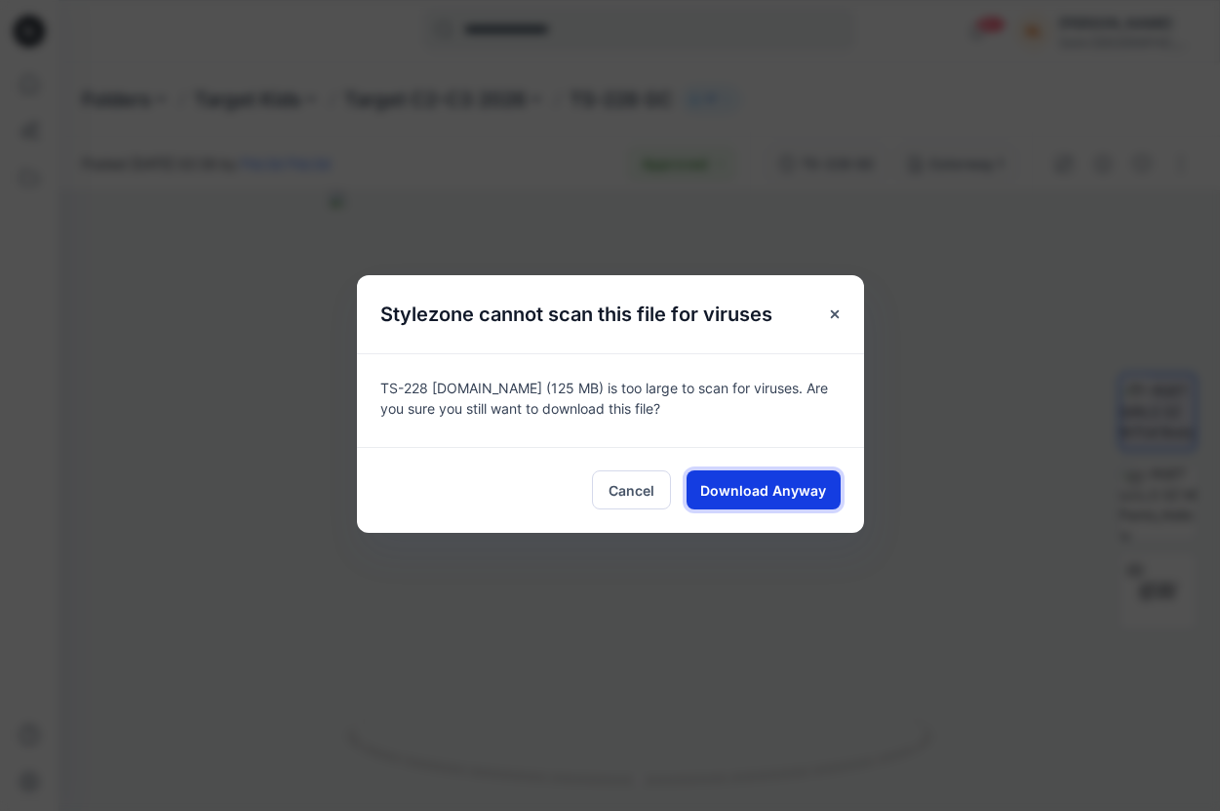
click at [793, 490] on span "Download Anyway" at bounding box center [763, 490] width 126 height 20
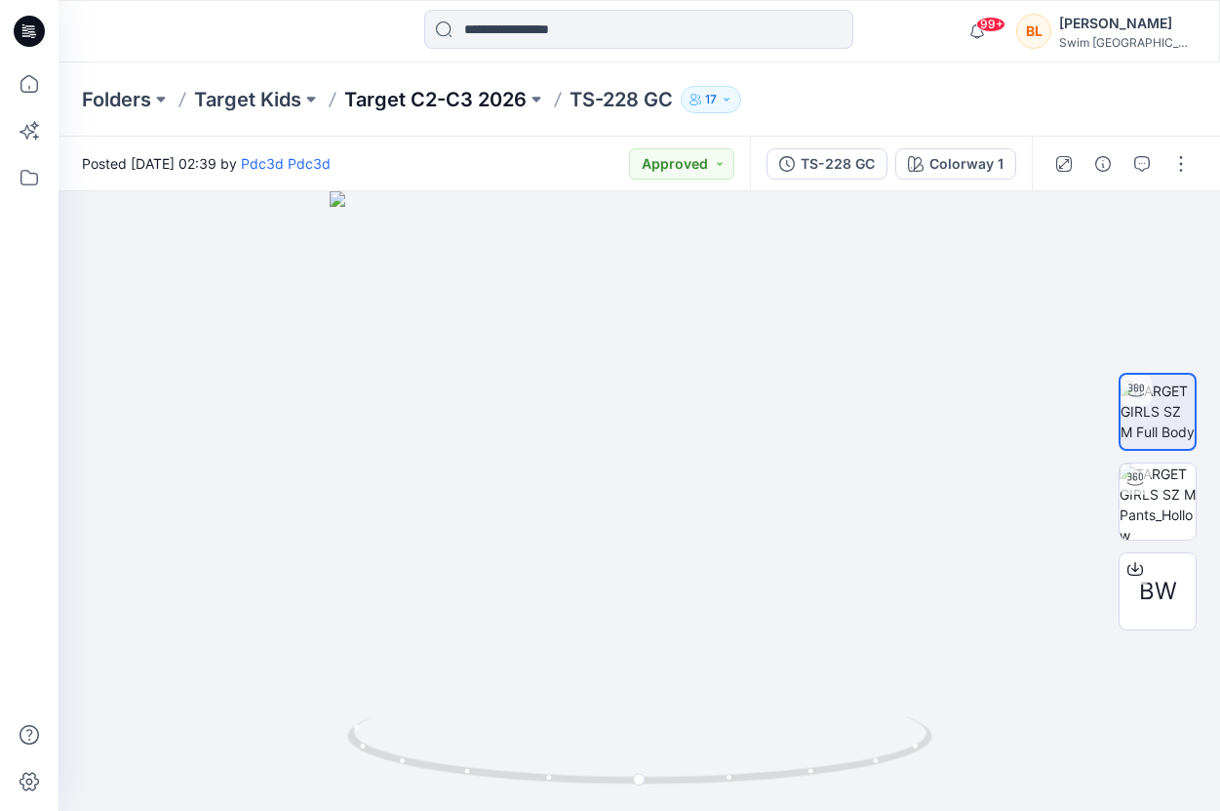
click at [440, 95] on p "Target C2-C3 2026" at bounding box center [435, 99] width 182 height 27
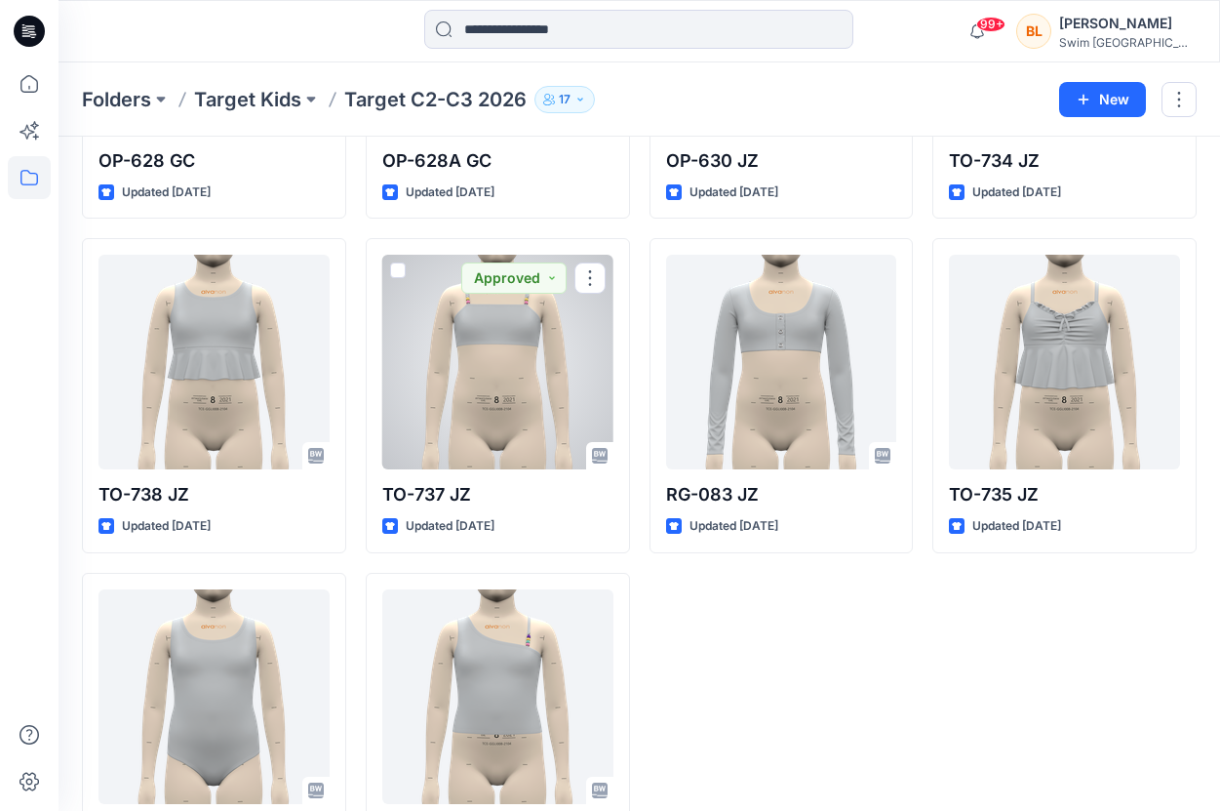
scroll to position [5091, 0]
